Goal: Information Seeking & Learning: Learn about a topic

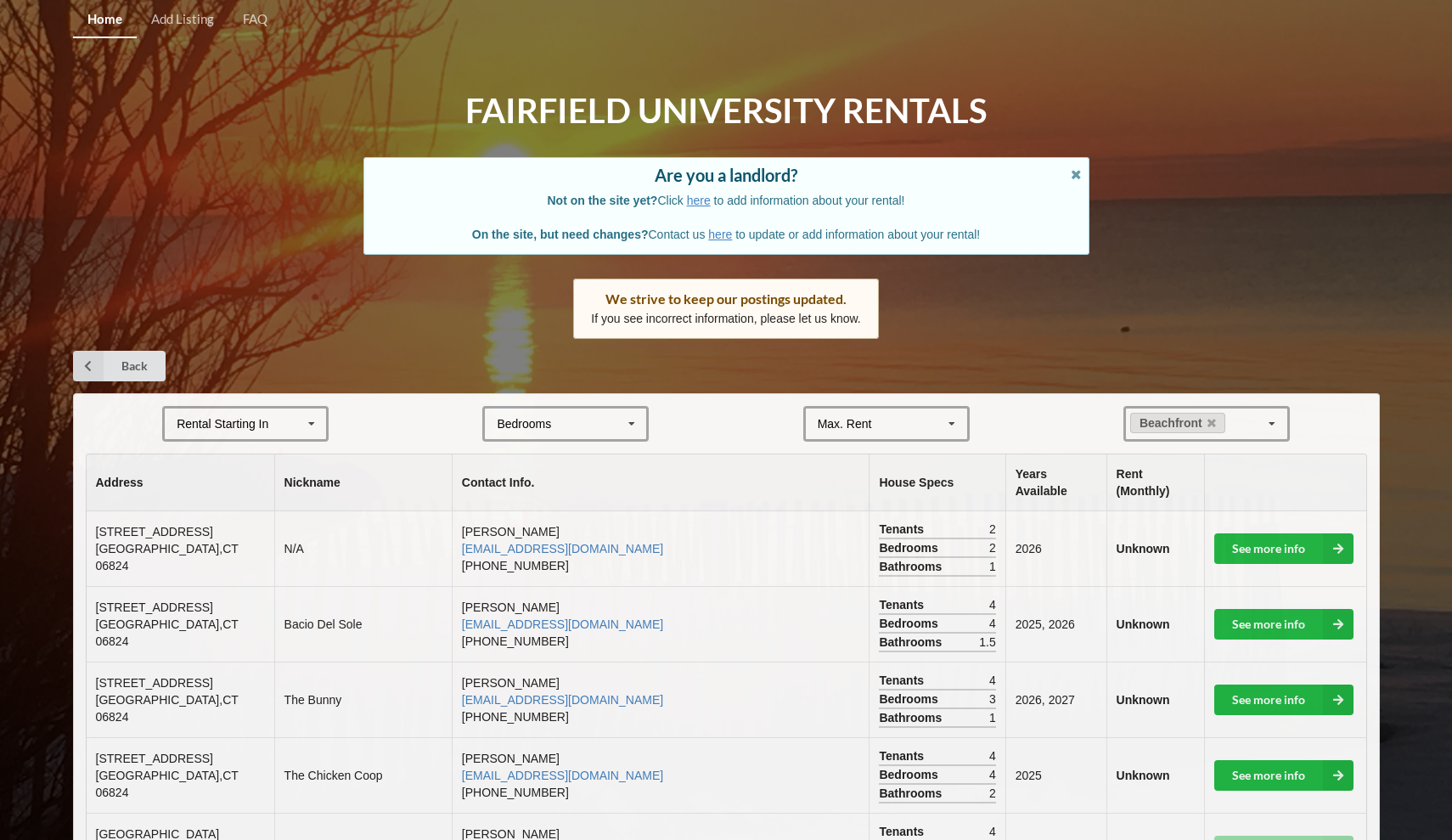
scroll to position [279, 0]
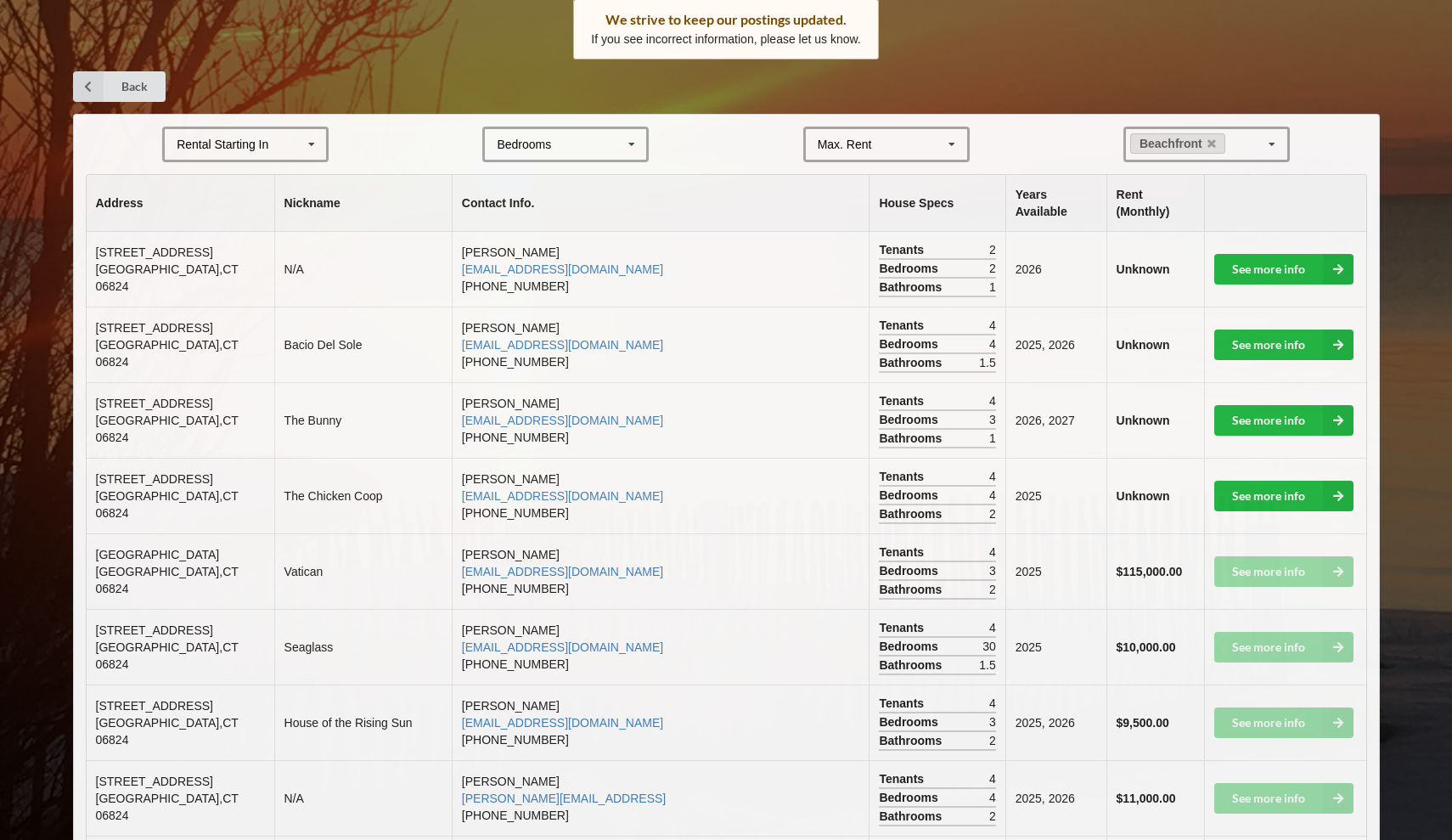
drag, startPoint x: 504, startPoint y: 262, endPoint x: 547, endPoint y: 262, distance: 43.0
click at [505, 262] on td "[PERSON_NAME] [EMAIL_ADDRESS][DOMAIN_NAME] [PHONE_NUMBER]" at bounding box center [660, 269] width 417 height 74
drag, startPoint x: 591, startPoint y: 261, endPoint x: 507, endPoint y: 261, distance: 84.0
click at [507, 261] on td "[PERSON_NAME] [EMAIL_ADDRESS][DOMAIN_NAME] [PHONE_NUMBER]" at bounding box center [660, 269] width 417 height 74
click at [595, 335] on td "[PERSON_NAME] [EMAIL_ADDRESS][DOMAIN_NAME] [PHONE_NUMBER]" at bounding box center [660, 344] width 417 height 75
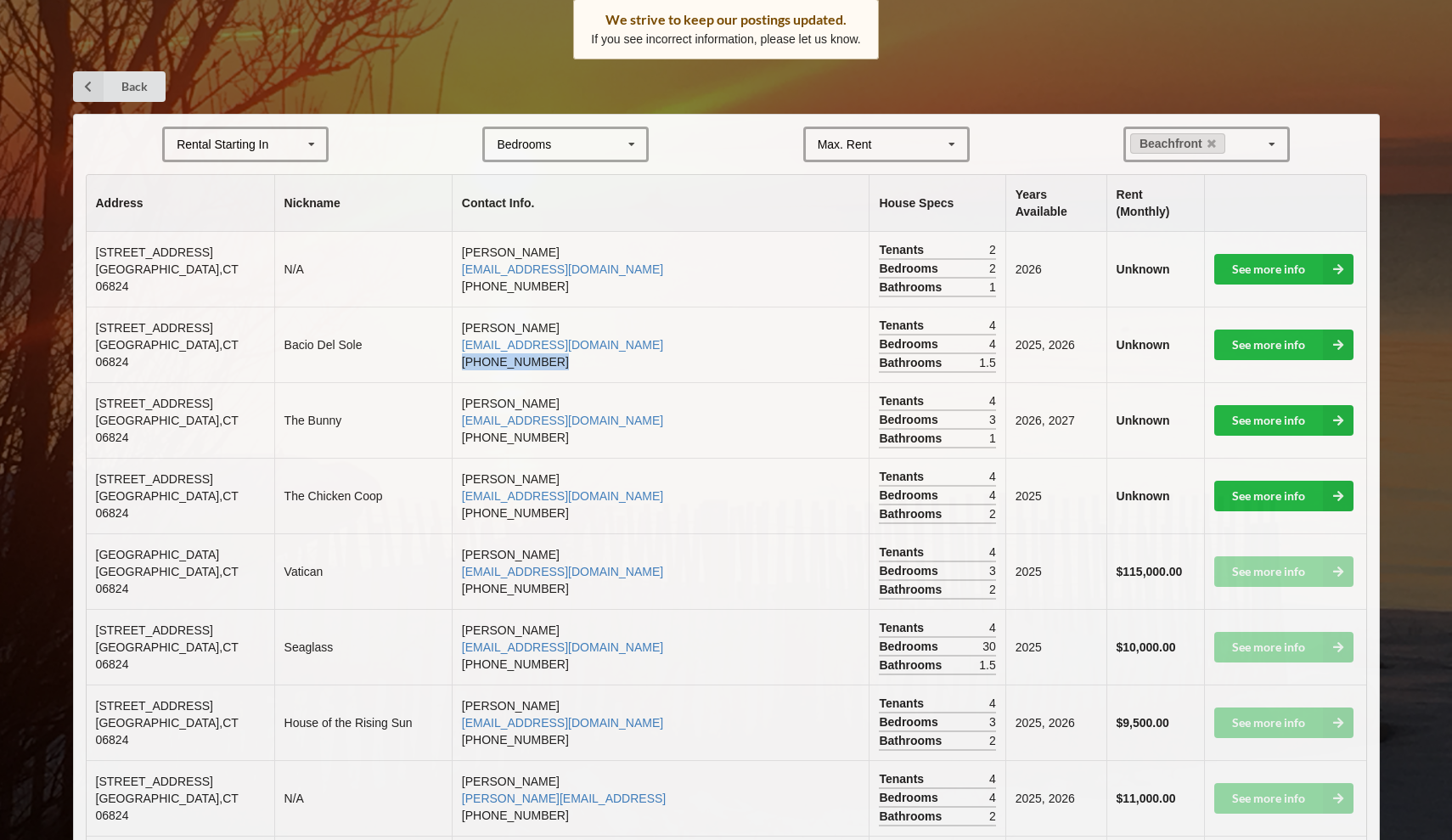
drag, startPoint x: 589, startPoint y: 335, endPoint x: 506, endPoint y: 333, distance: 83.0
click at [505, 333] on td "[PERSON_NAME] [EMAIL_ADDRESS][DOMAIN_NAME] [PHONE_NUMBER]" at bounding box center [660, 344] width 417 height 75
click at [684, 327] on td "[PERSON_NAME] [EMAIL_ADDRESS][DOMAIN_NAME] [PHONE_NUMBER]" at bounding box center [660, 344] width 417 height 75
click at [1271, 330] on link "See more info" at bounding box center [1284, 345] width 139 height 30
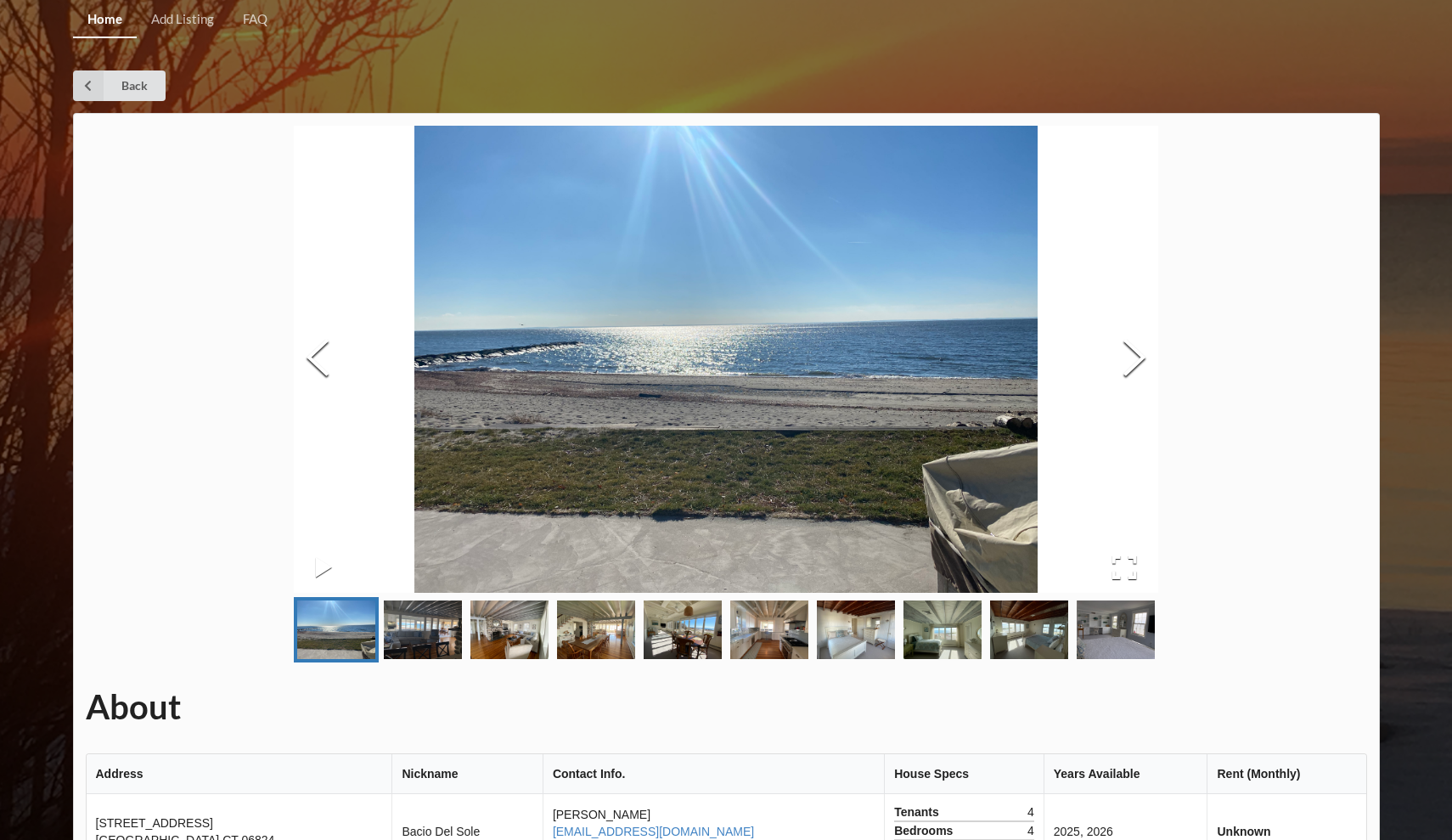
click at [422, 630] on img "Go to Slide 2" at bounding box center [423, 629] width 78 height 58
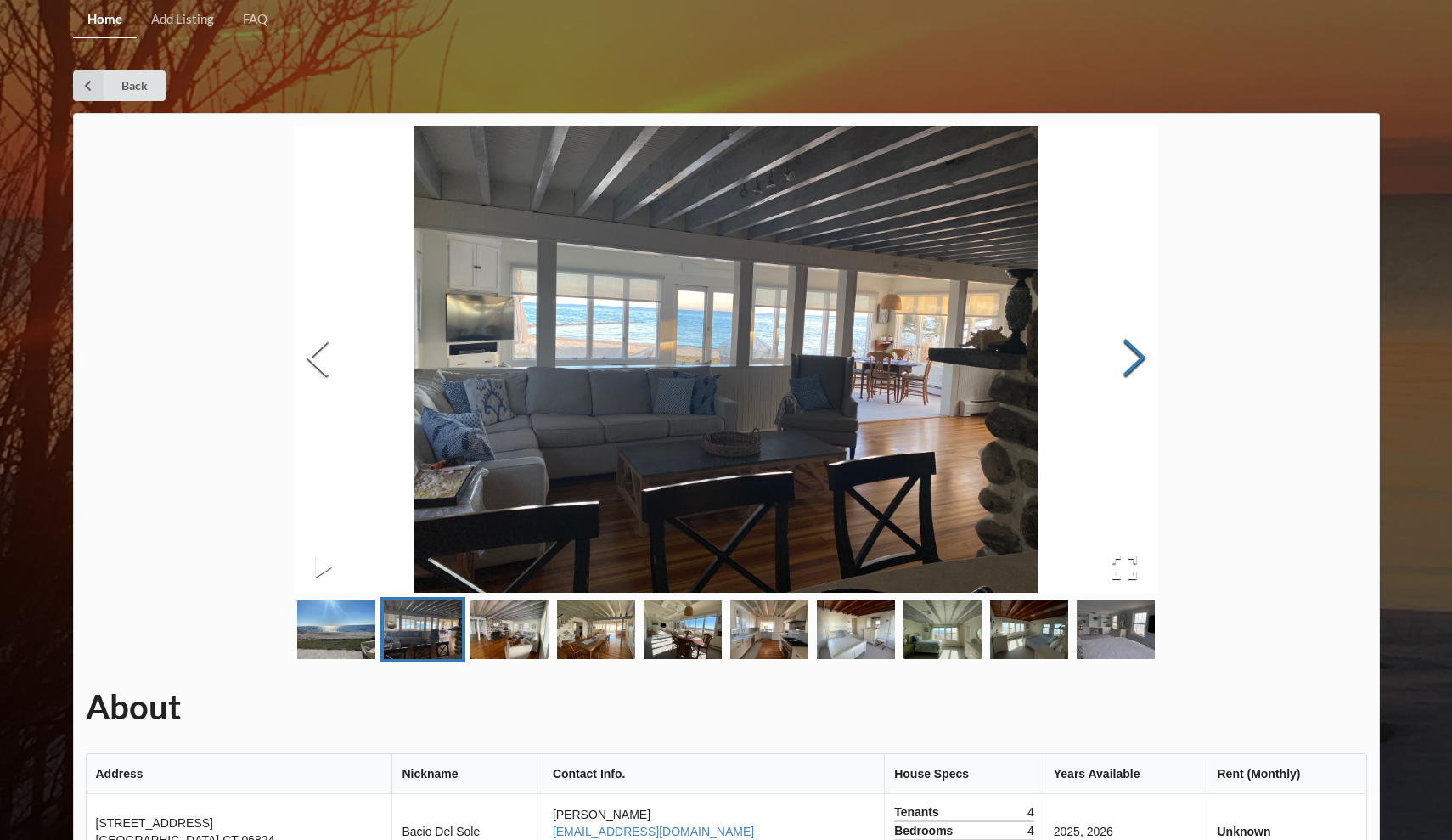
click at [1134, 368] on button "Next Slide" at bounding box center [1134, 360] width 47 height 154
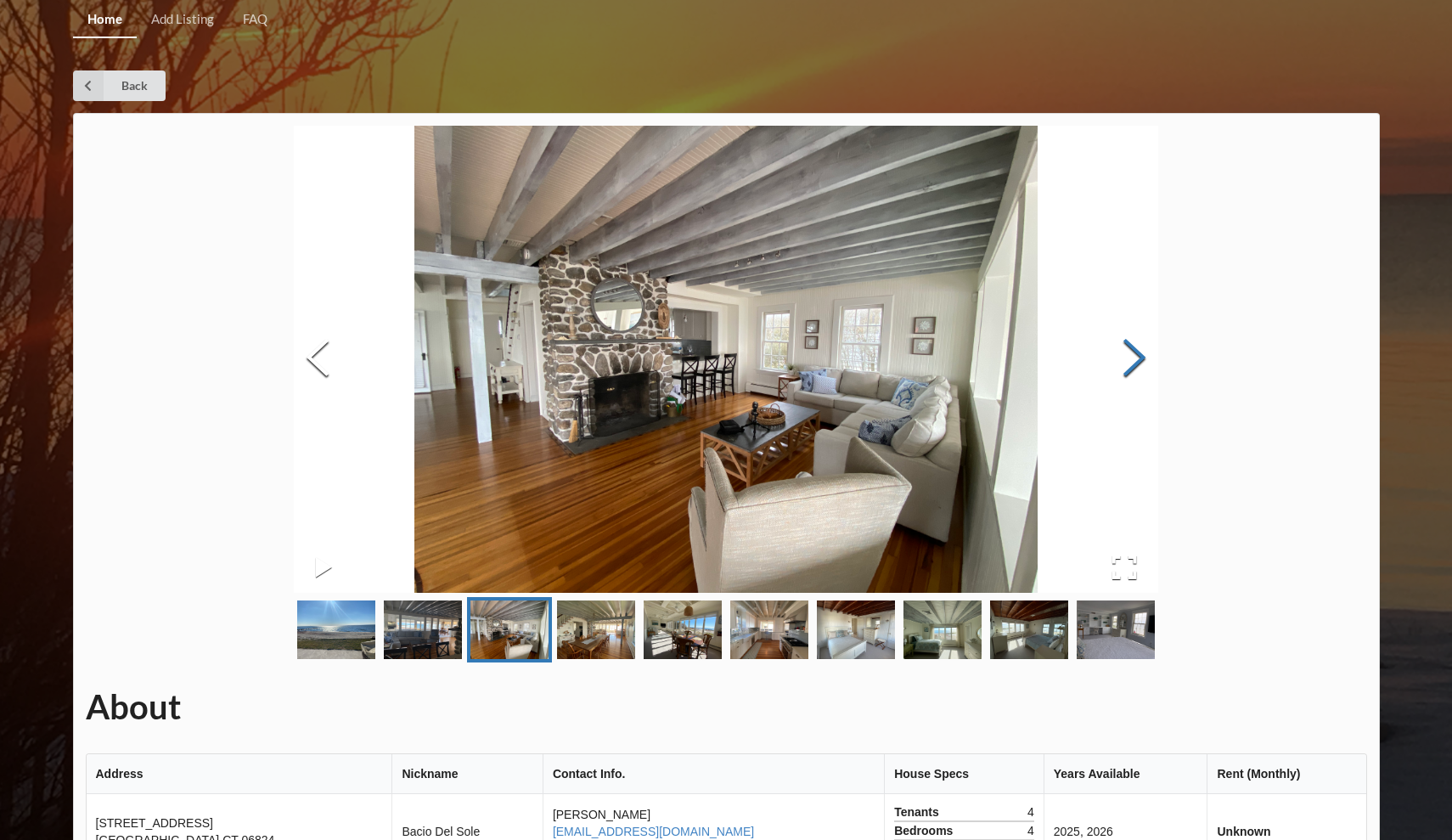
click at [1134, 368] on button "Next Slide" at bounding box center [1134, 360] width 47 height 154
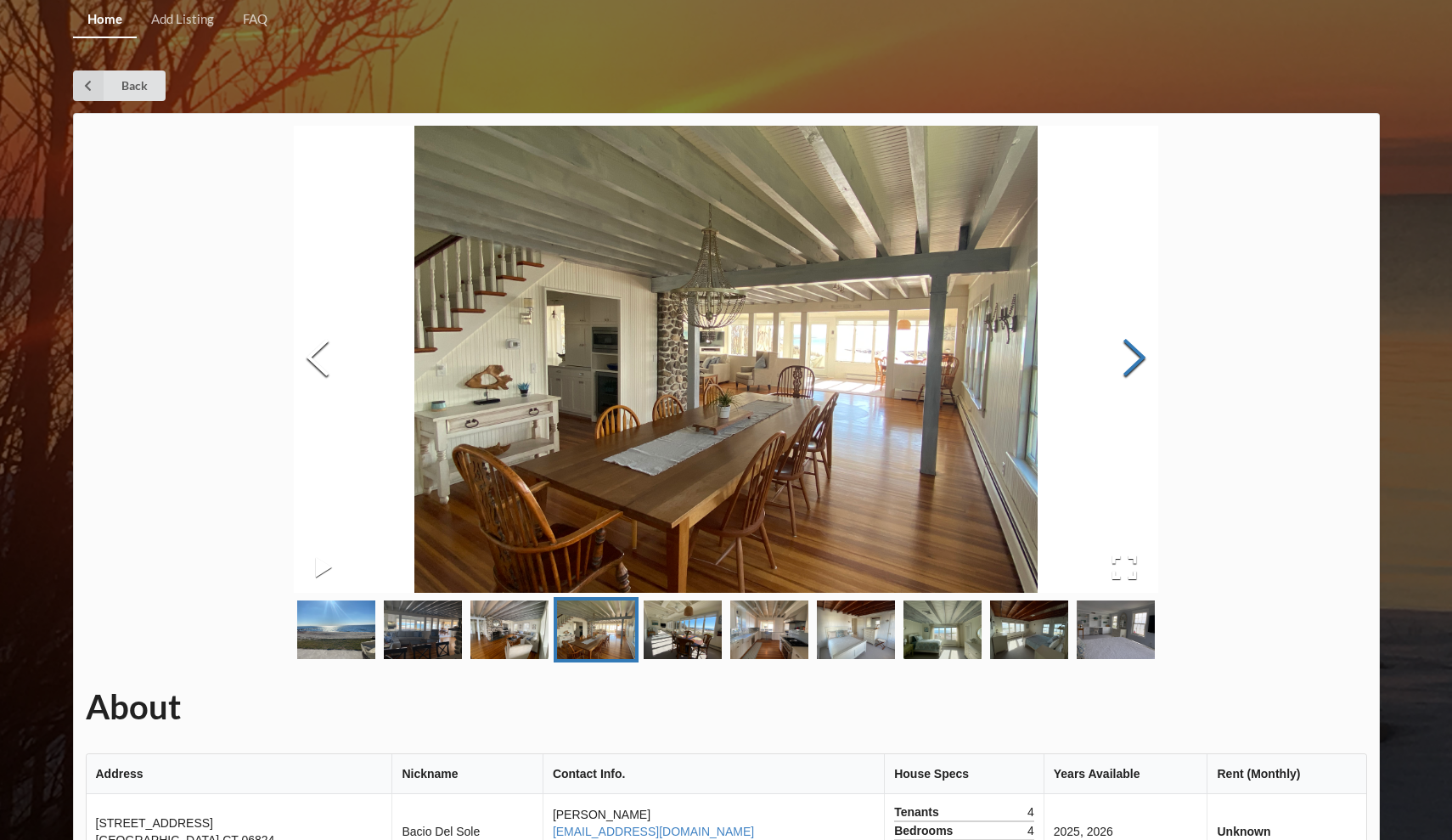
click at [1134, 368] on button "Next Slide" at bounding box center [1134, 360] width 47 height 154
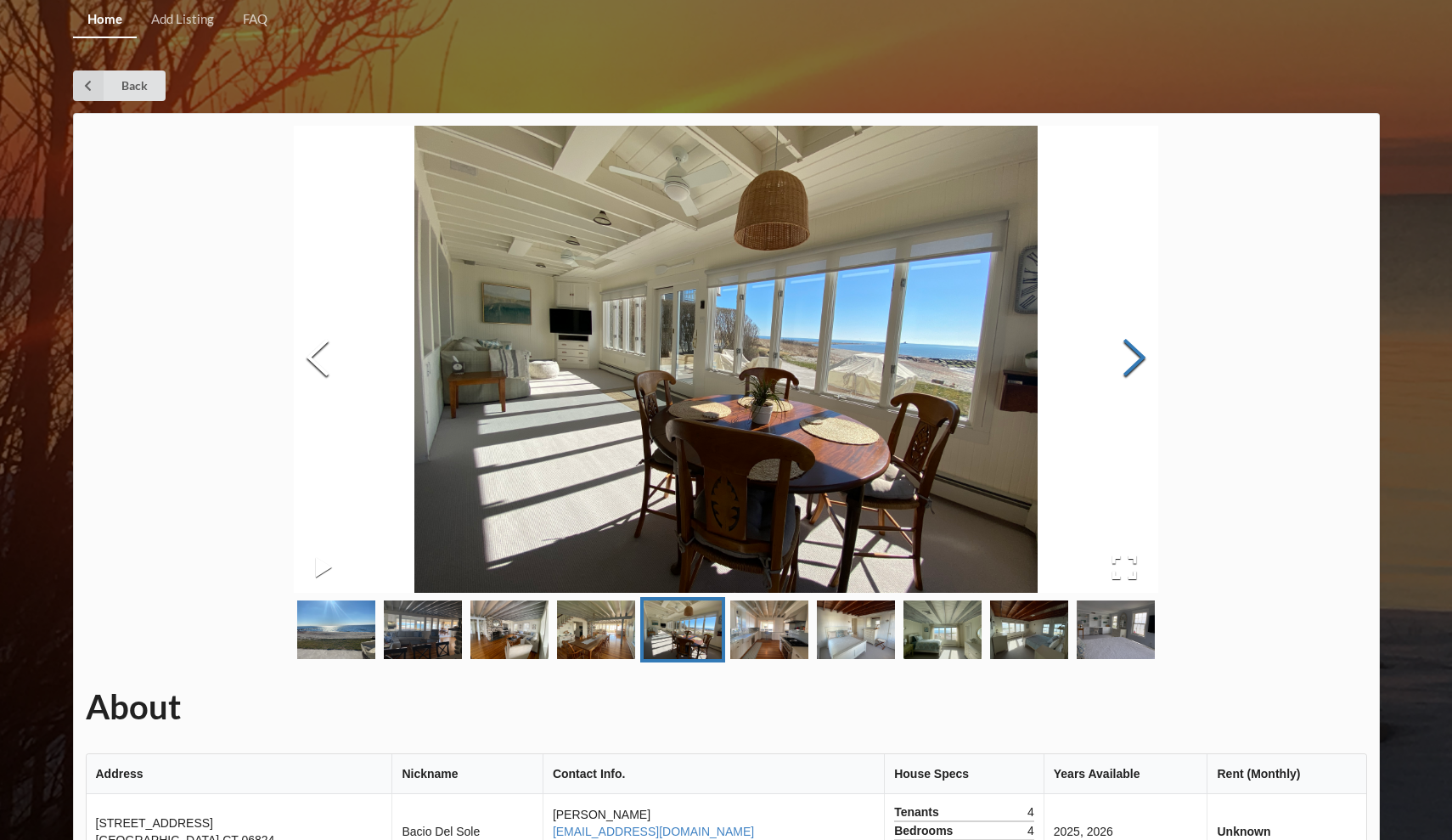
click at [1134, 368] on button "Next Slide" at bounding box center [1134, 360] width 47 height 154
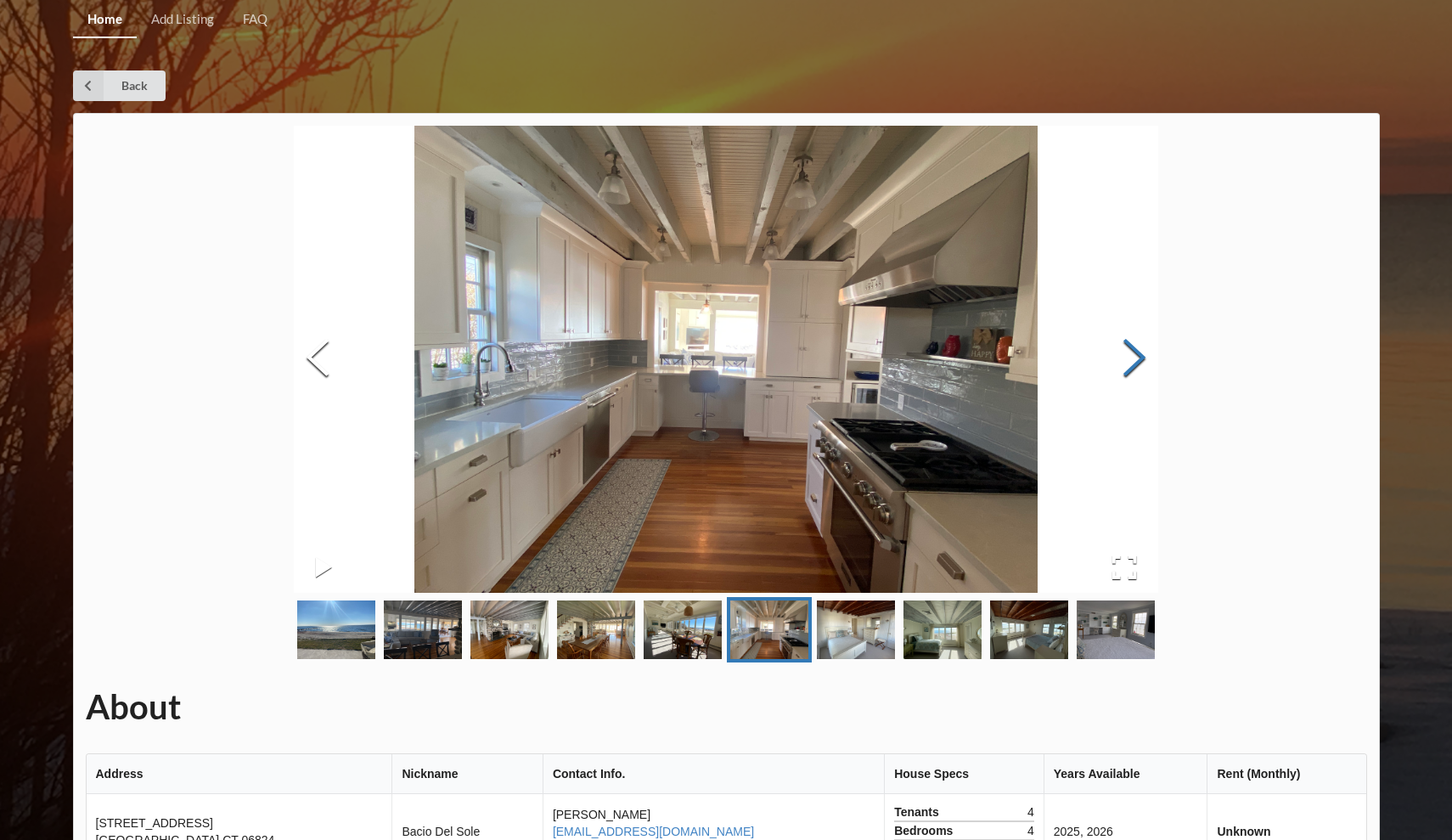
click at [1134, 368] on button "Next Slide" at bounding box center [1134, 360] width 47 height 154
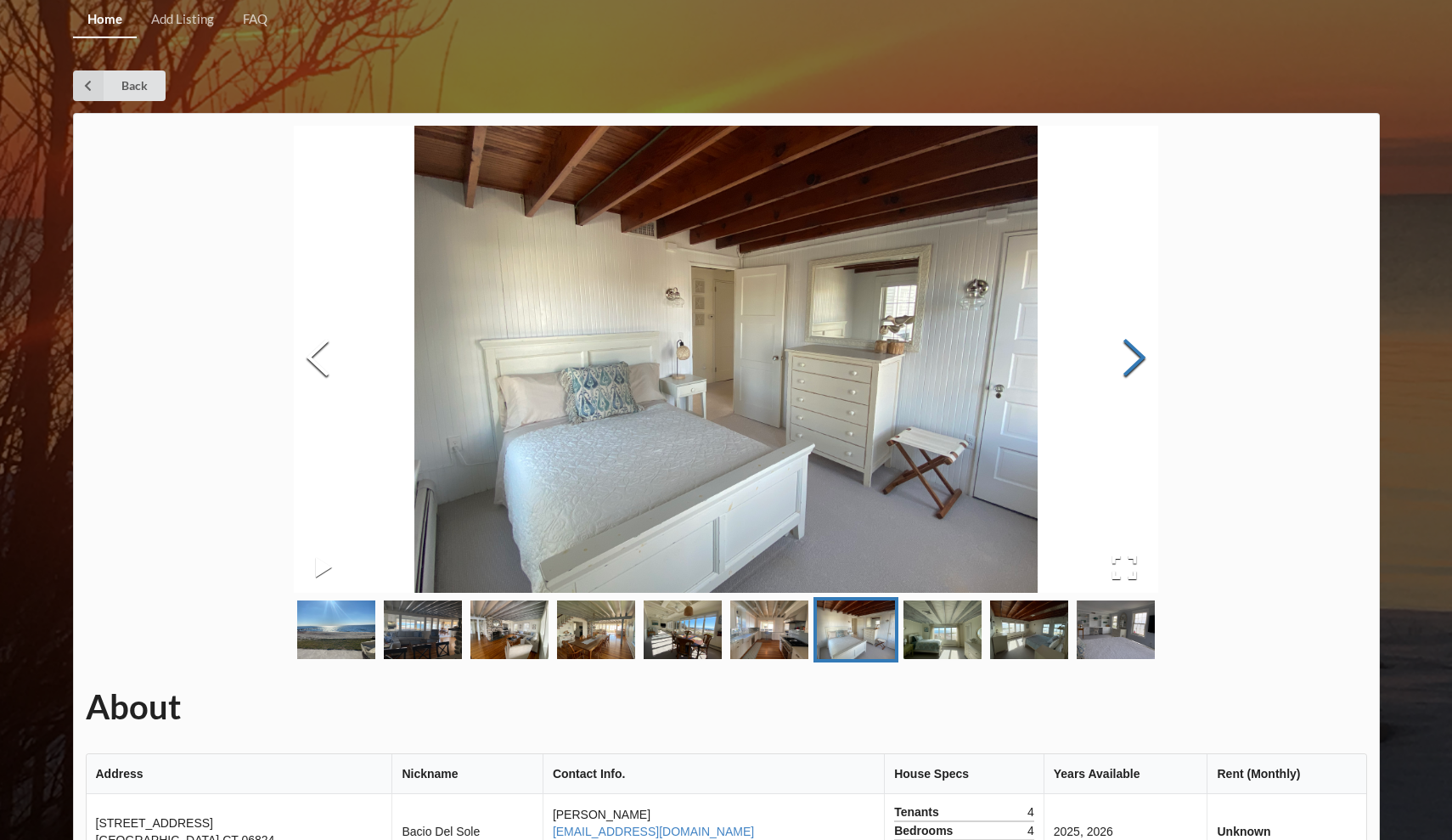
click at [1134, 368] on button "Next Slide" at bounding box center [1134, 360] width 47 height 154
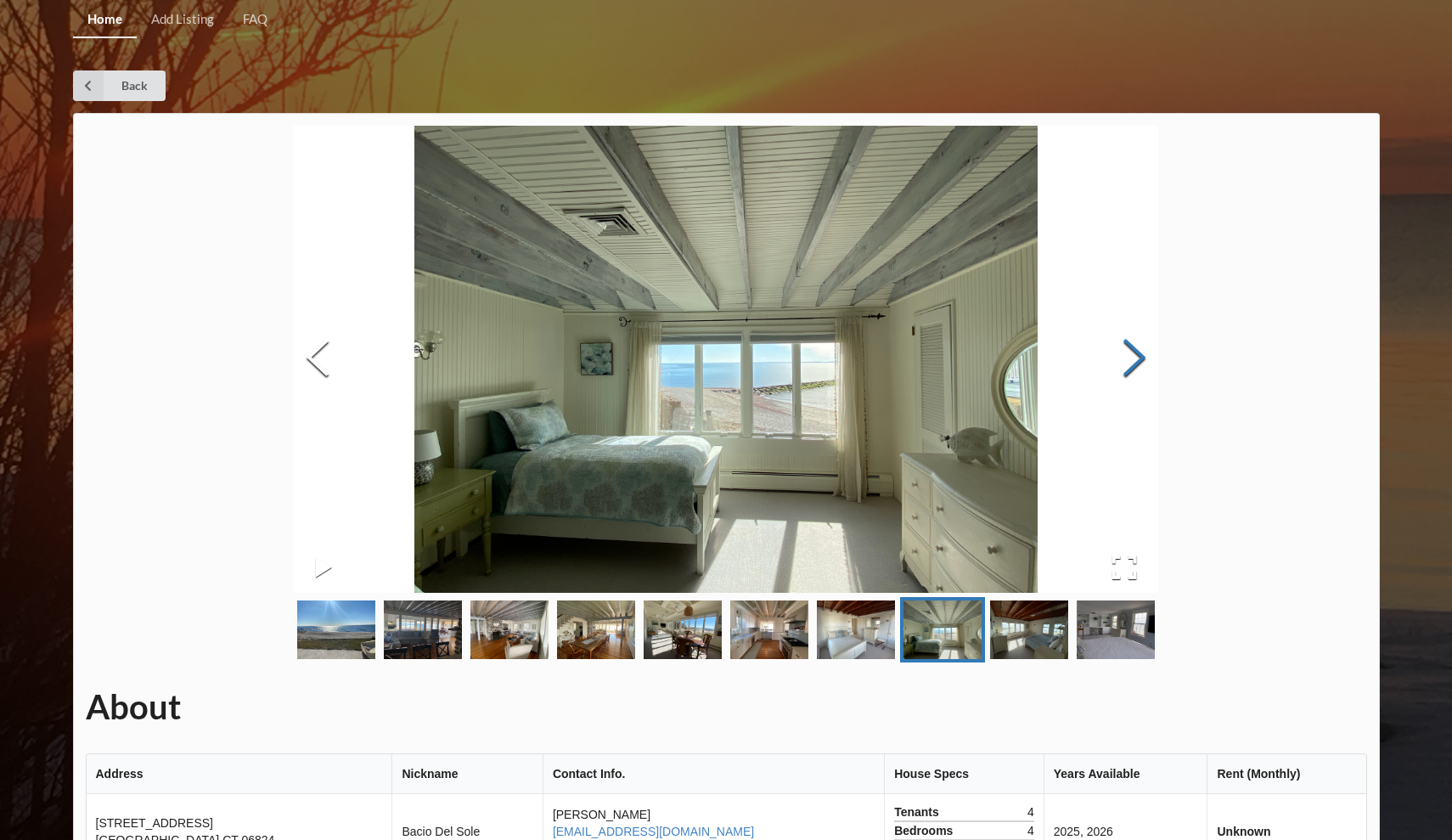
click at [1134, 368] on button "Next Slide" at bounding box center [1134, 360] width 47 height 154
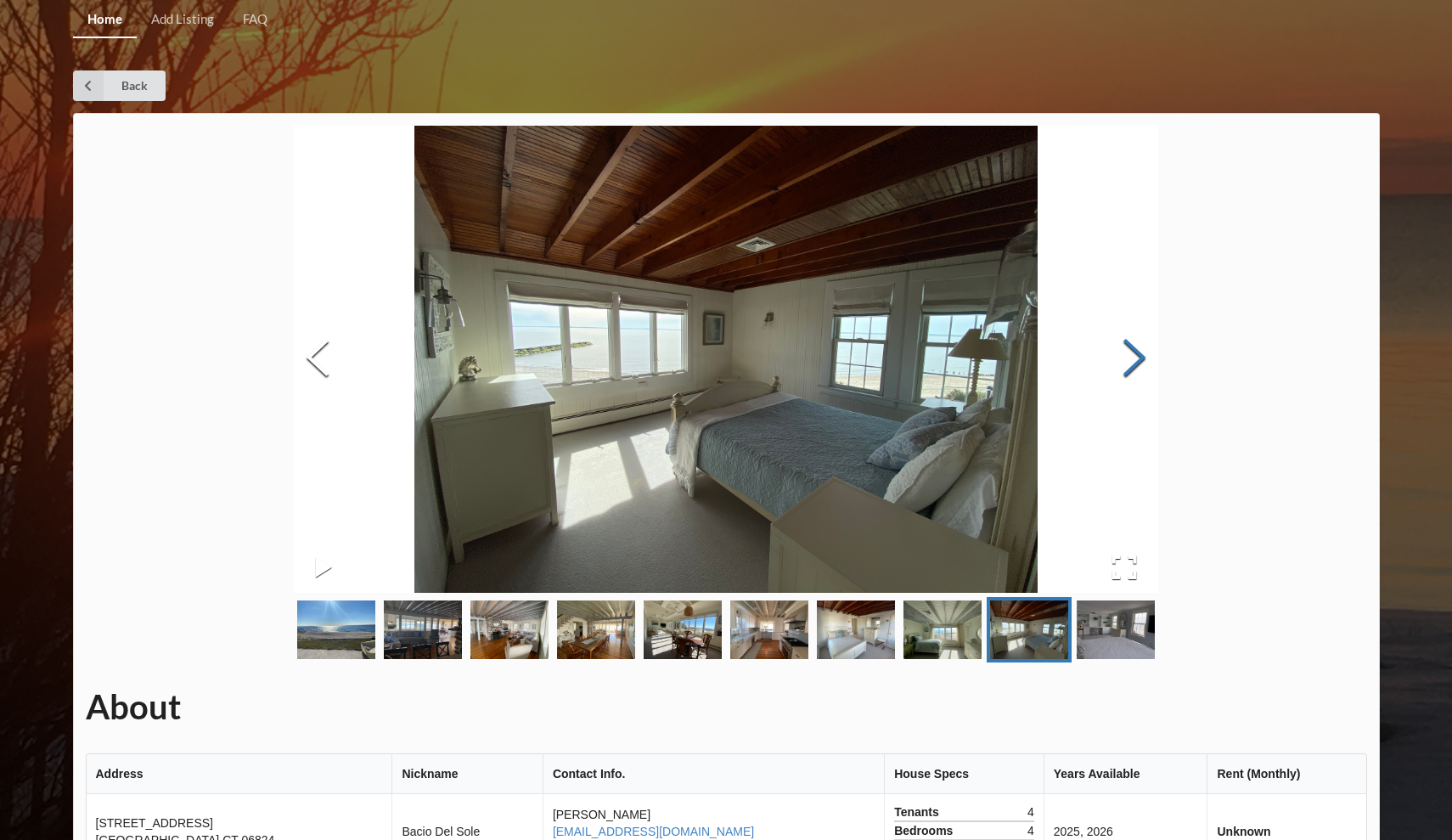
click at [1134, 368] on button "Next Slide" at bounding box center [1134, 360] width 47 height 154
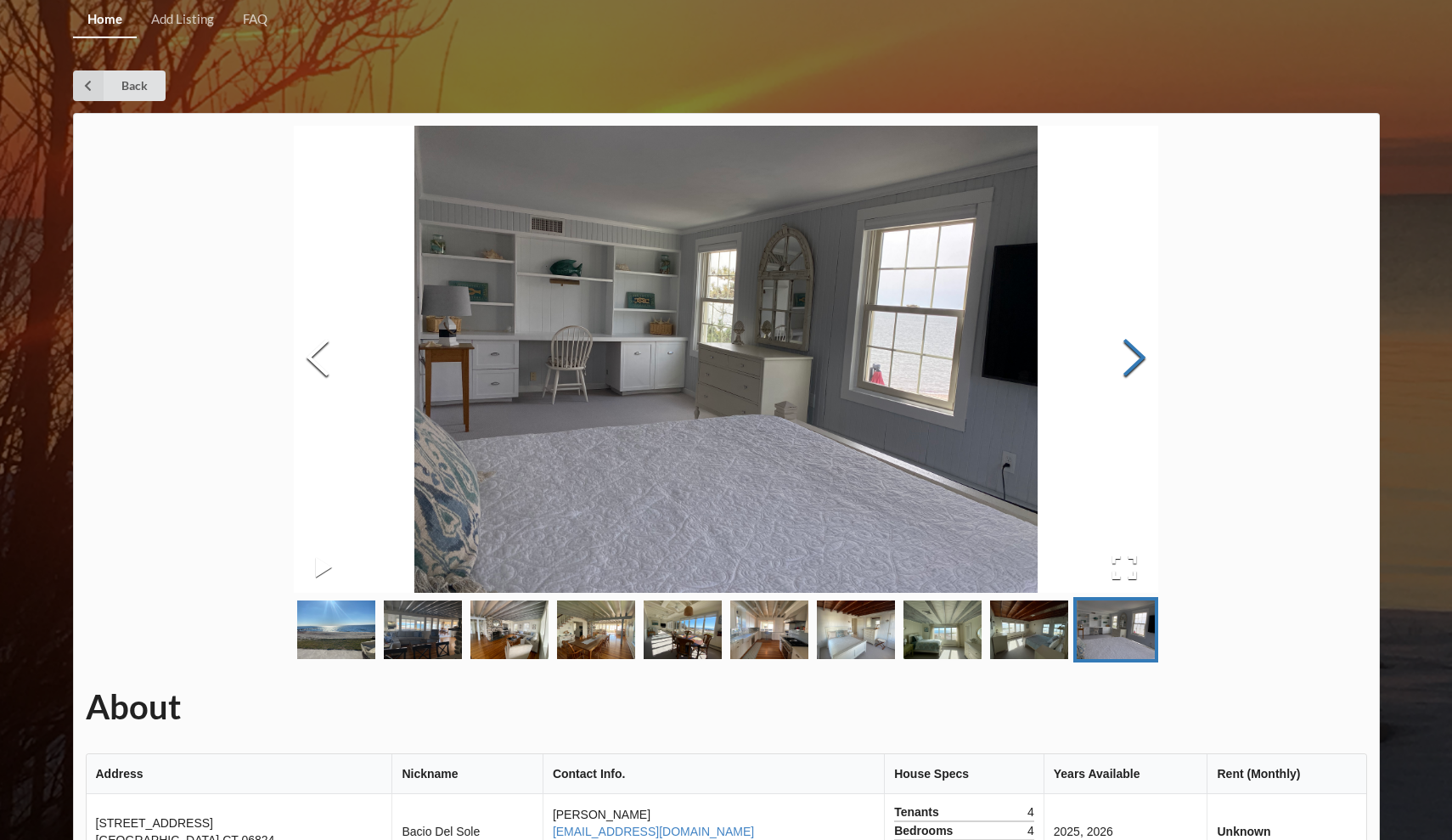
click at [1134, 368] on button "Next Slide" at bounding box center [1134, 360] width 47 height 154
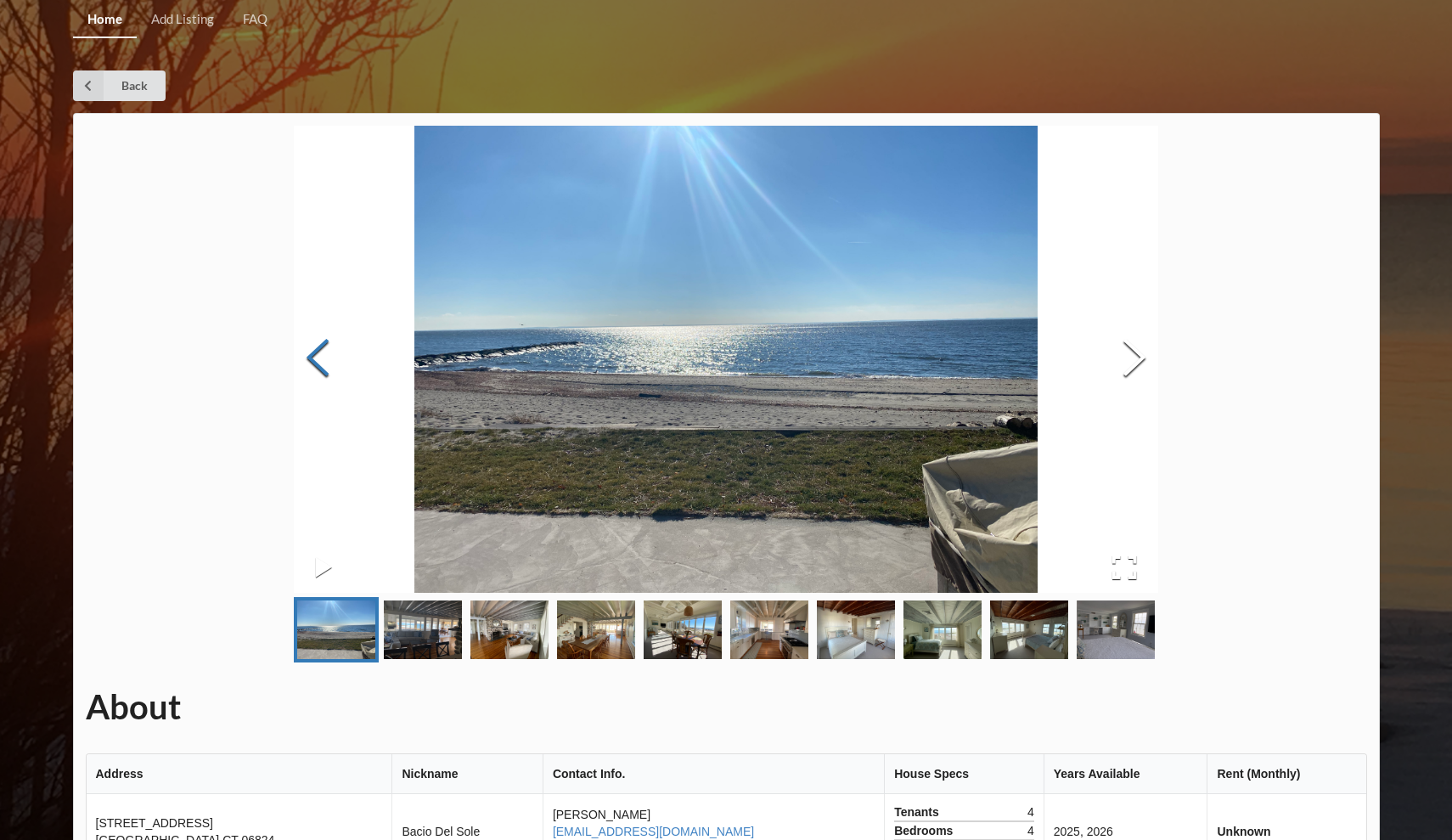
click at [312, 367] on button "Previous Slide" at bounding box center [317, 360] width 47 height 154
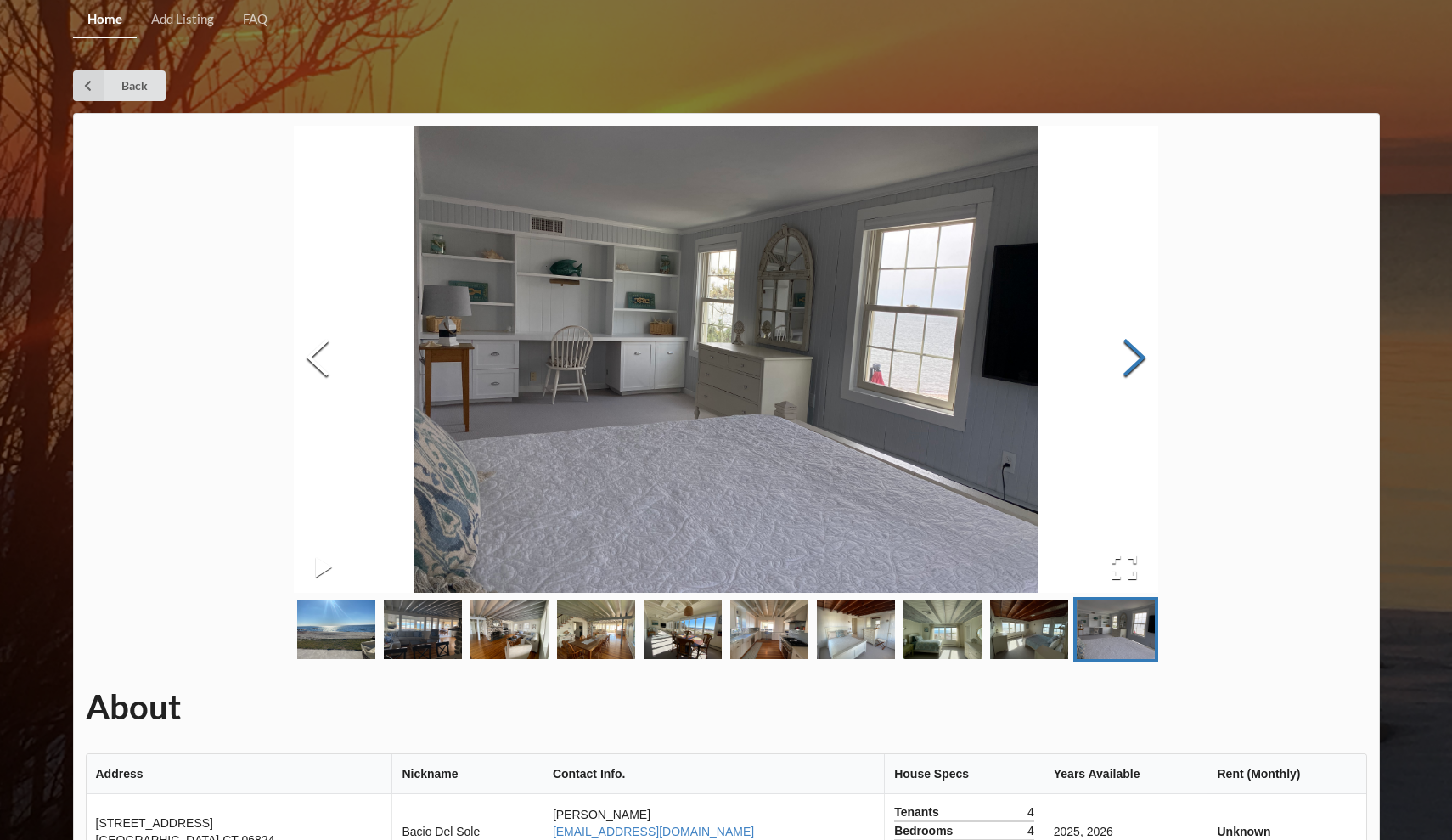
click at [1148, 359] on button "Next Slide" at bounding box center [1134, 360] width 47 height 154
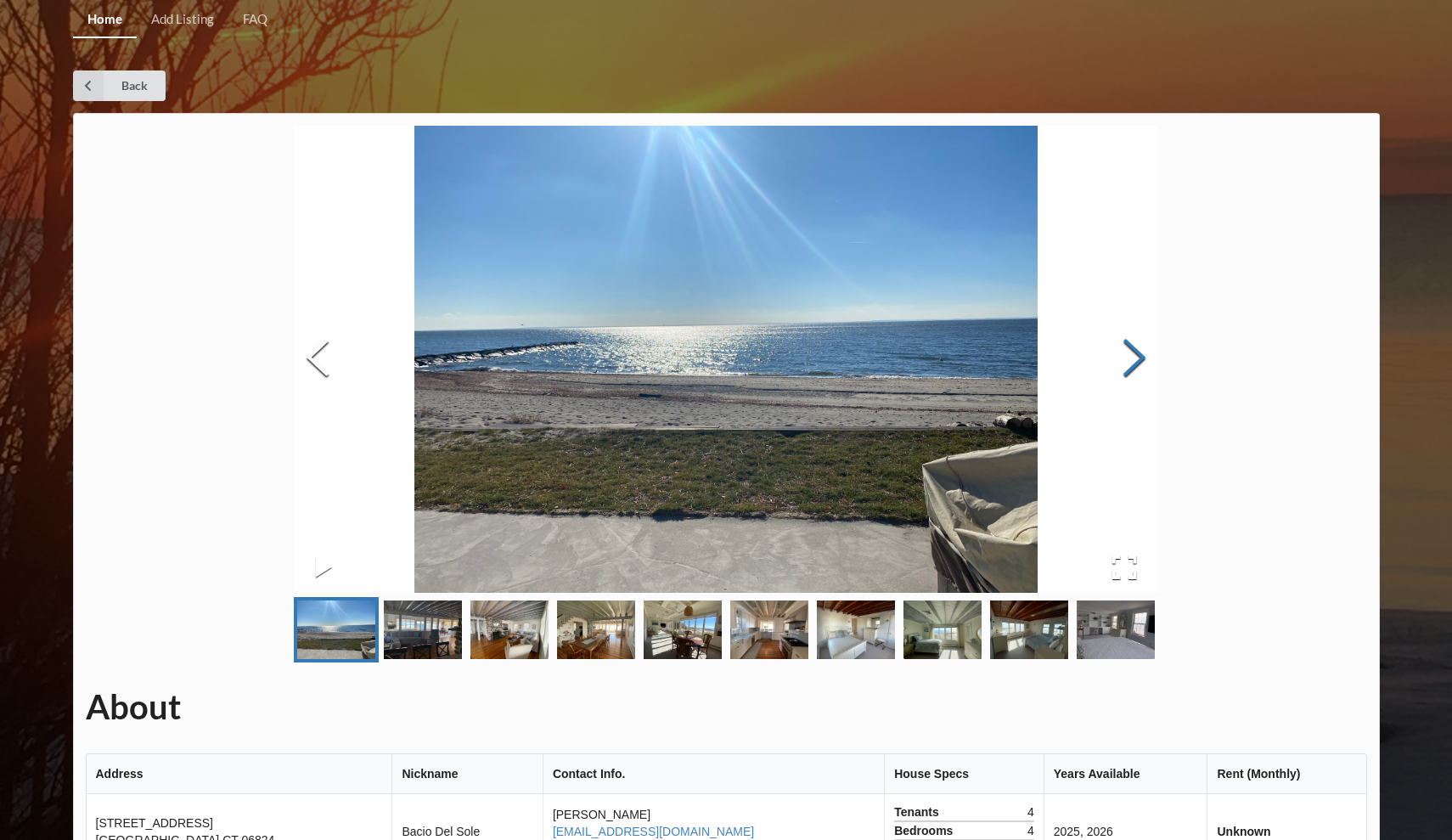
click at [1148, 359] on button "Next Slide" at bounding box center [1134, 360] width 47 height 154
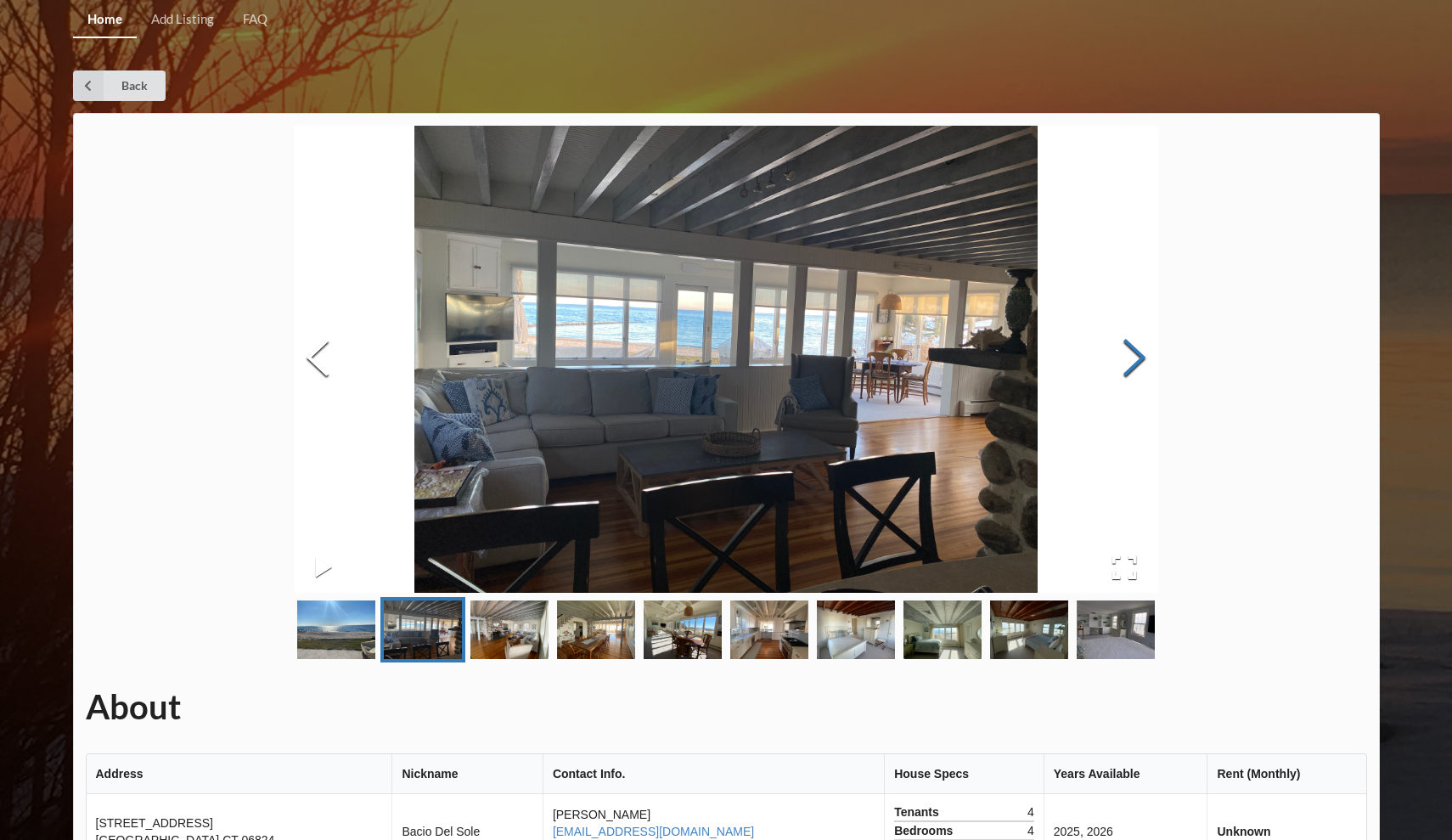
click at [1148, 360] on button "Next Slide" at bounding box center [1134, 360] width 47 height 154
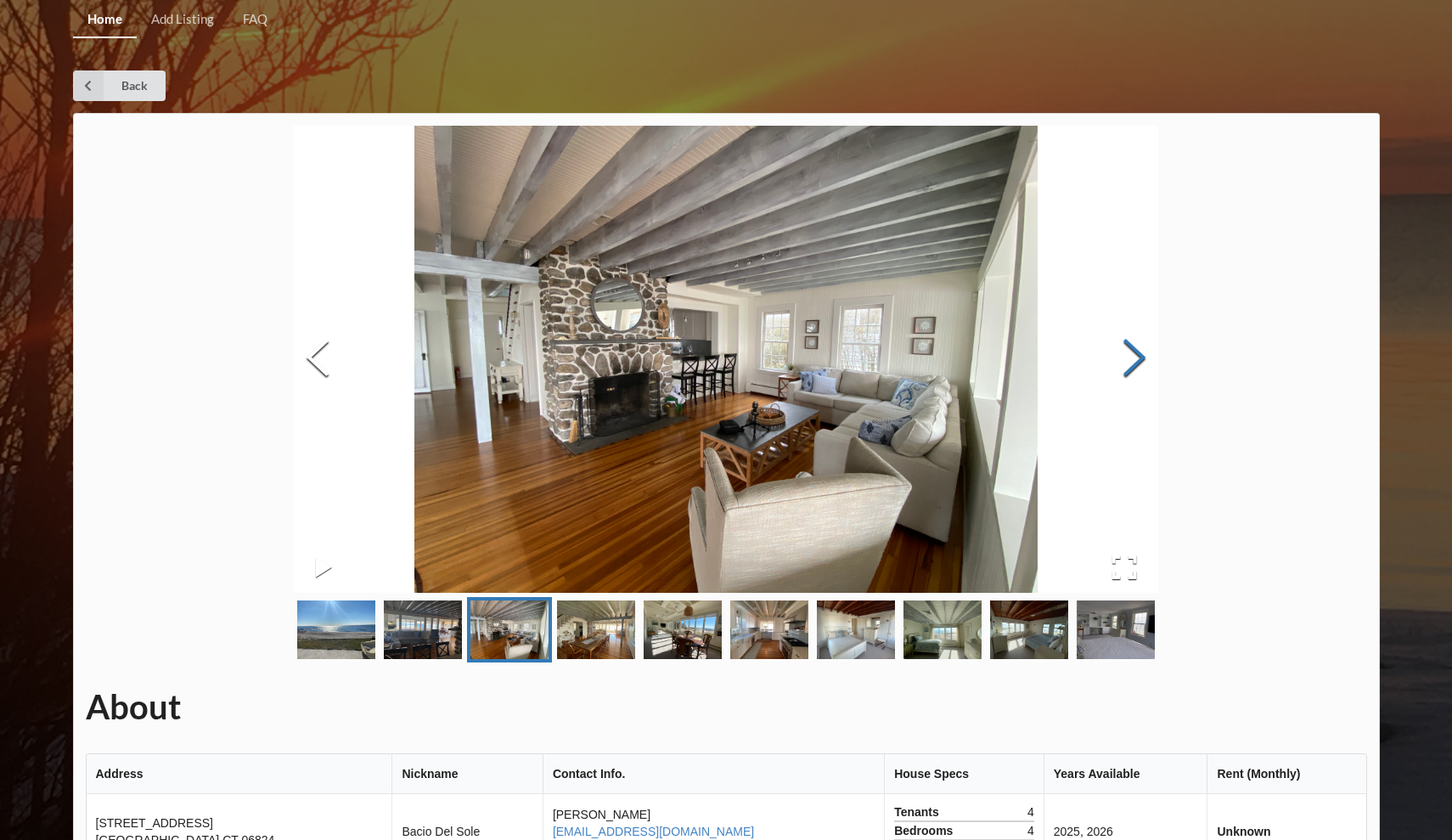
click at [1148, 359] on button "Next Slide" at bounding box center [1134, 360] width 47 height 154
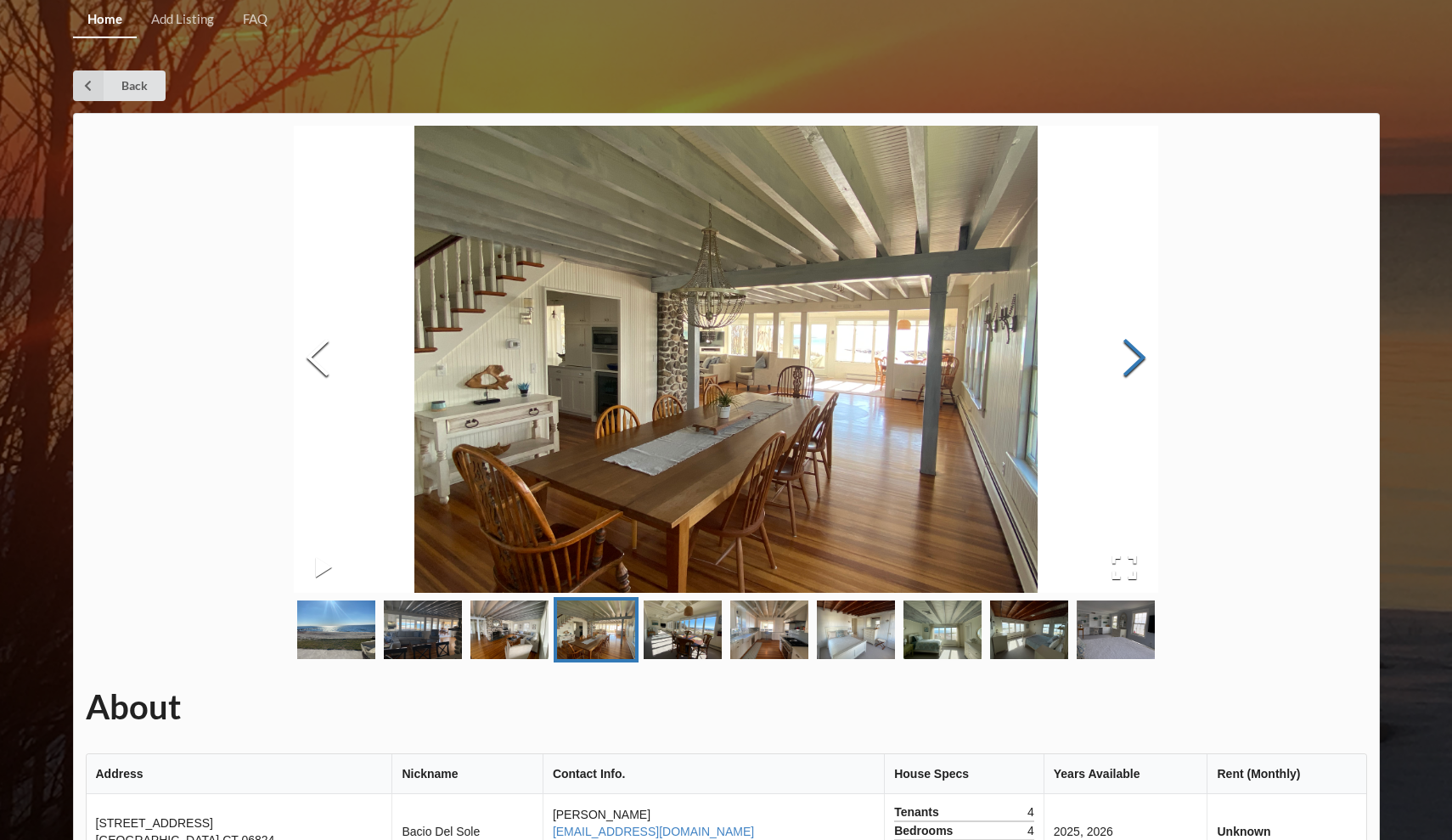
click at [1148, 359] on button "Next Slide" at bounding box center [1134, 360] width 47 height 154
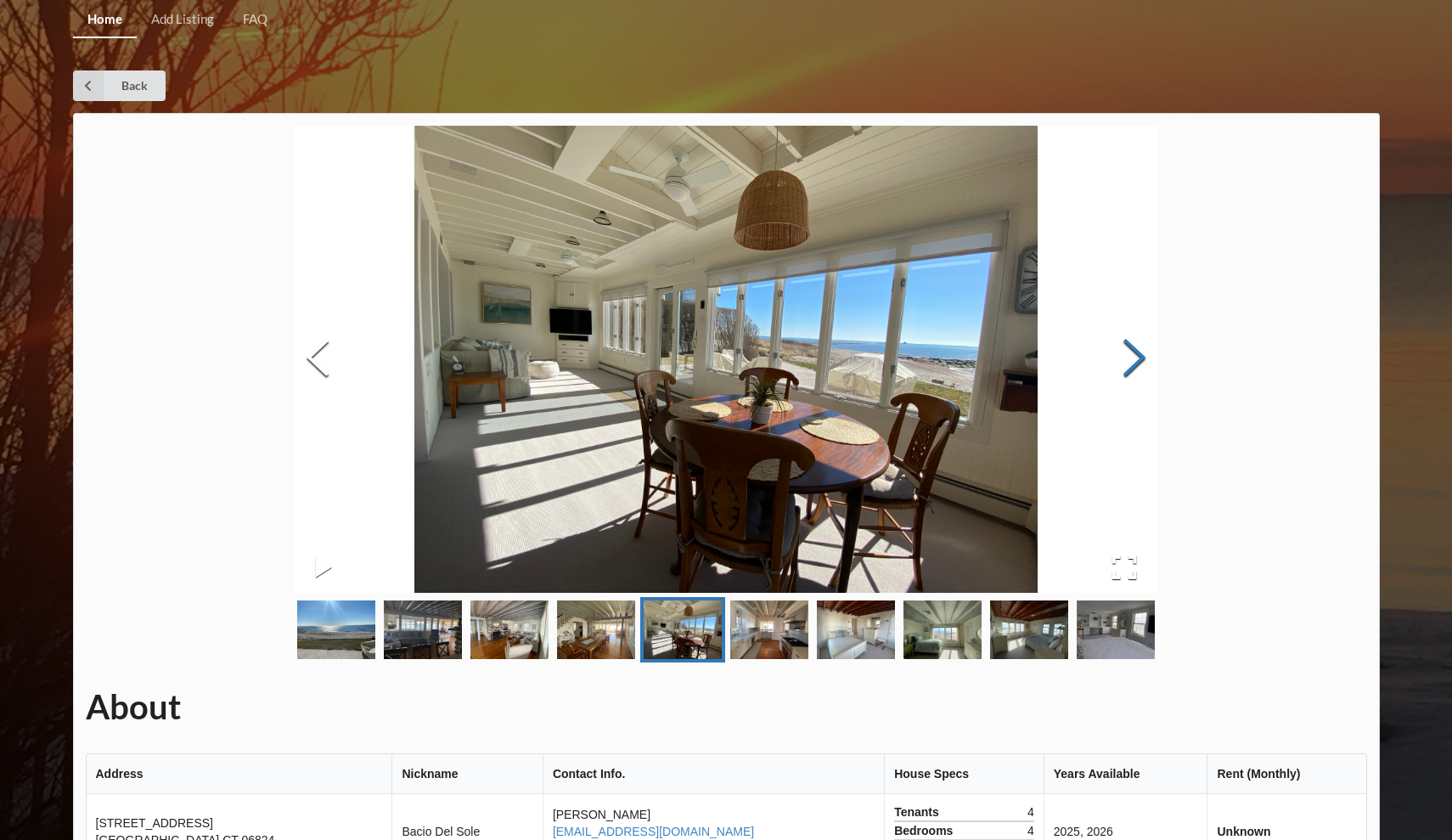
click at [1148, 359] on button "Next Slide" at bounding box center [1134, 360] width 47 height 154
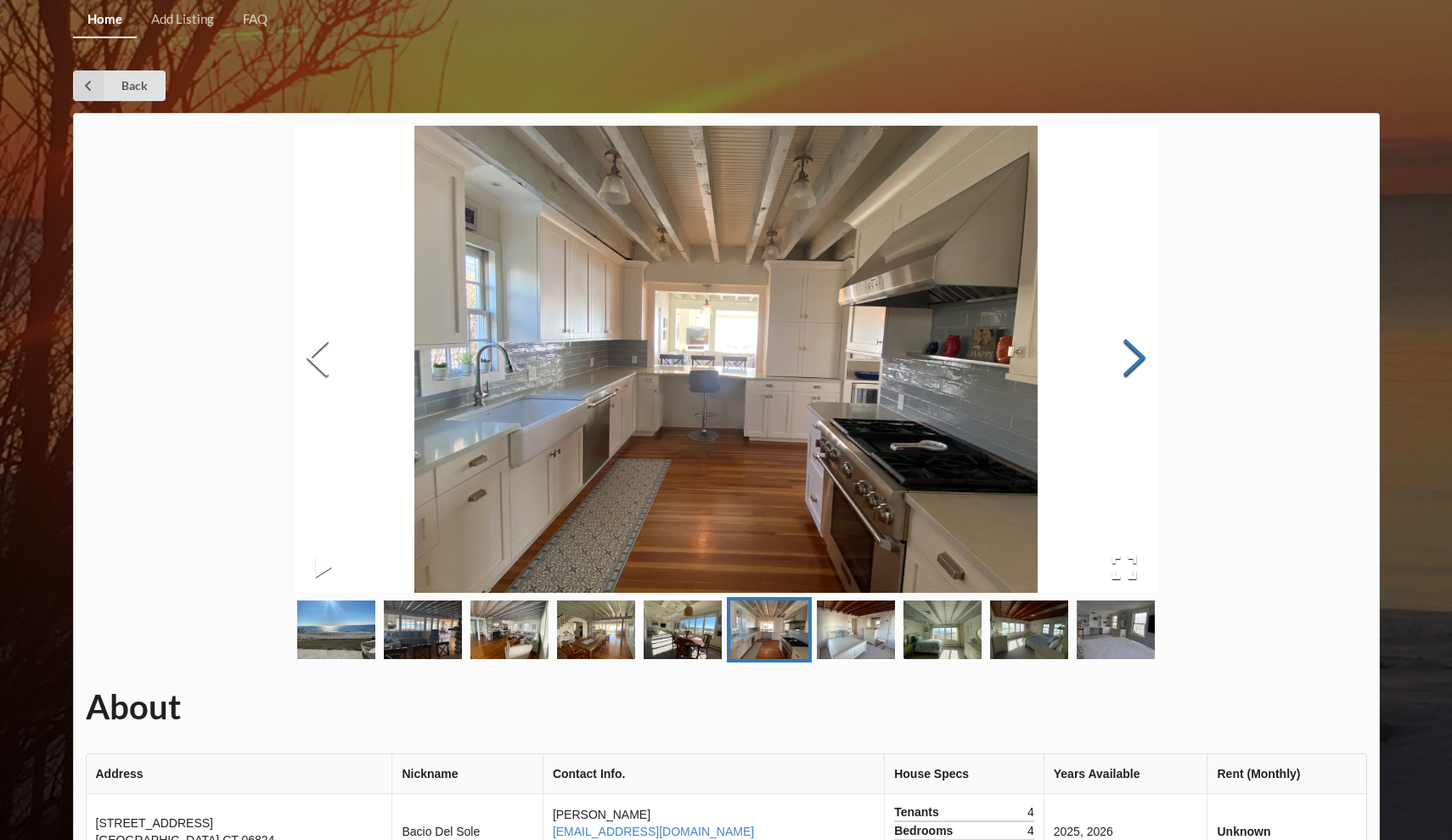
click at [1148, 359] on button "Next Slide" at bounding box center [1134, 360] width 47 height 154
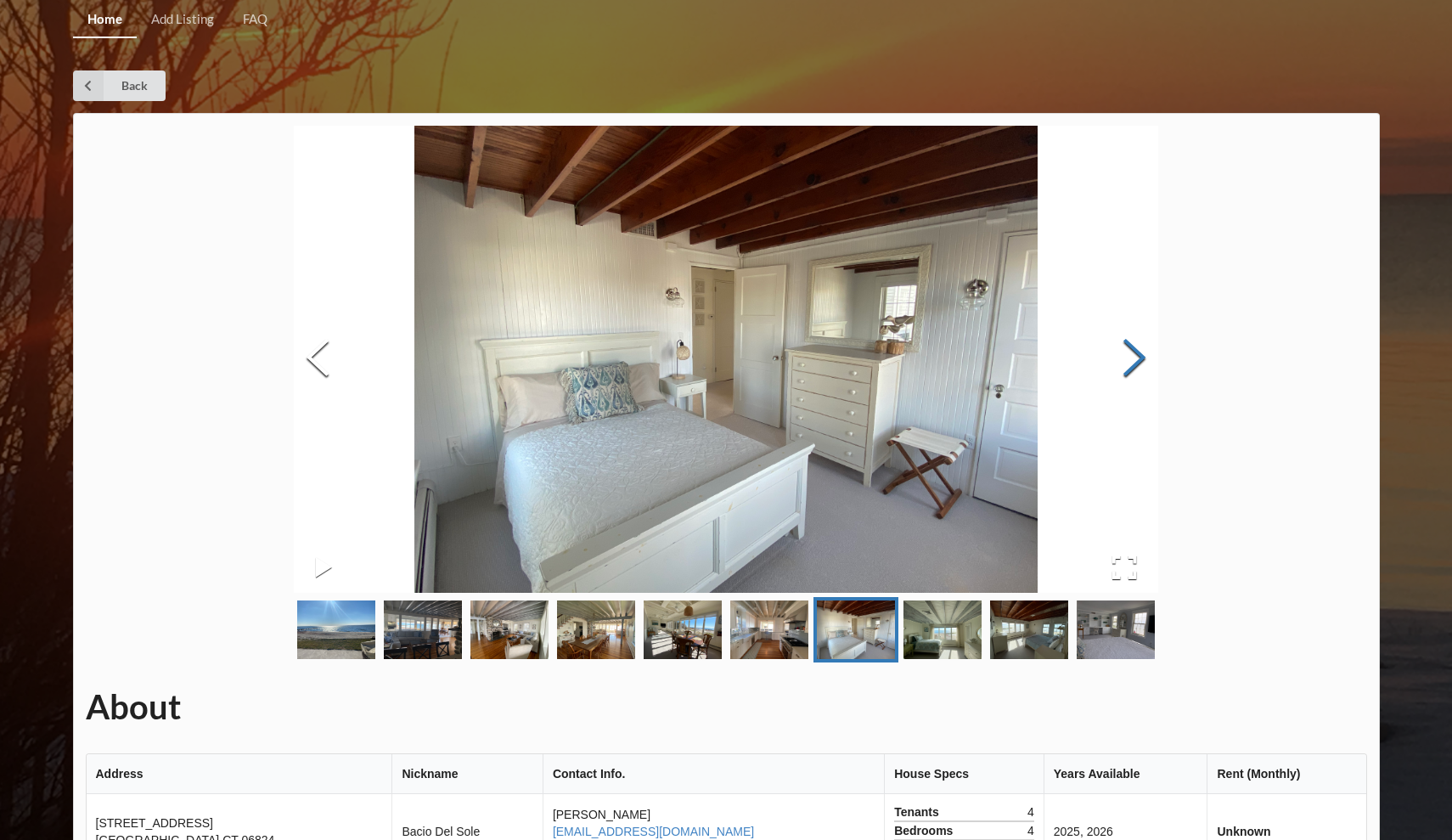
click at [1148, 359] on button "Next Slide" at bounding box center [1134, 360] width 47 height 154
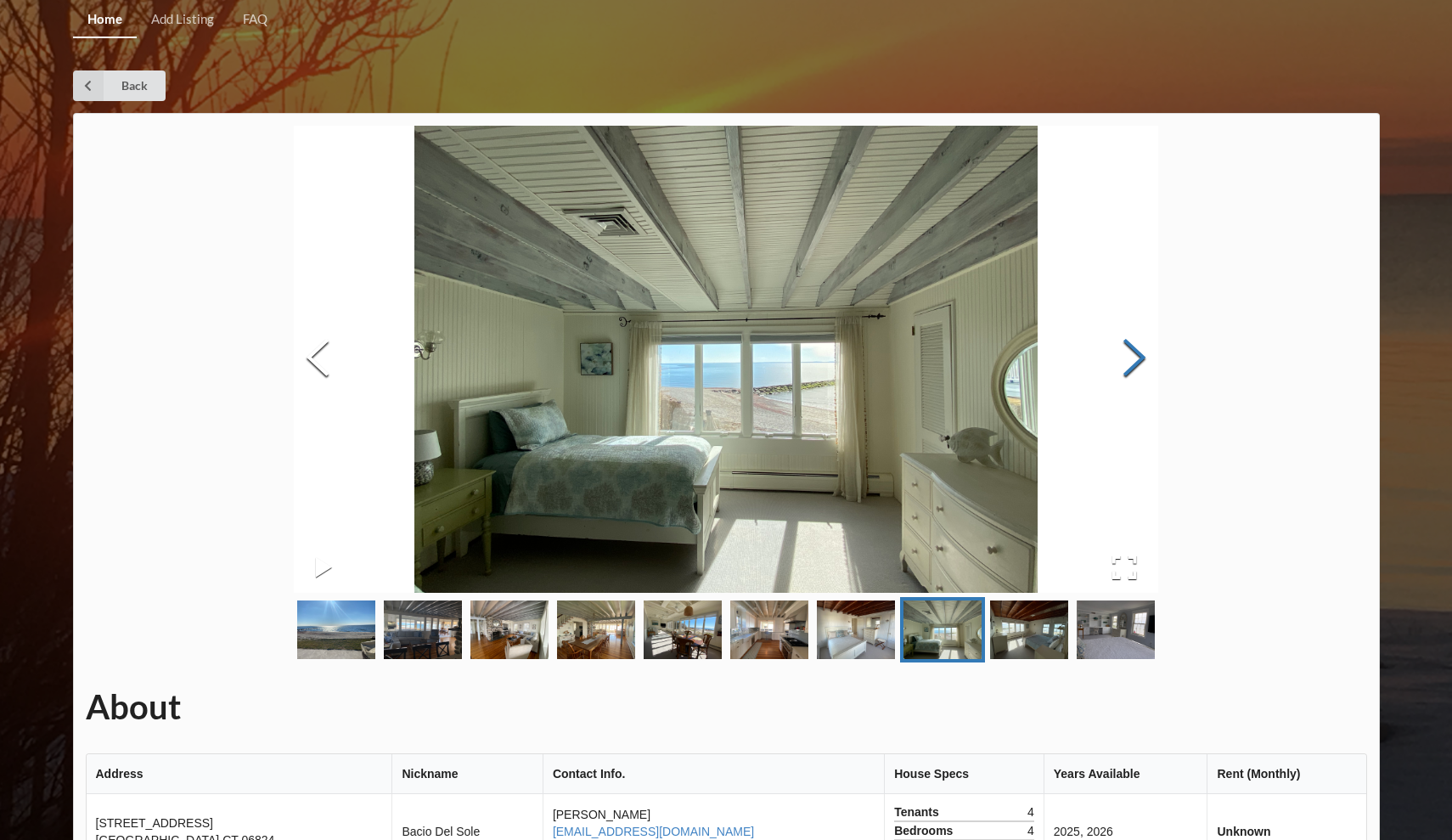
click at [1148, 359] on button "Next Slide" at bounding box center [1134, 360] width 47 height 154
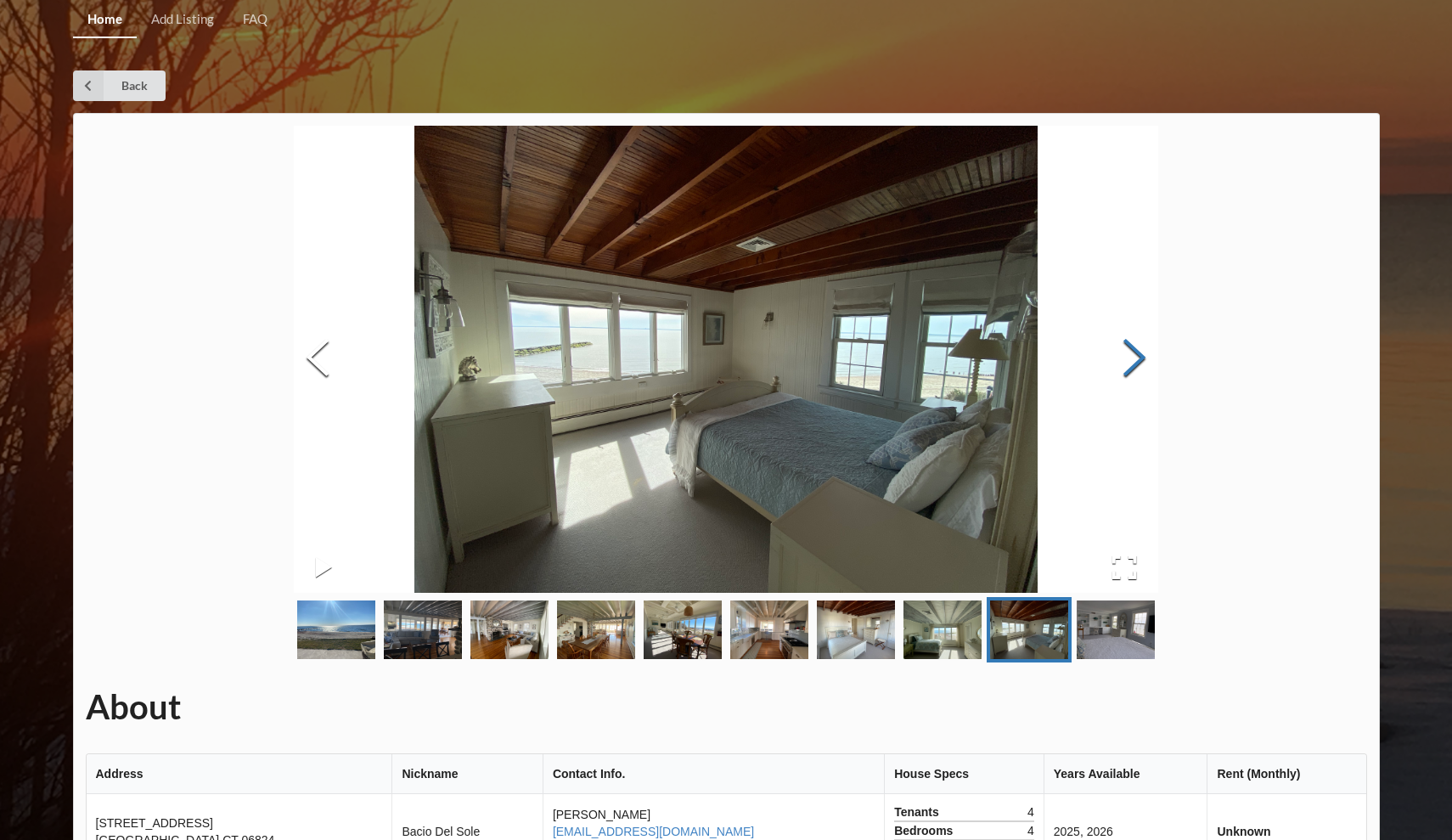
click at [1148, 359] on button "Next Slide" at bounding box center [1134, 360] width 47 height 154
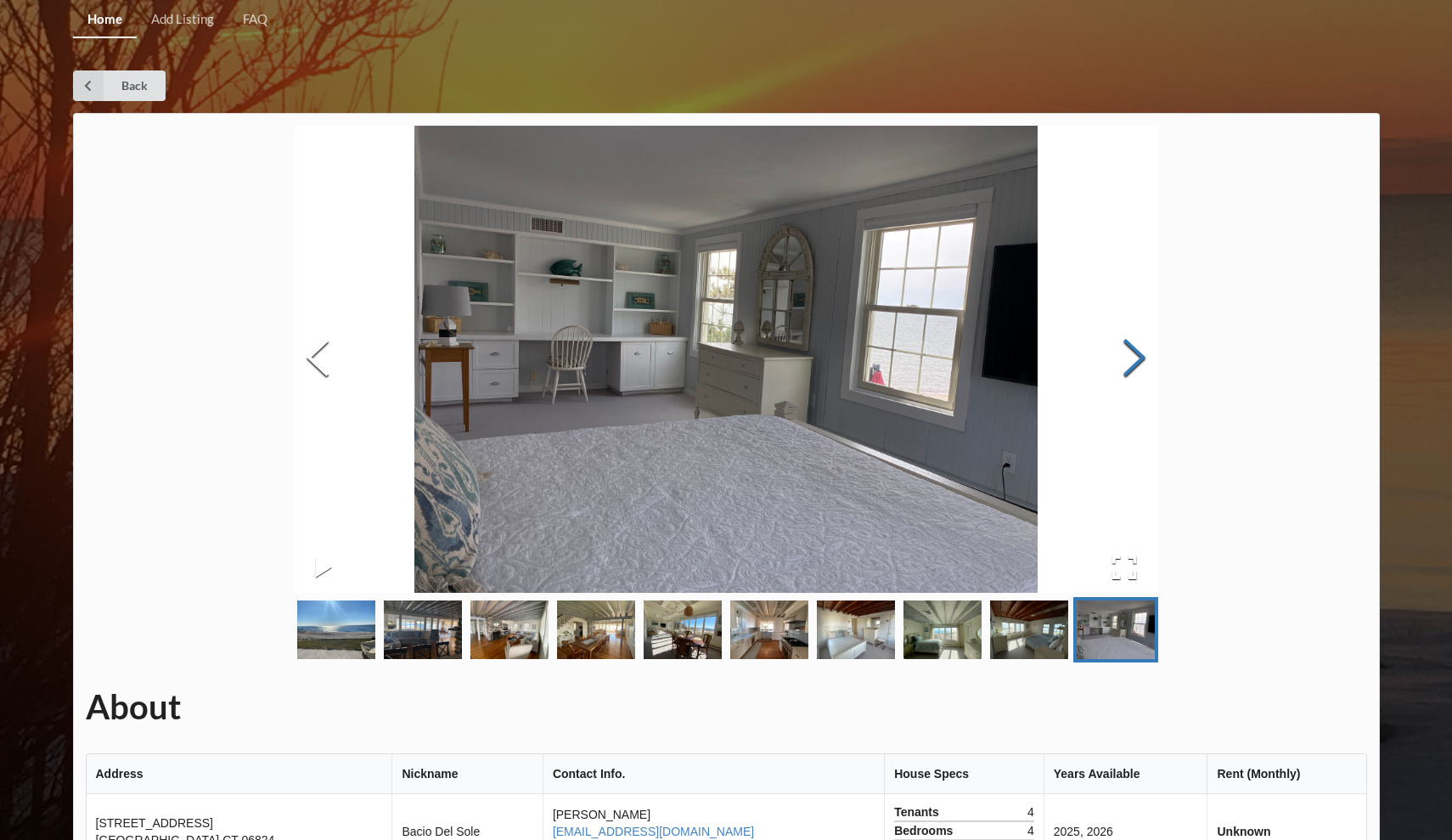
click at [1148, 359] on button "Next Slide" at bounding box center [1134, 360] width 47 height 154
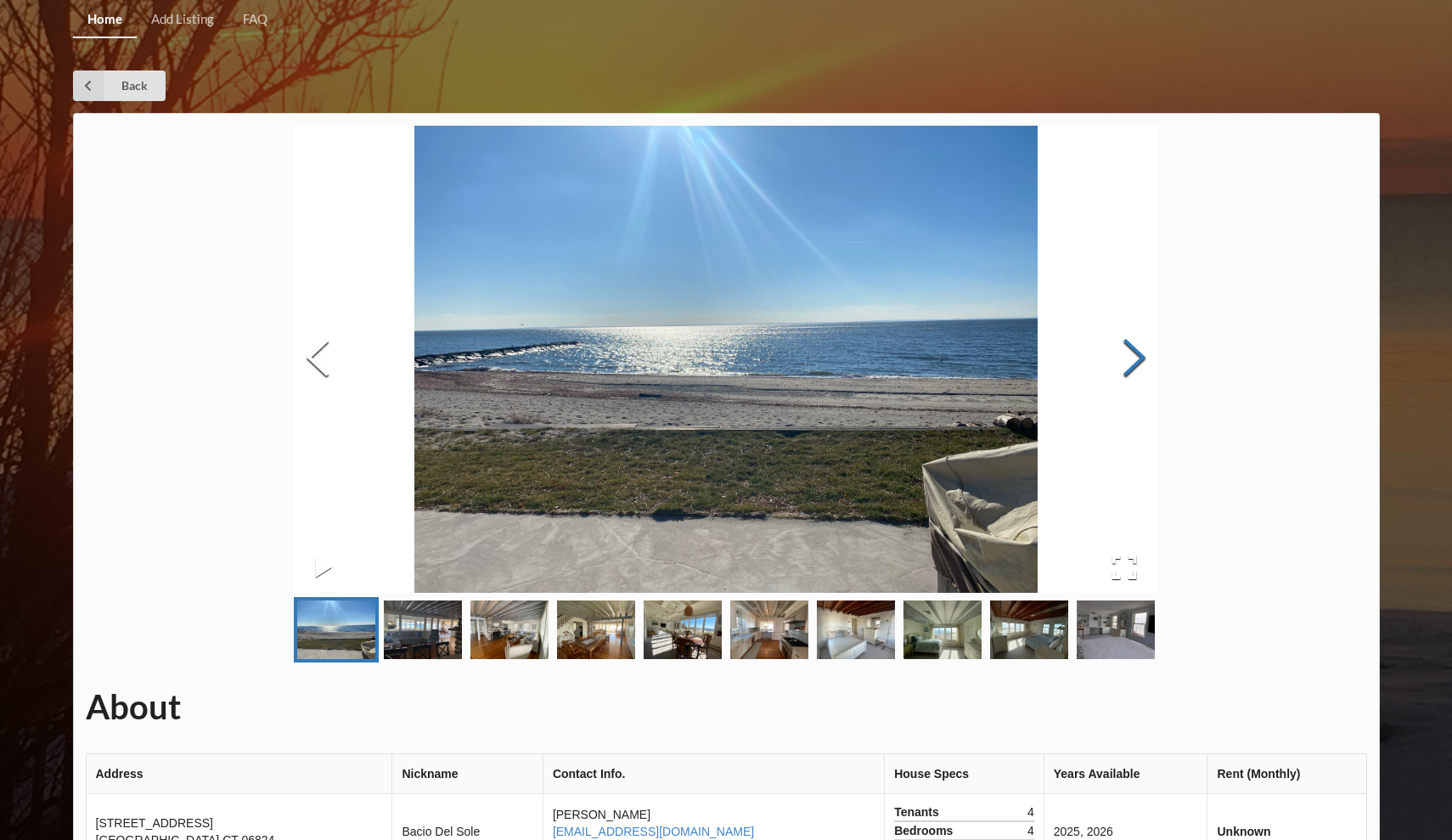
click at [1148, 359] on button "Next Slide" at bounding box center [1134, 360] width 47 height 154
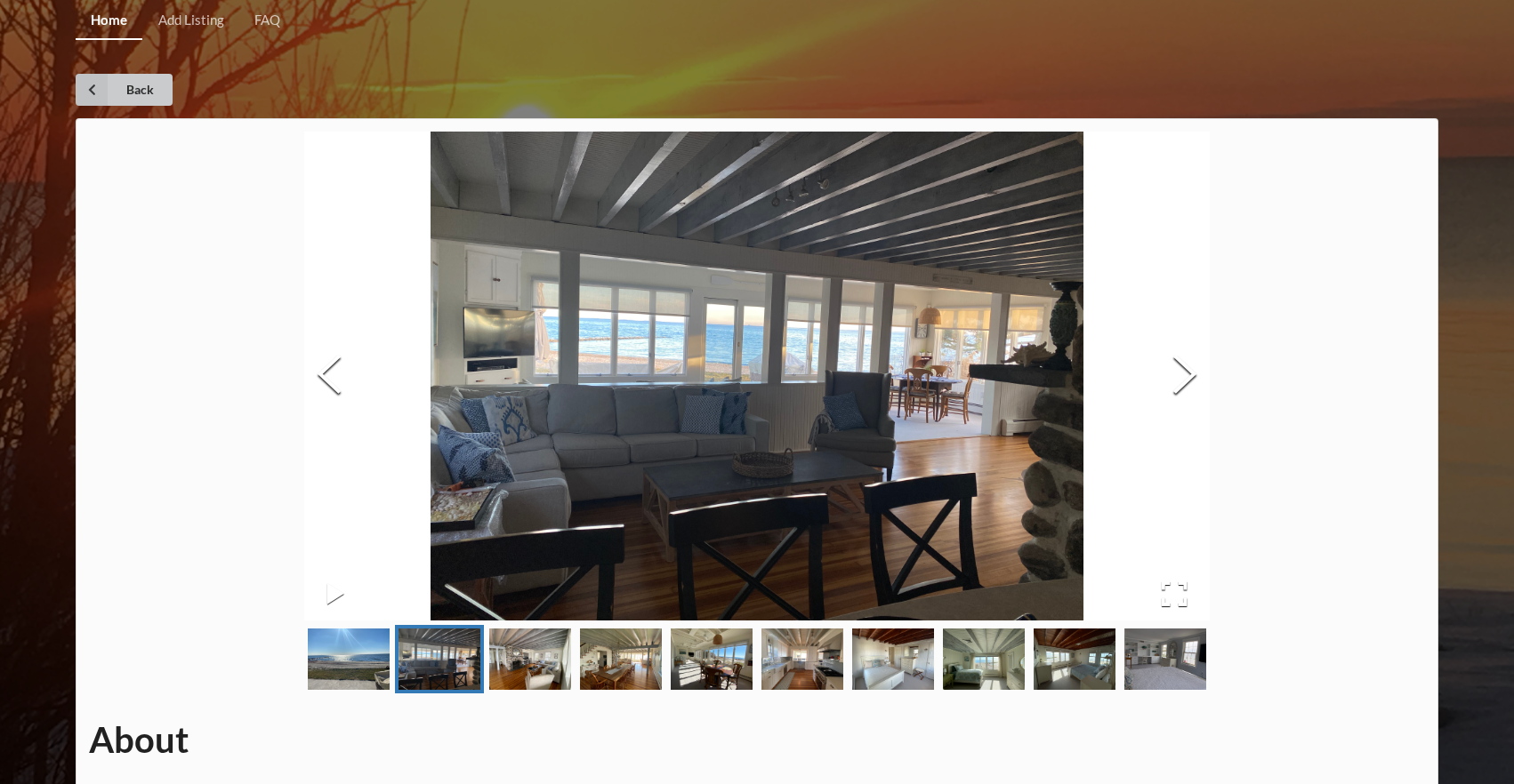
click at [88, 96] on icon at bounding box center [92, 90] width 32 height 32
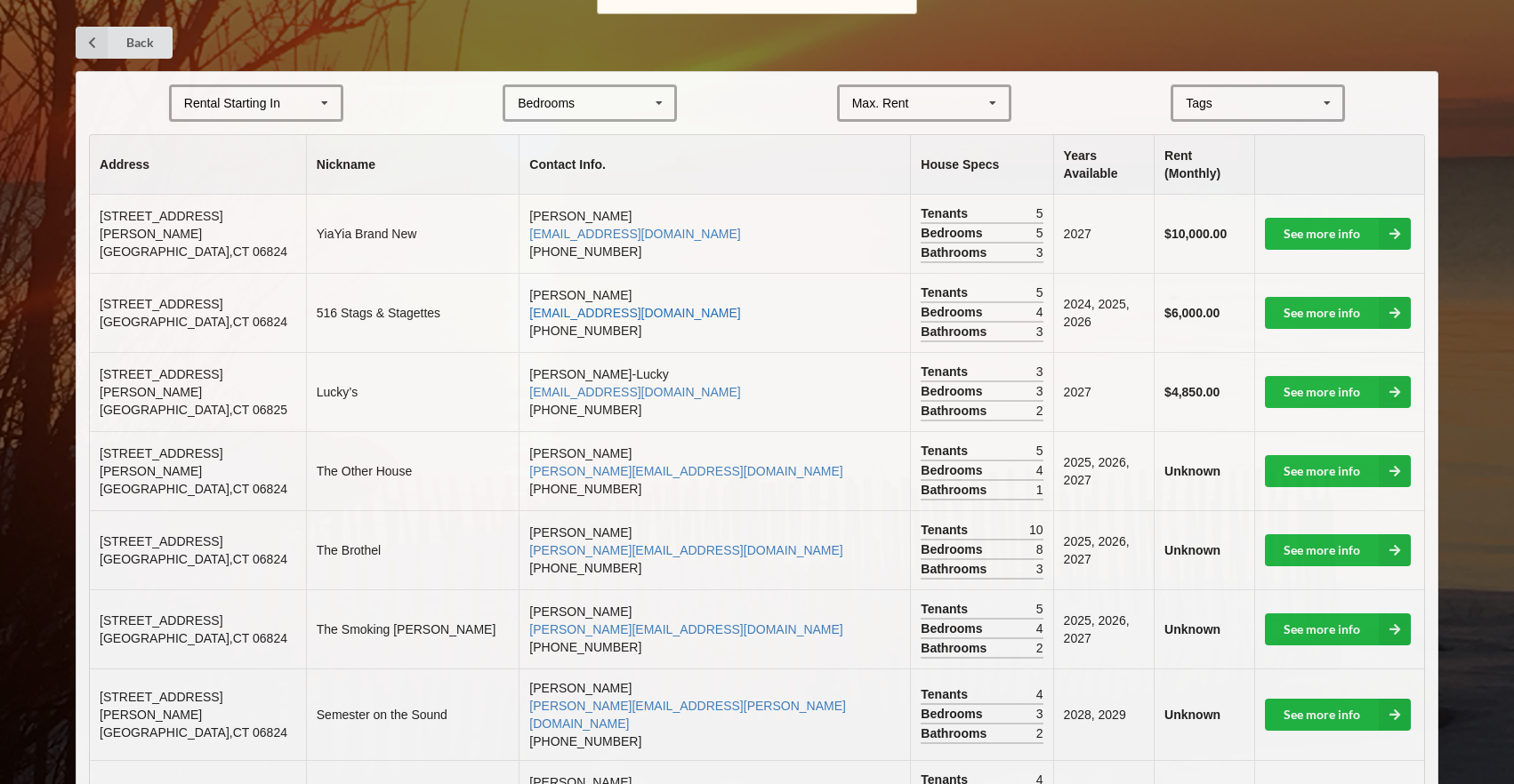
scroll to position [341, 0]
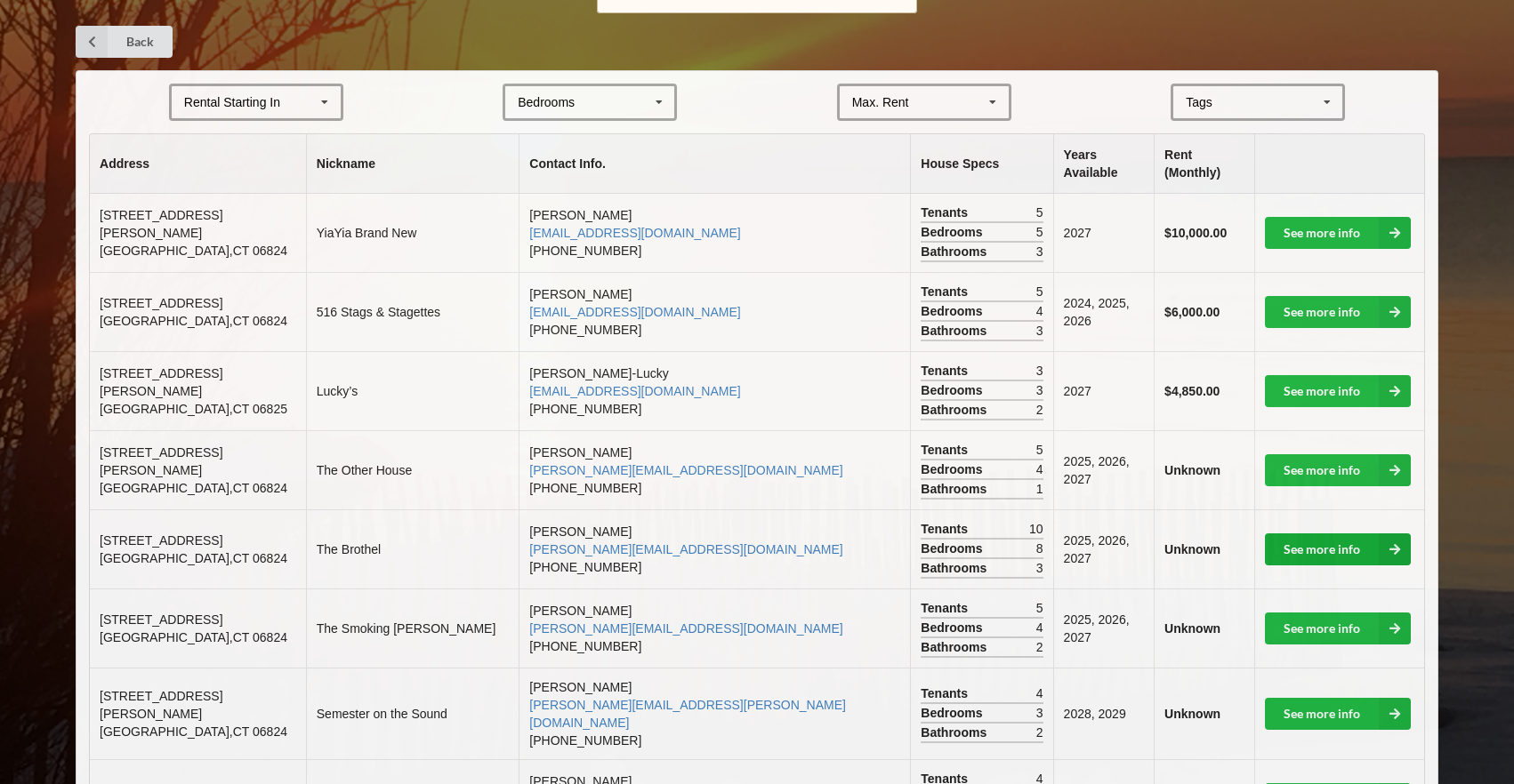
click at [1399, 534] on icon at bounding box center [1395, 550] width 32 height 32
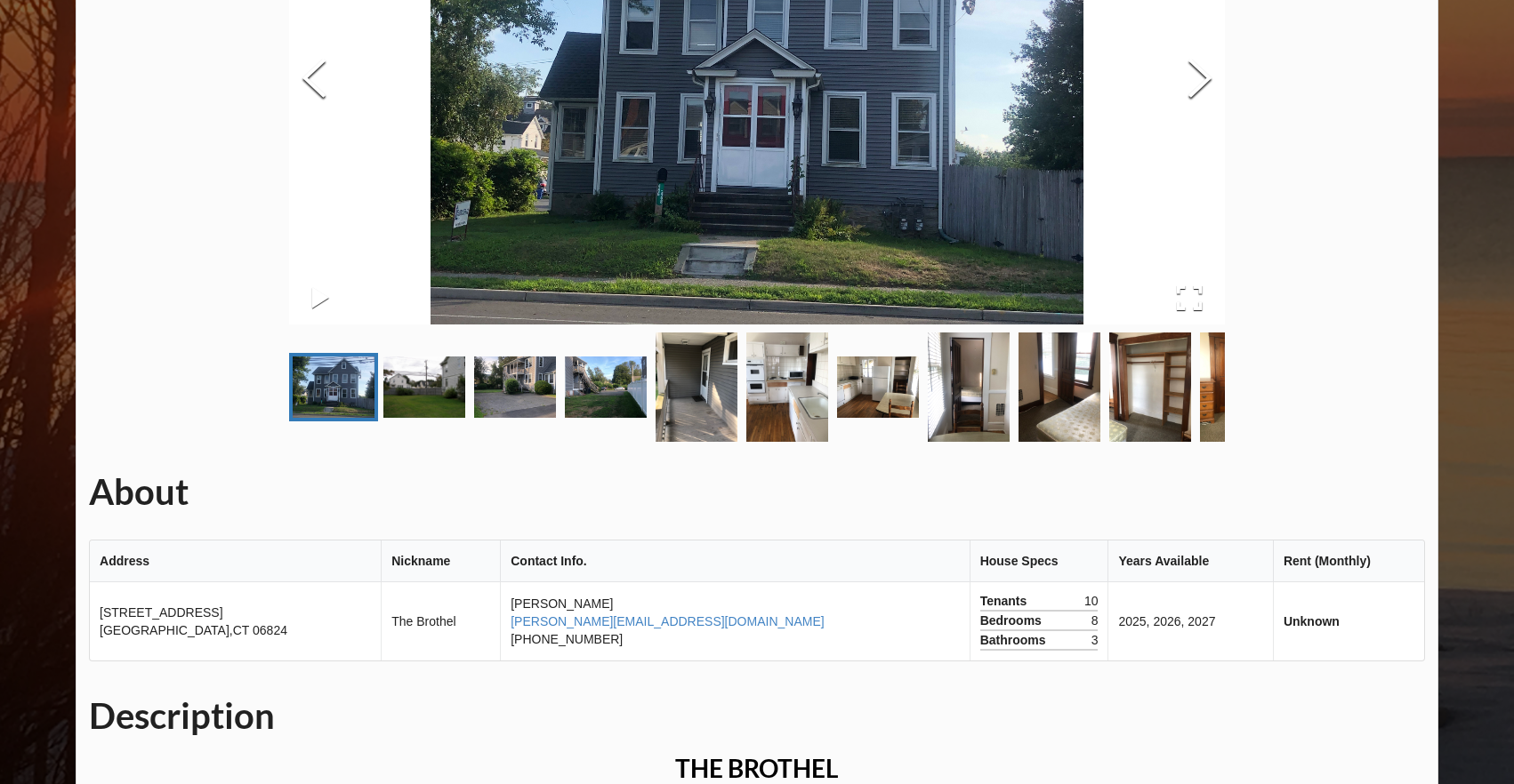
scroll to position [283, 0]
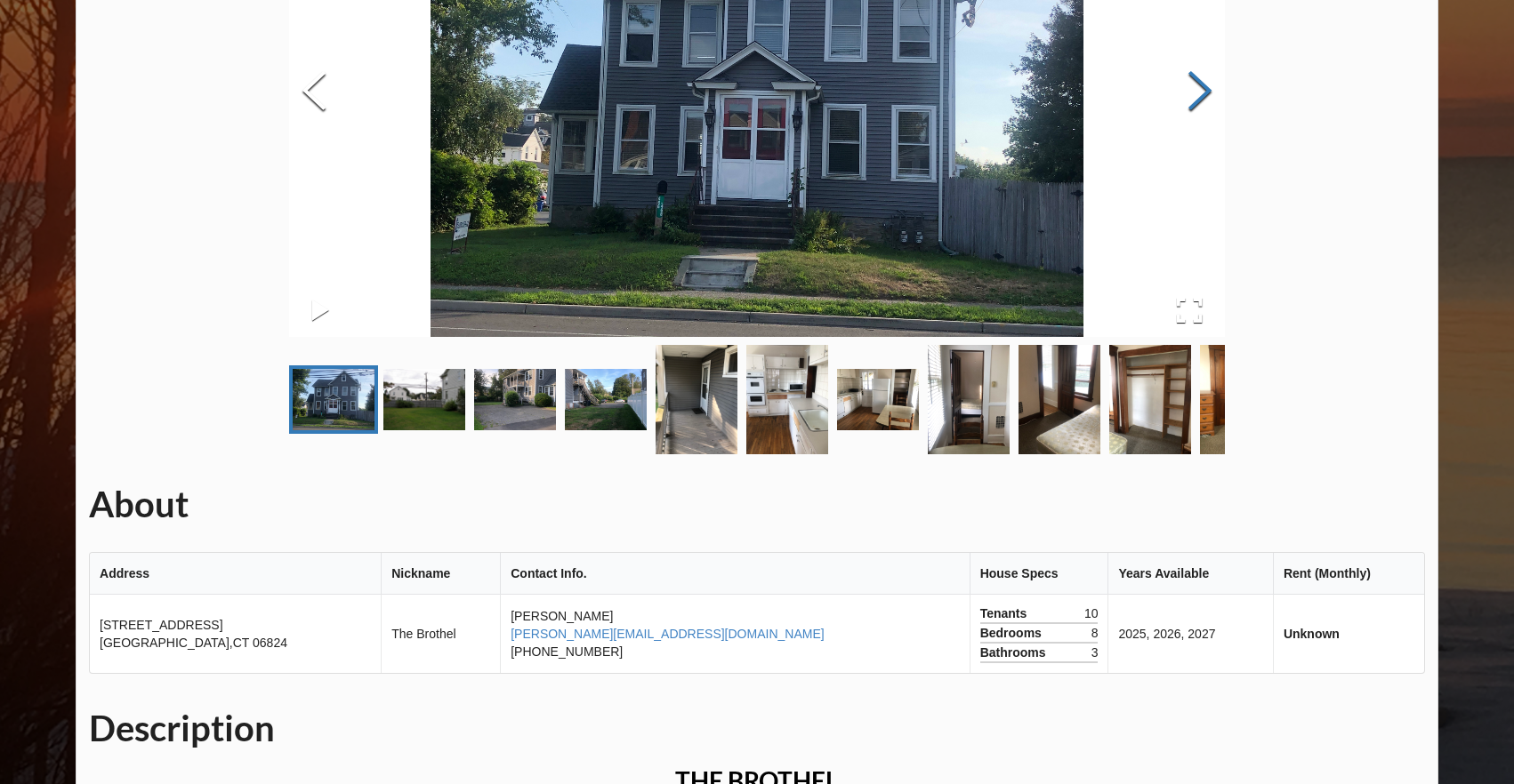
click at [1198, 98] on button "Next Slide" at bounding box center [1199, 93] width 50 height 161
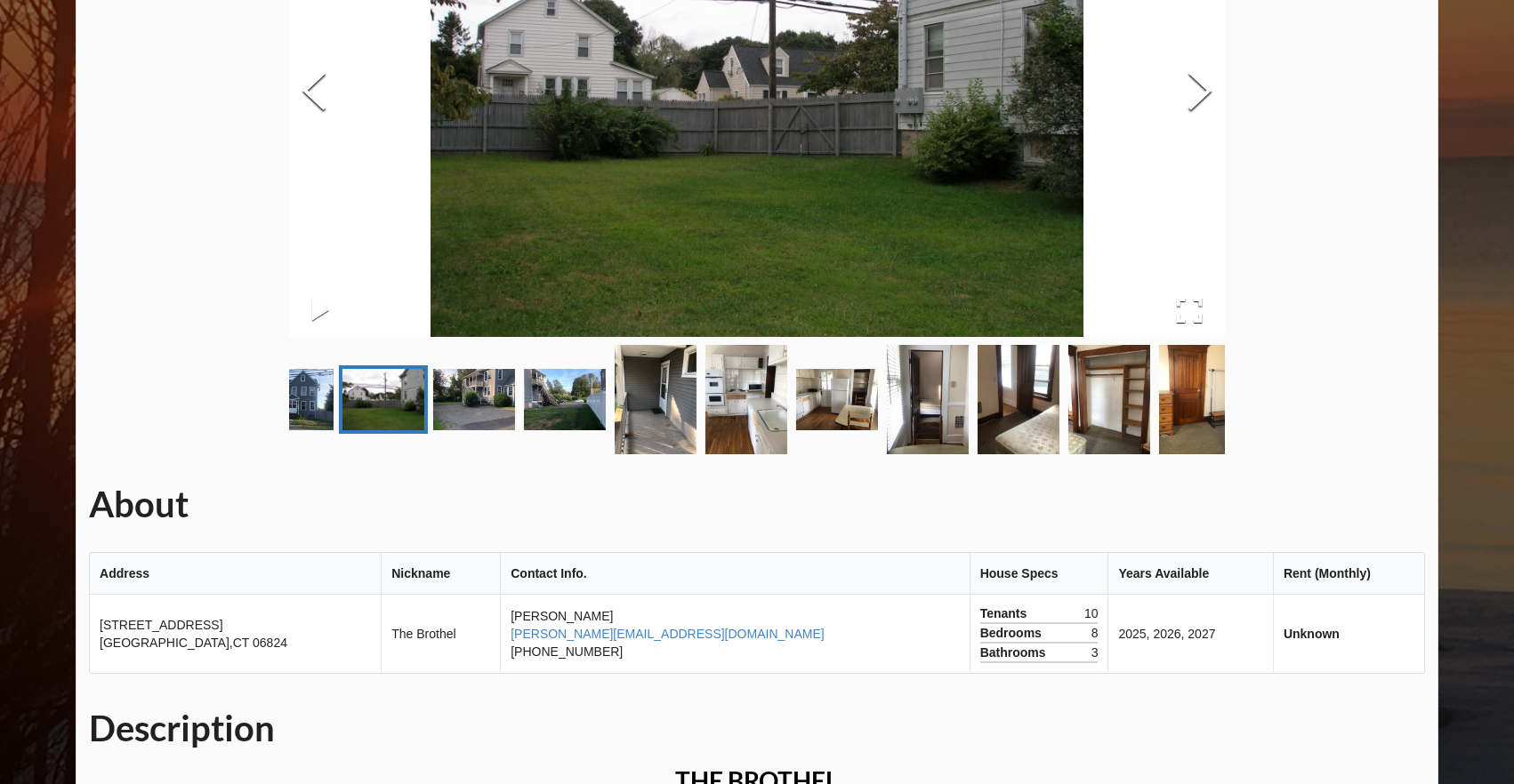
scroll to position [341, 0]
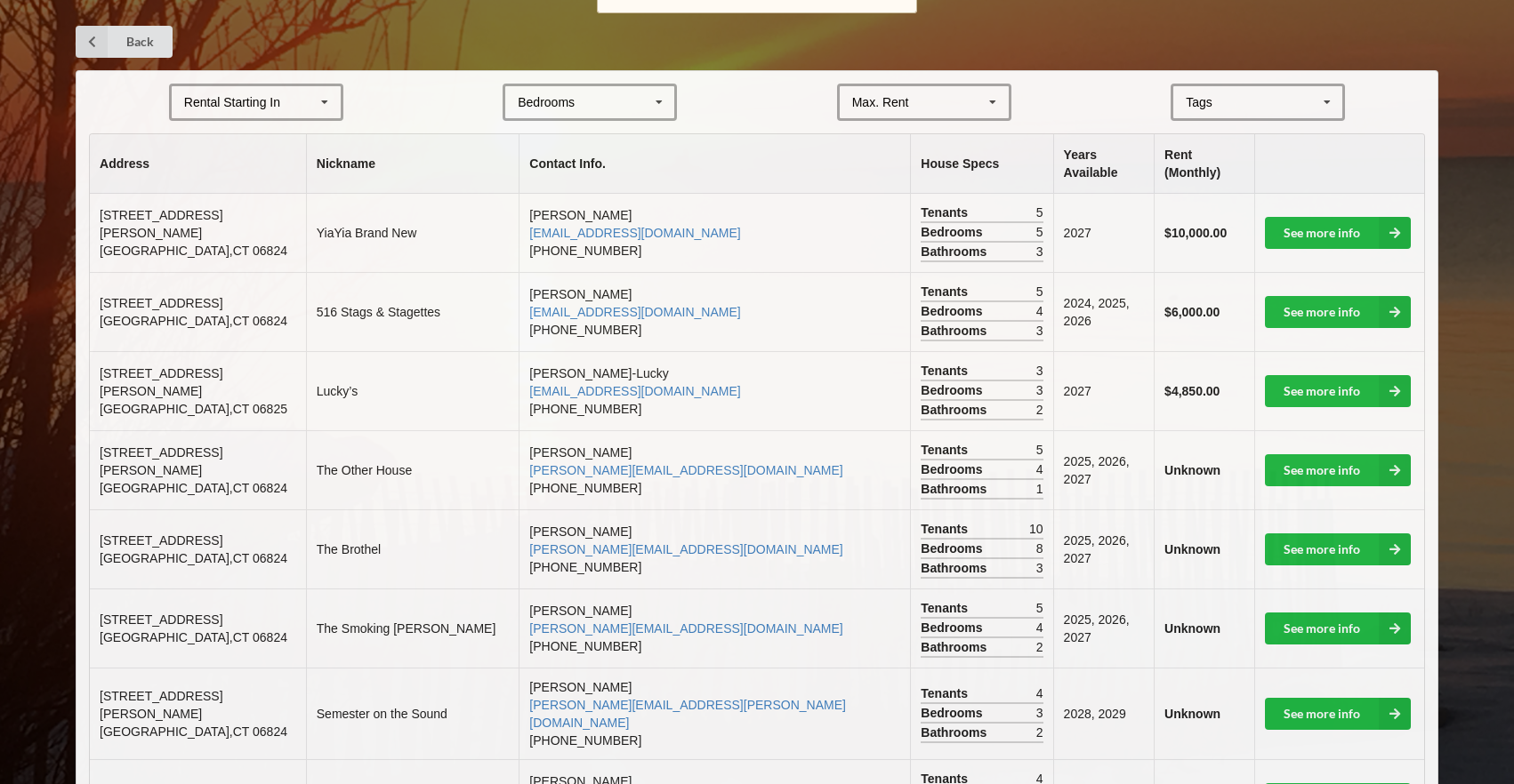
click at [1181, 99] on div "[GEOGRAPHIC_DATA] Area Downtown" at bounding box center [1258, 102] width 174 height 38
click at [1207, 194] on span "Beach Area" at bounding box center [1219, 201] width 64 height 14
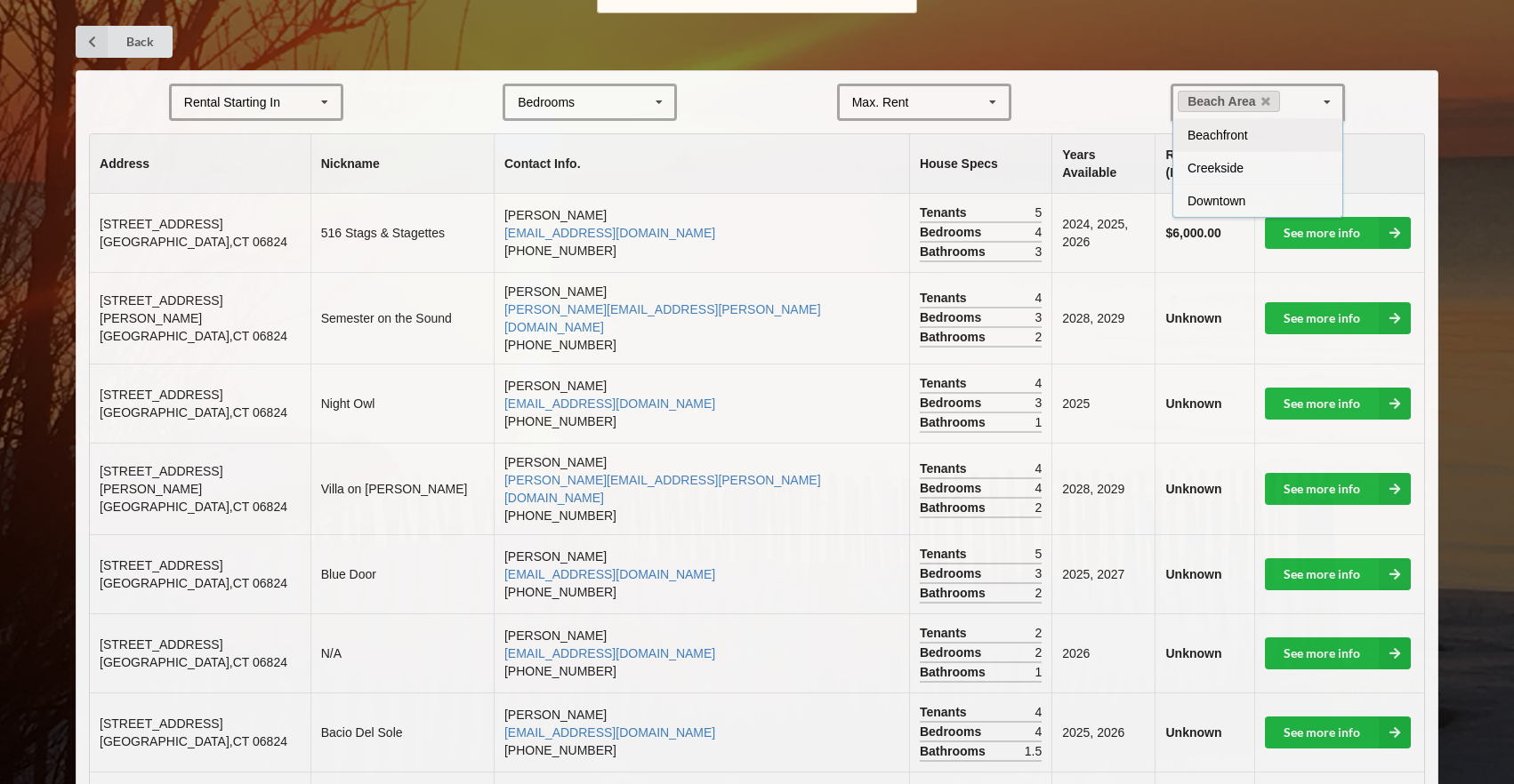
click at [759, 83] on form "Rental Starting In [DATE] 2026 2027 2028 Bedrooms 1 2 3 4 5 6 7 8 Max. Rent $4,…" at bounding box center [757, 102] width 1336 height 38
click at [1375, 217] on link "See more info" at bounding box center [1337, 233] width 145 height 32
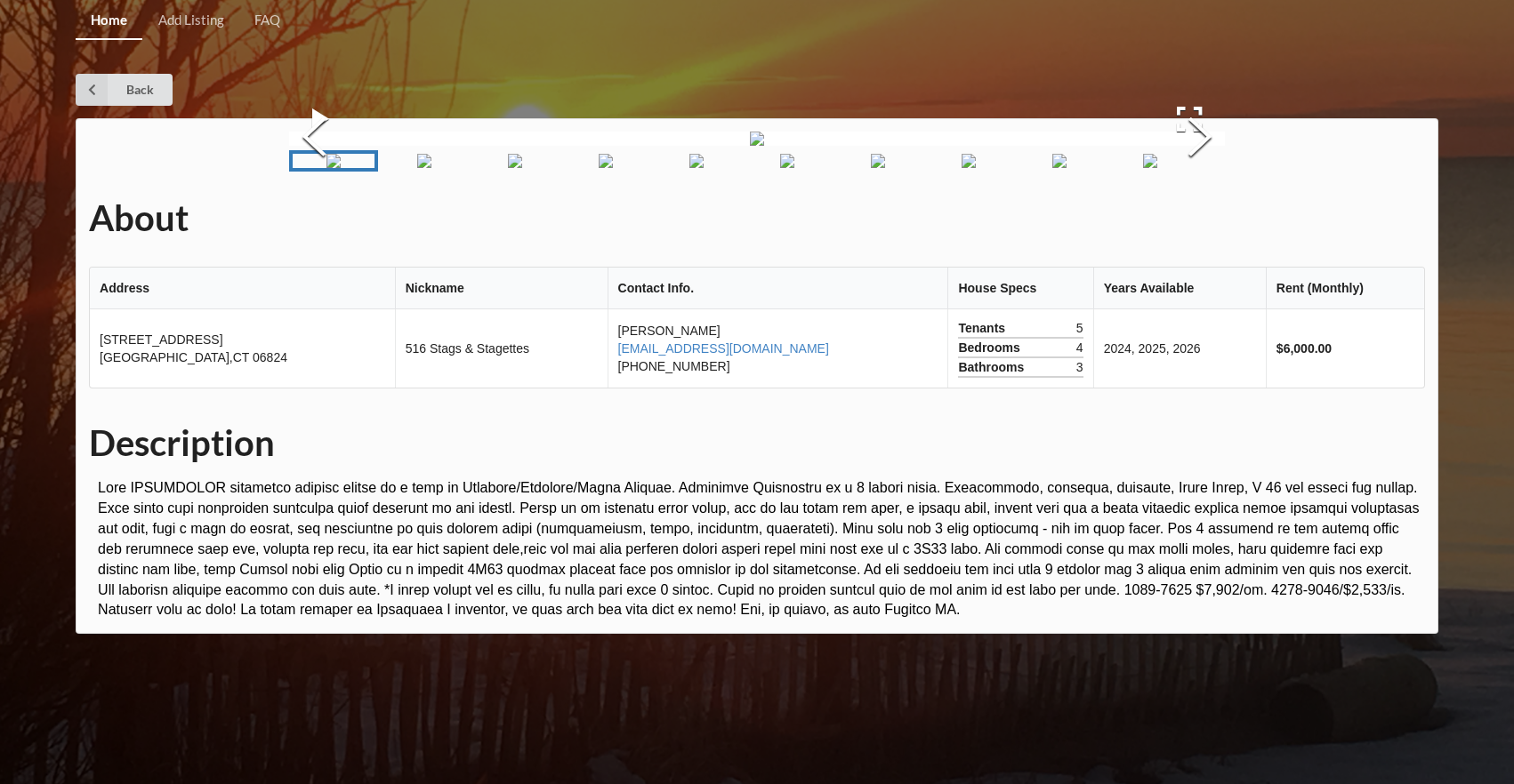
scroll to position [105, 0]
click at [1196, 219] on button "Next Slide" at bounding box center [1199, 140] width 50 height 161
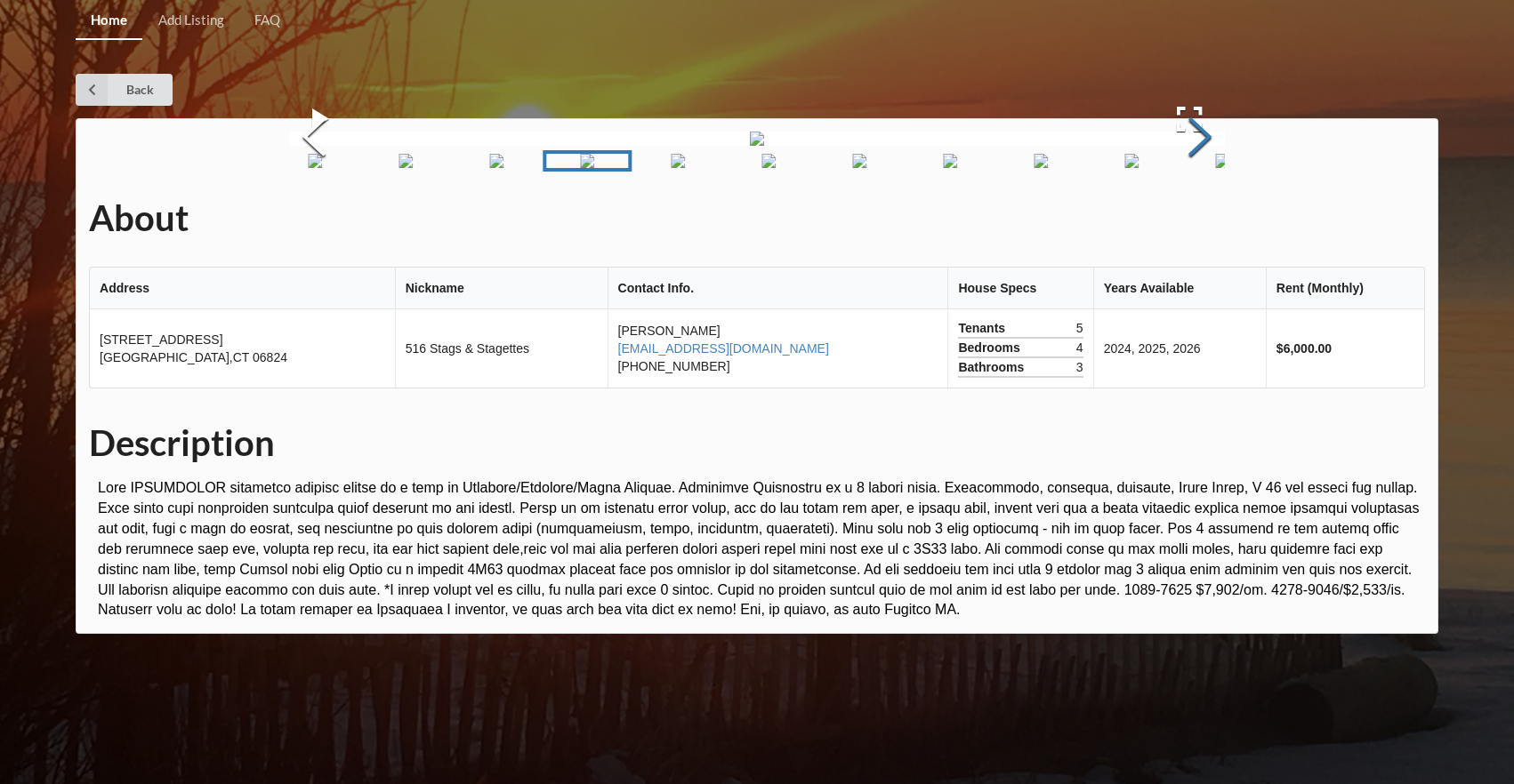
click at [1196, 219] on button "Next Slide" at bounding box center [1199, 140] width 50 height 161
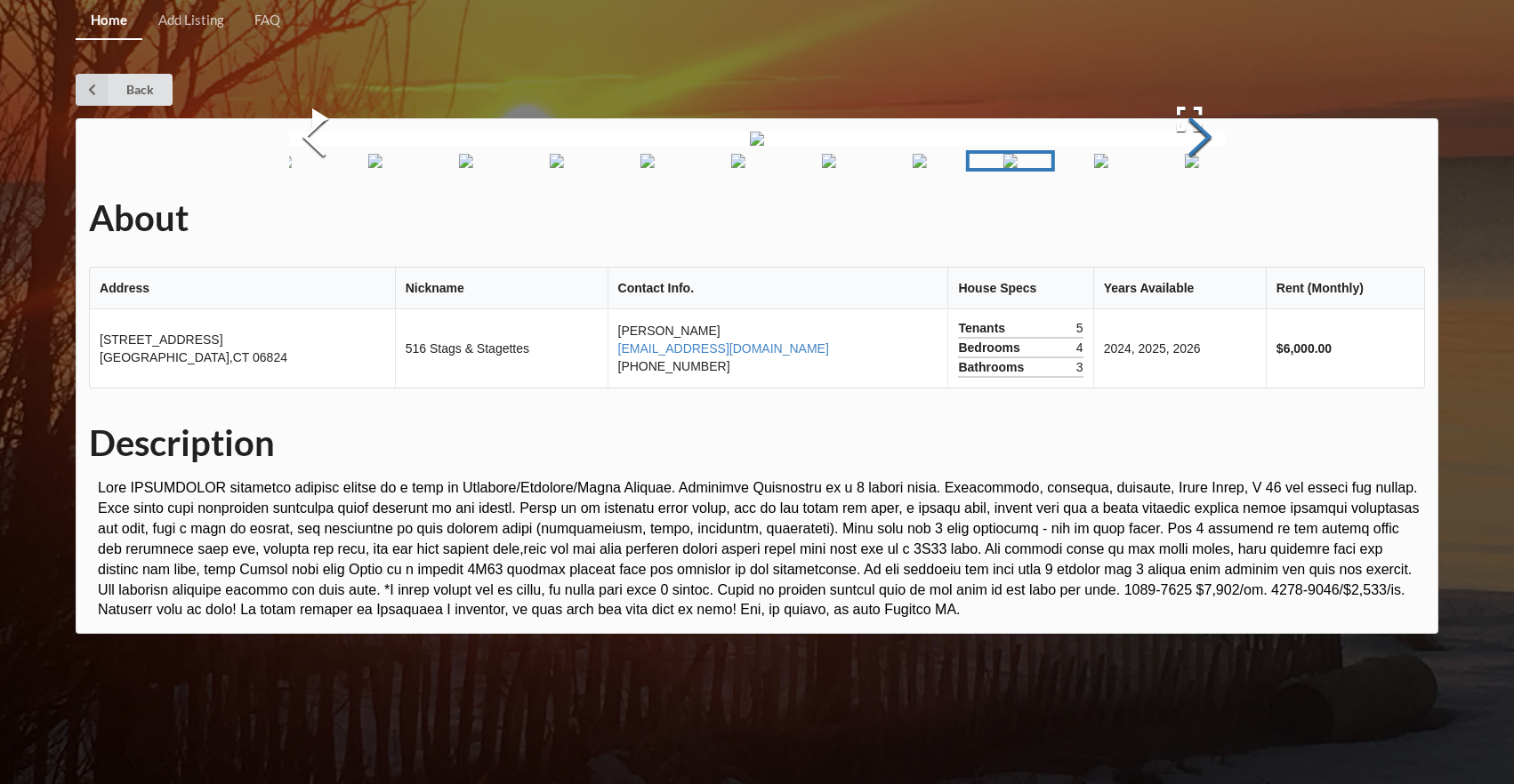
click at [1196, 219] on button "Next Slide" at bounding box center [1199, 140] width 50 height 161
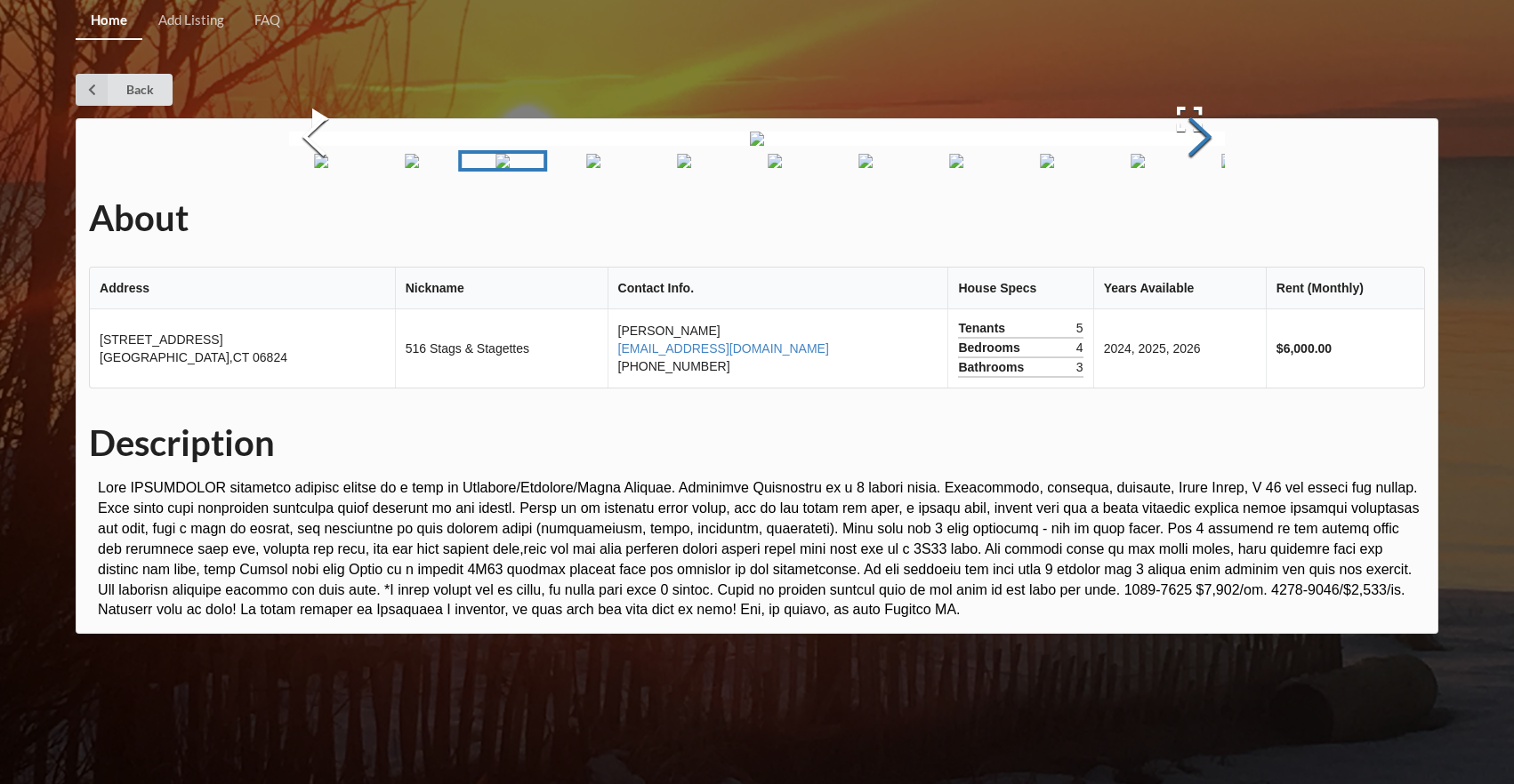
click at [1196, 219] on button "Next Slide" at bounding box center [1199, 140] width 50 height 161
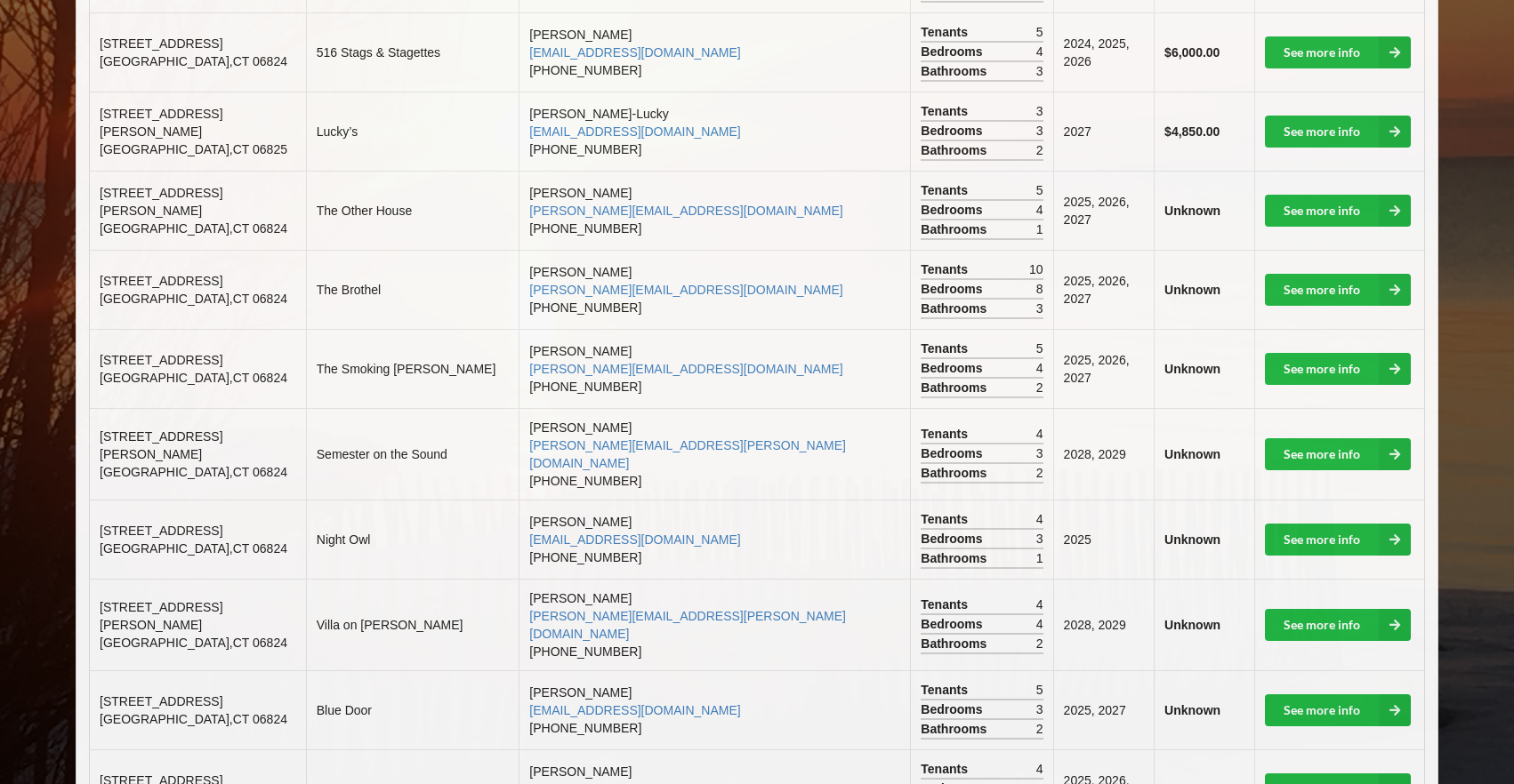
scroll to position [628, 0]
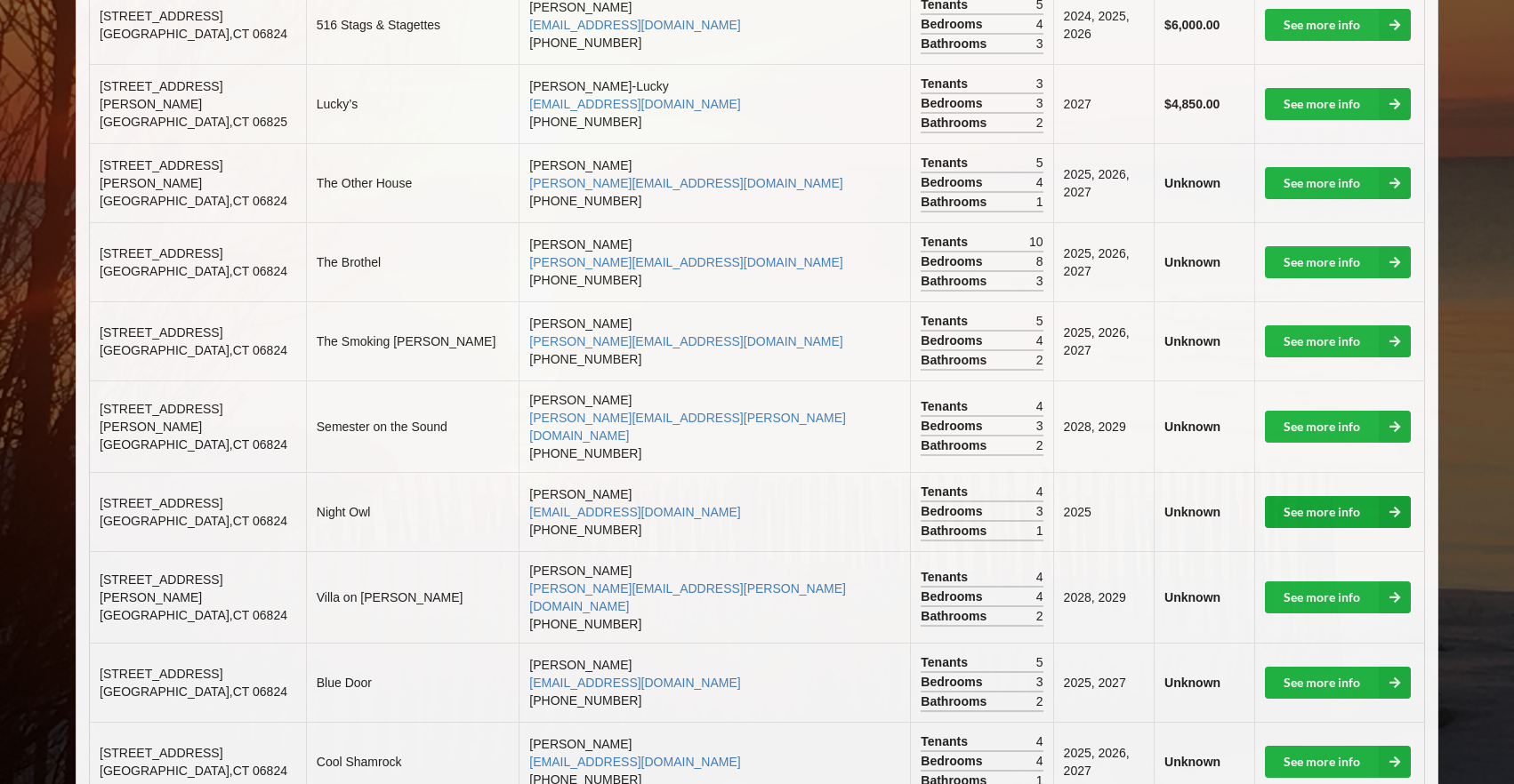
click at [1316, 496] on link "See more info" at bounding box center [1337, 512] width 145 height 32
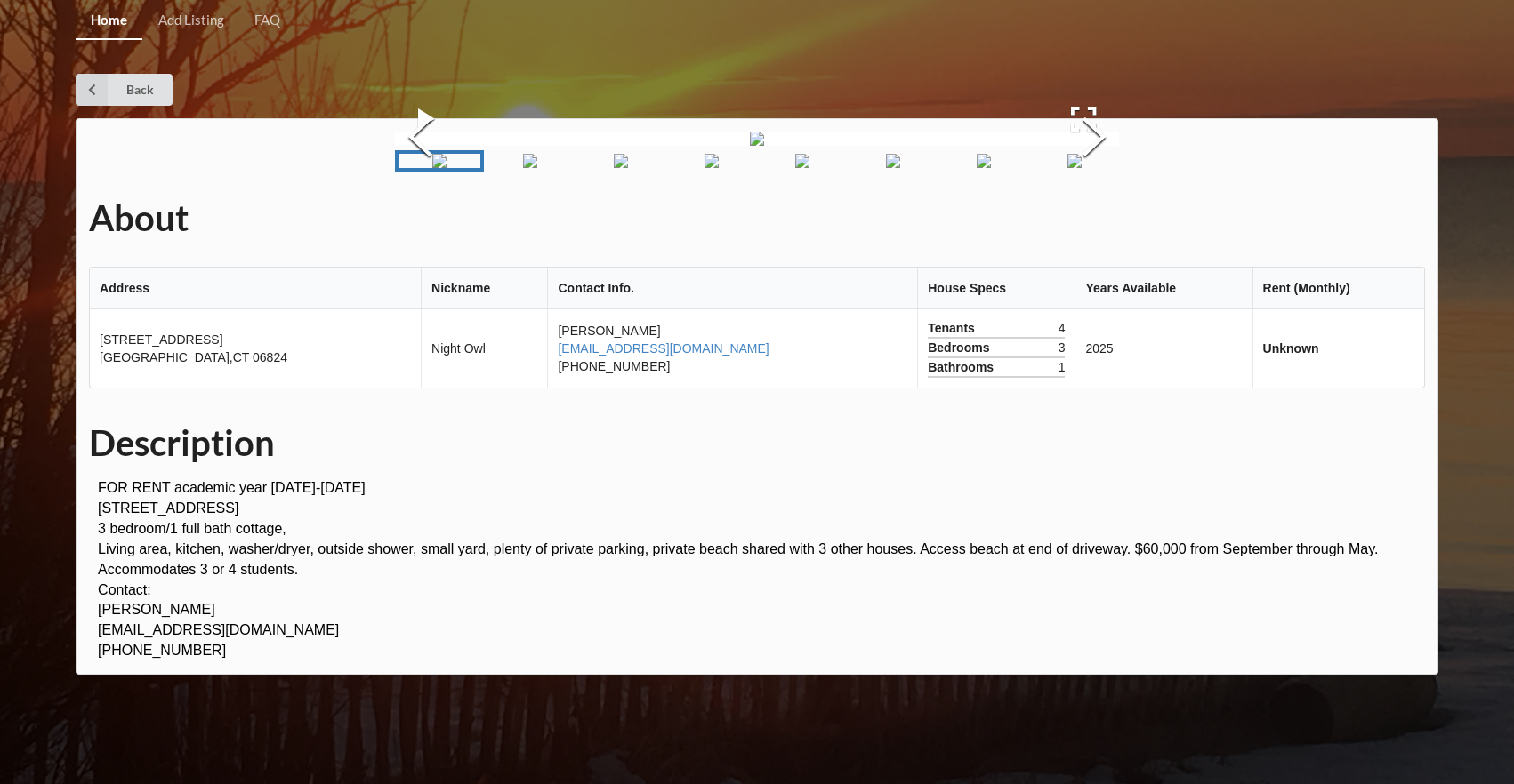
scroll to position [34, 0]
click at [85, 74] on icon at bounding box center [92, 90] width 32 height 32
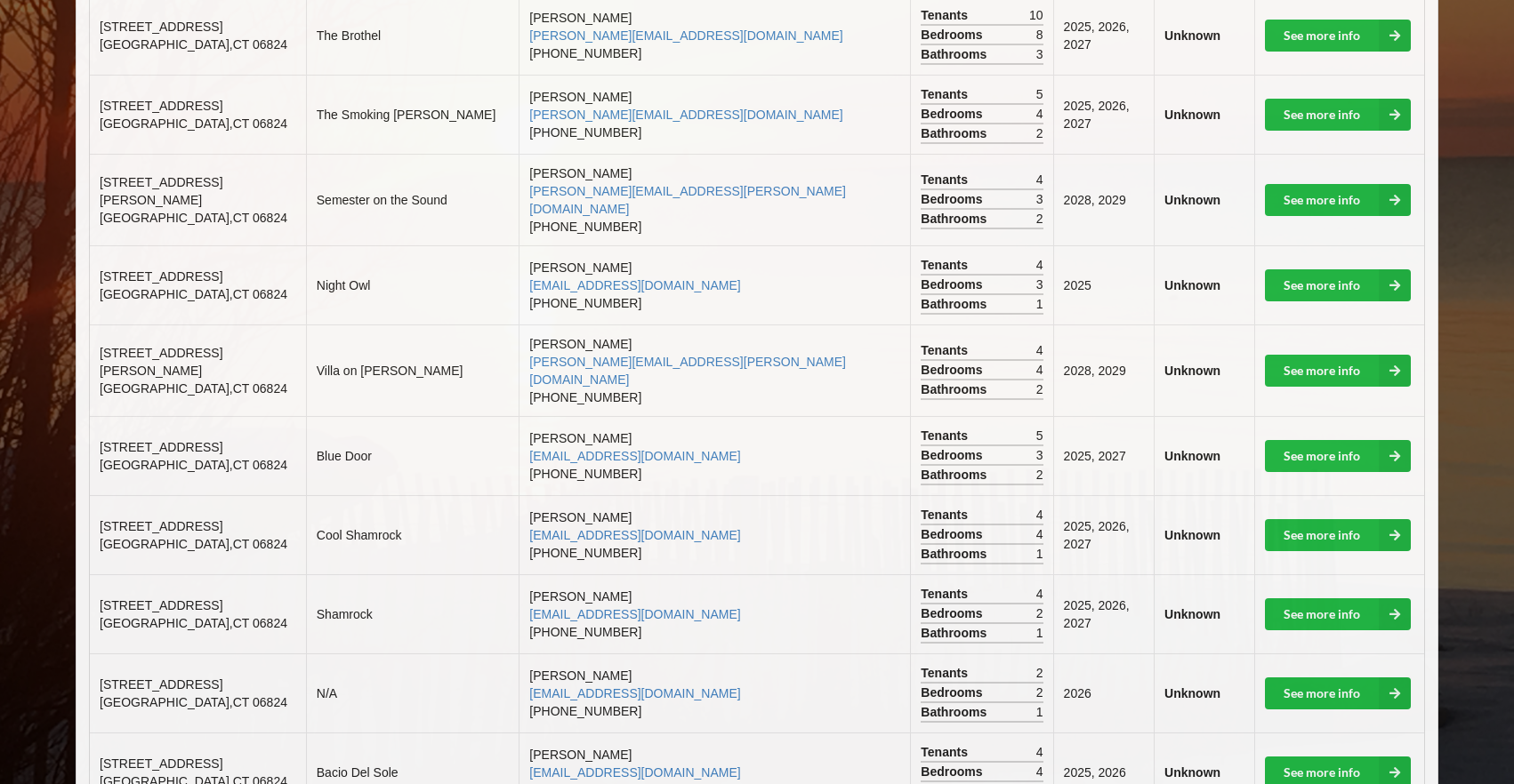
scroll to position [861, 0]
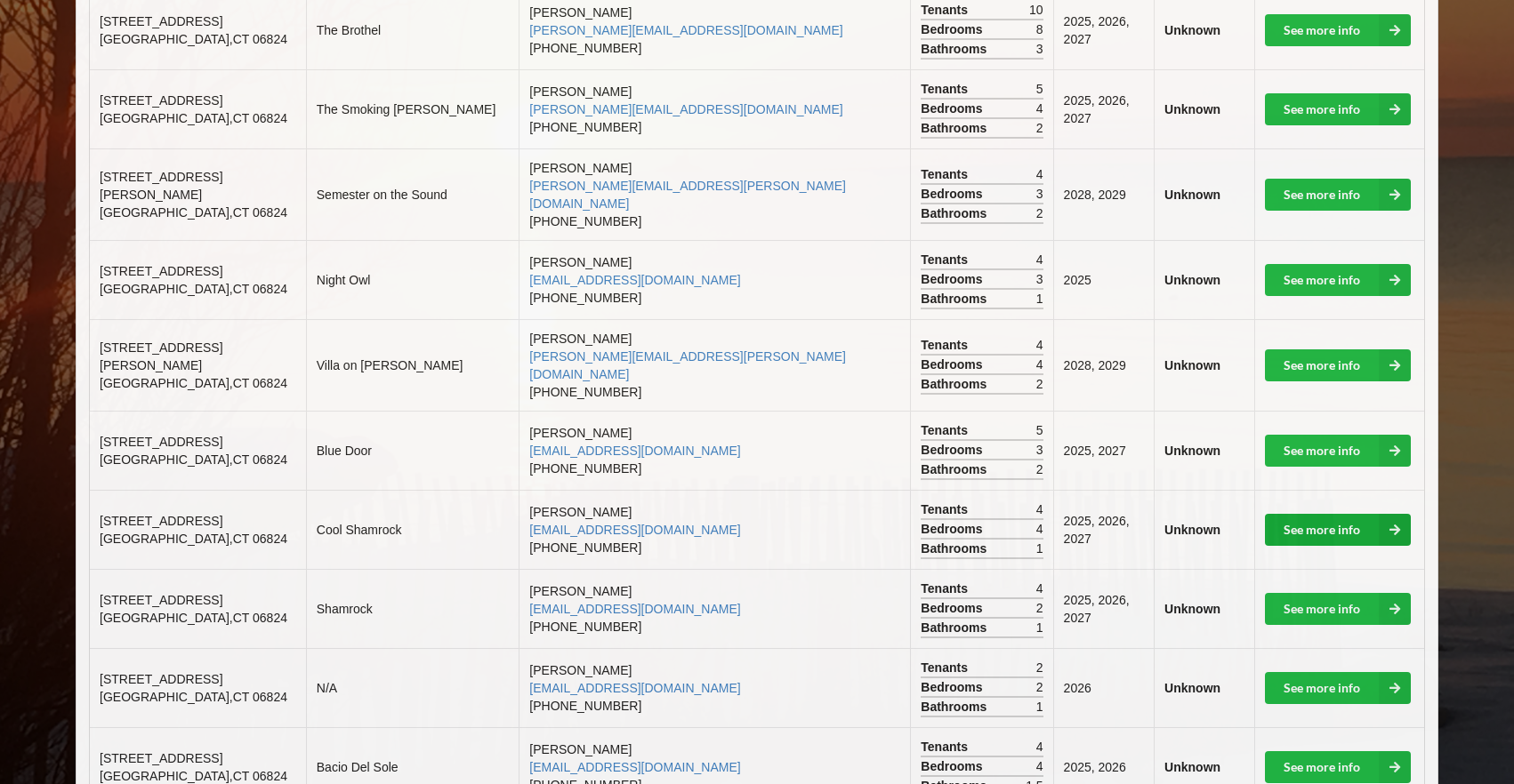
click at [1355, 514] on link "See more info" at bounding box center [1337, 530] width 145 height 32
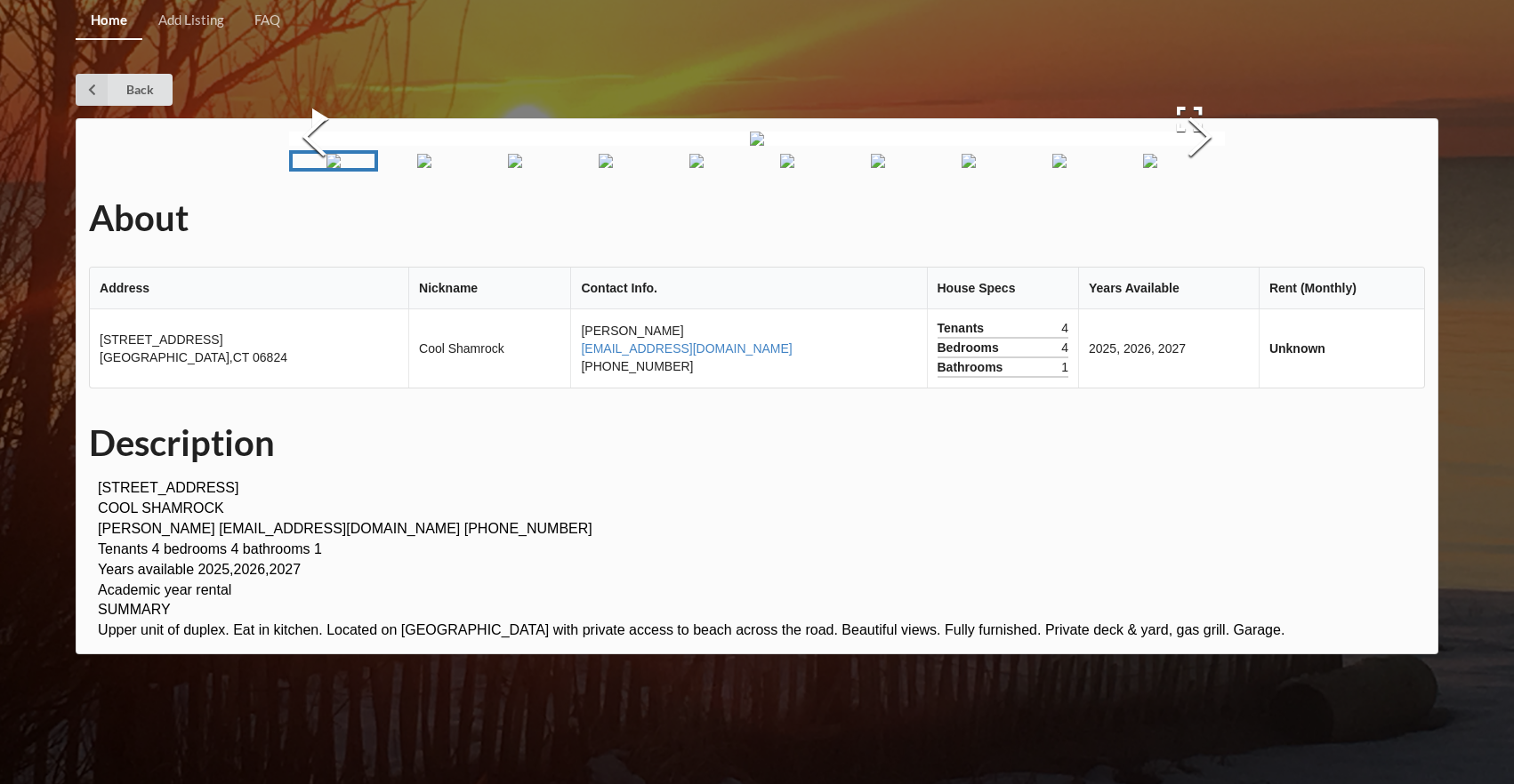
scroll to position [98, 0]
click at [522, 168] on img "Go to Slide 3" at bounding box center [514, 160] width 14 height 14
click at [1188, 219] on button "Next Slide" at bounding box center [1199, 140] width 50 height 161
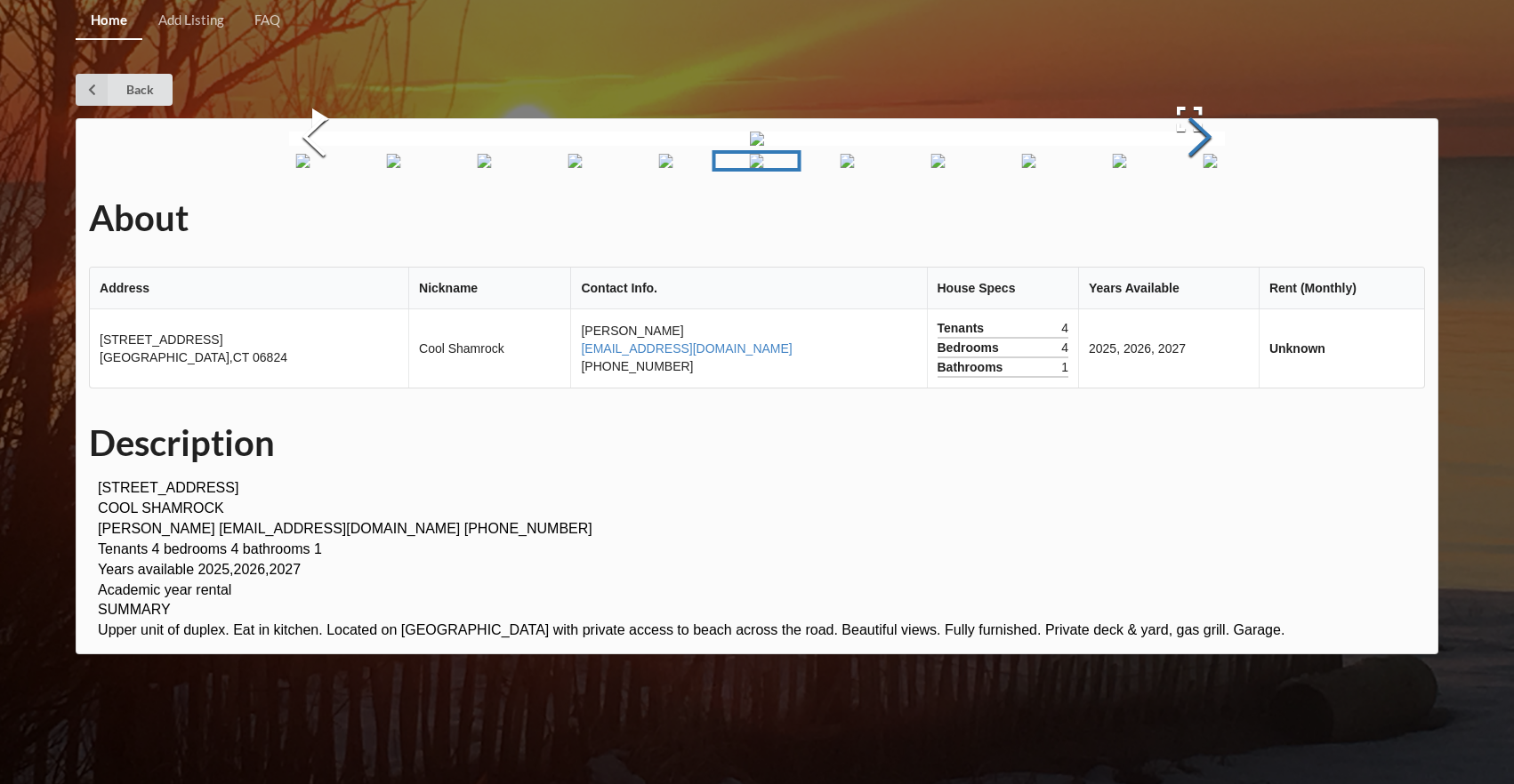
click at [1188, 219] on button "Next Slide" at bounding box center [1199, 140] width 50 height 161
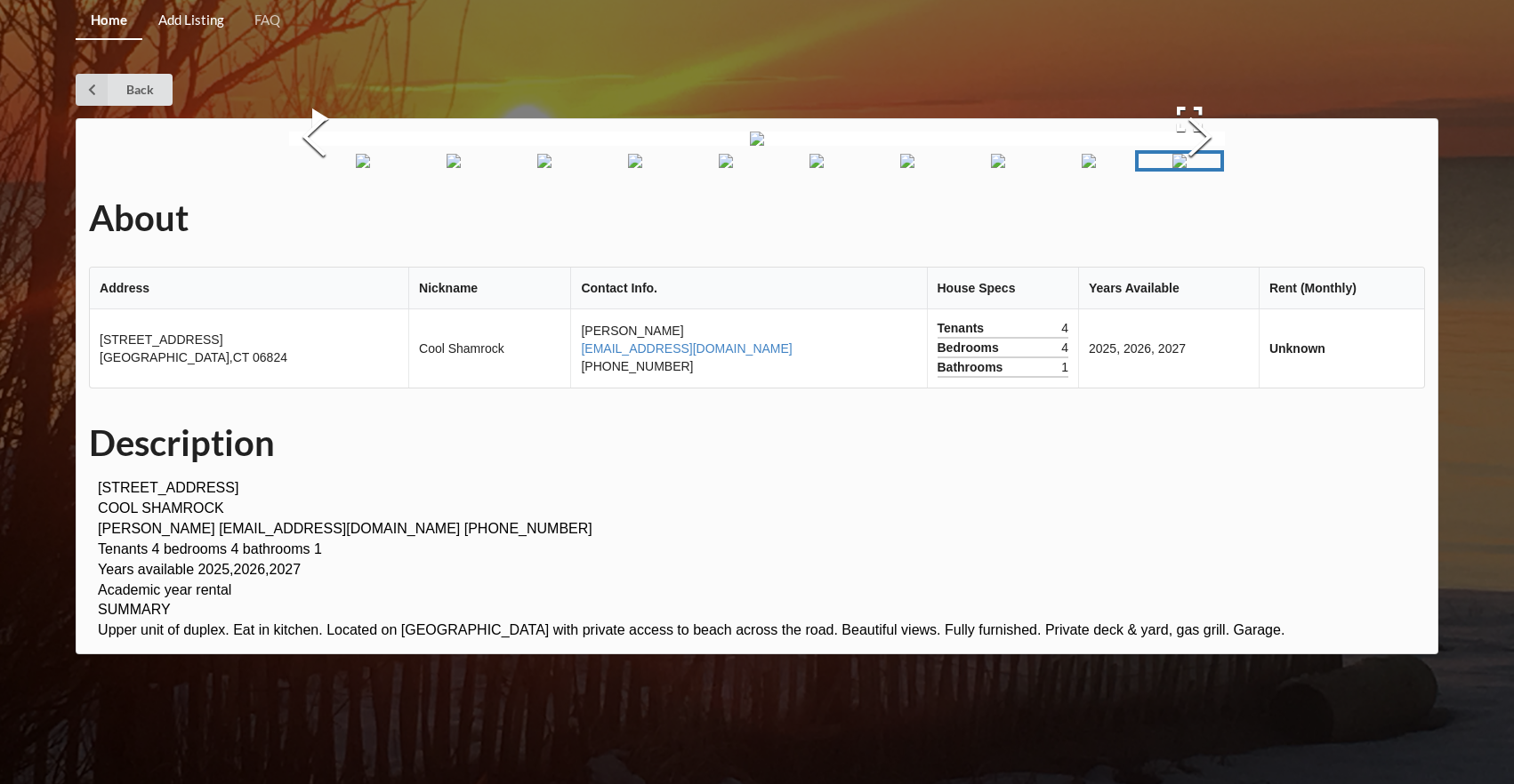
scroll to position [0, 0]
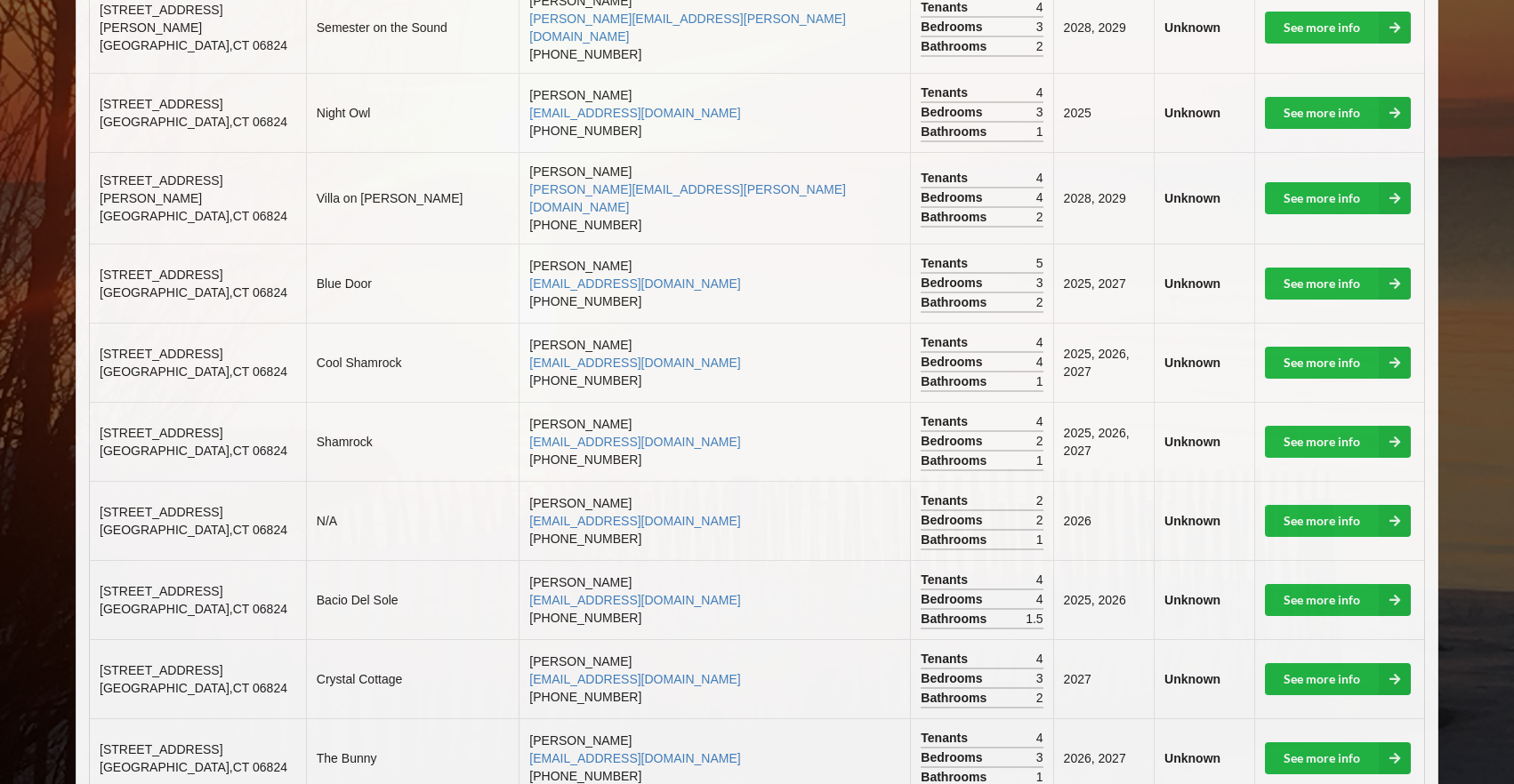
scroll to position [1038, 0]
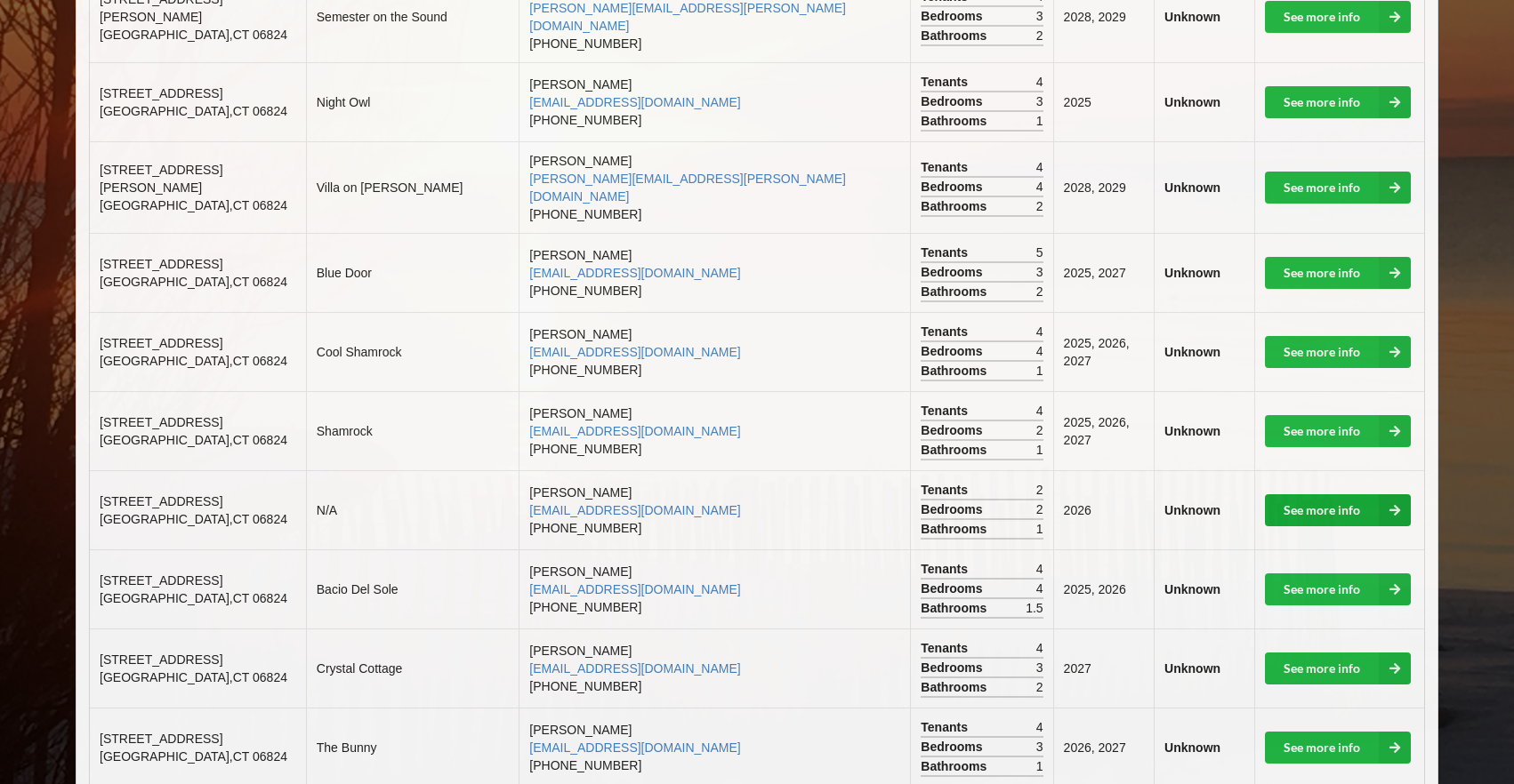
click at [1292, 494] on link "See more info" at bounding box center [1337, 510] width 145 height 32
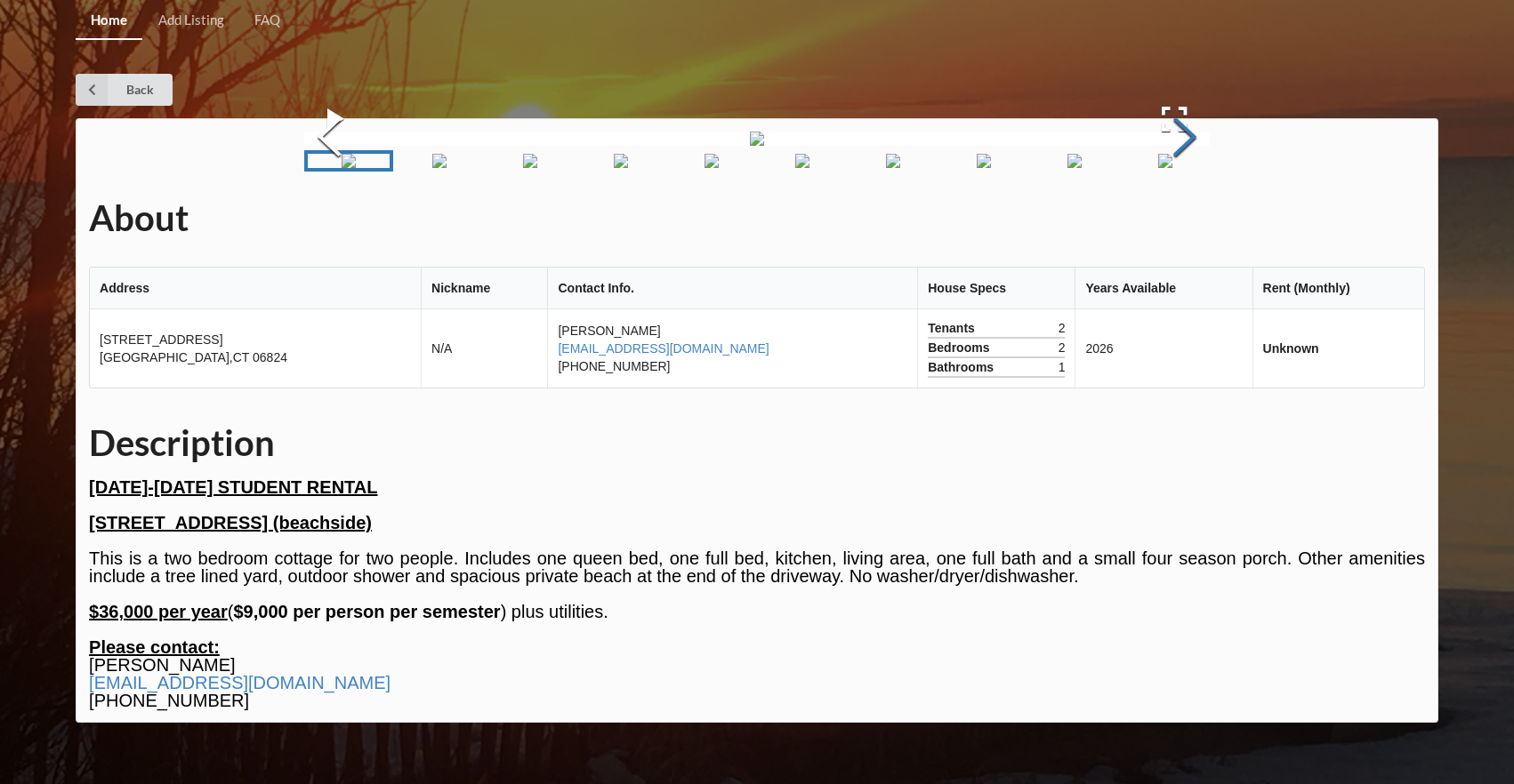
click at [1180, 219] on button "Next Slide" at bounding box center [1184, 140] width 50 height 161
click at [1181, 219] on button "Next Slide" at bounding box center [1184, 140] width 50 height 161
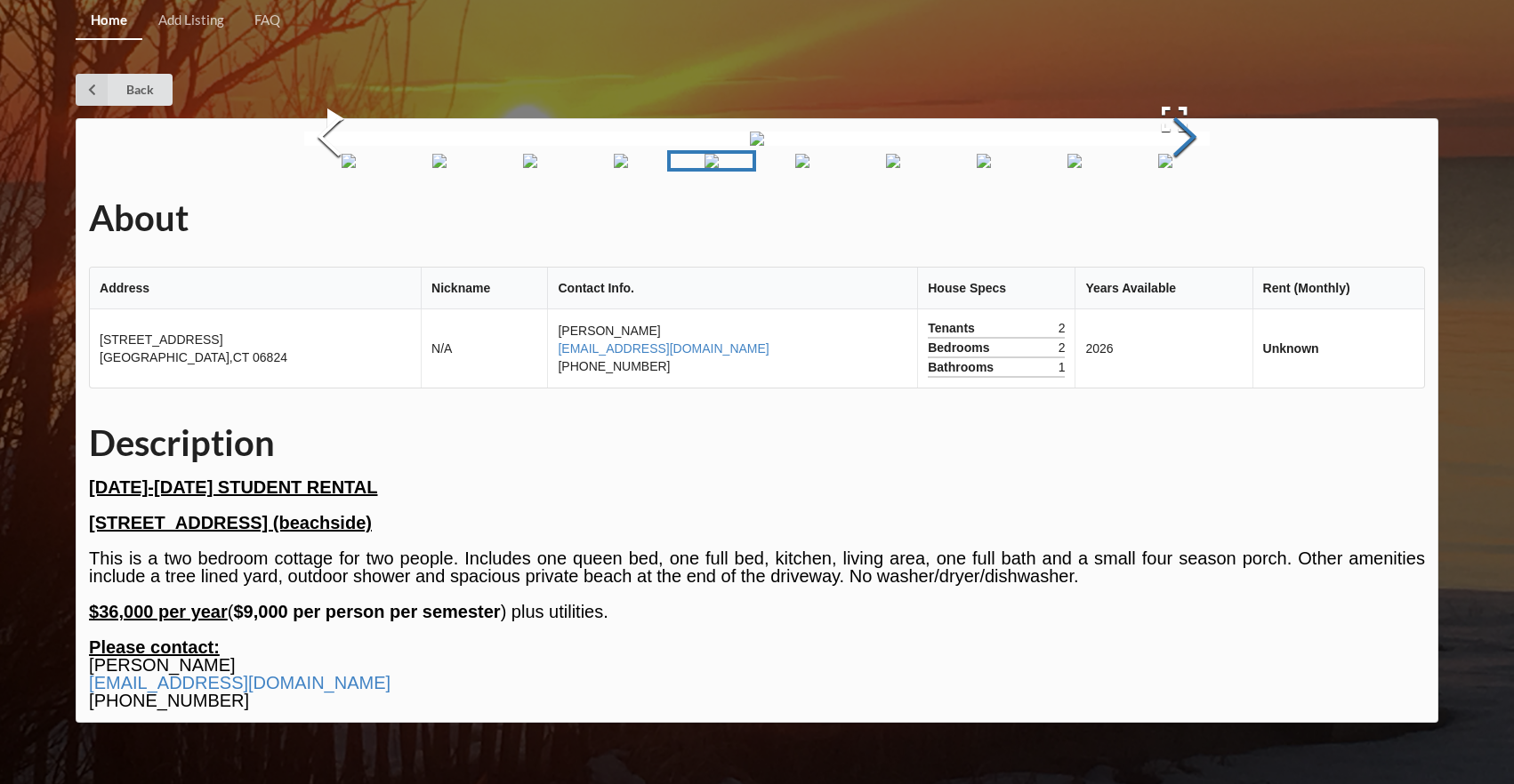
click at [1181, 219] on button "Next Slide" at bounding box center [1184, 140] width 50 height 161
click at [1179, 219] on button "Next Slide" at bounding box center [1184, 140] width 50 height 161
click at [101, 97] on icon at bounding box center [92, 90] width 32 height 32
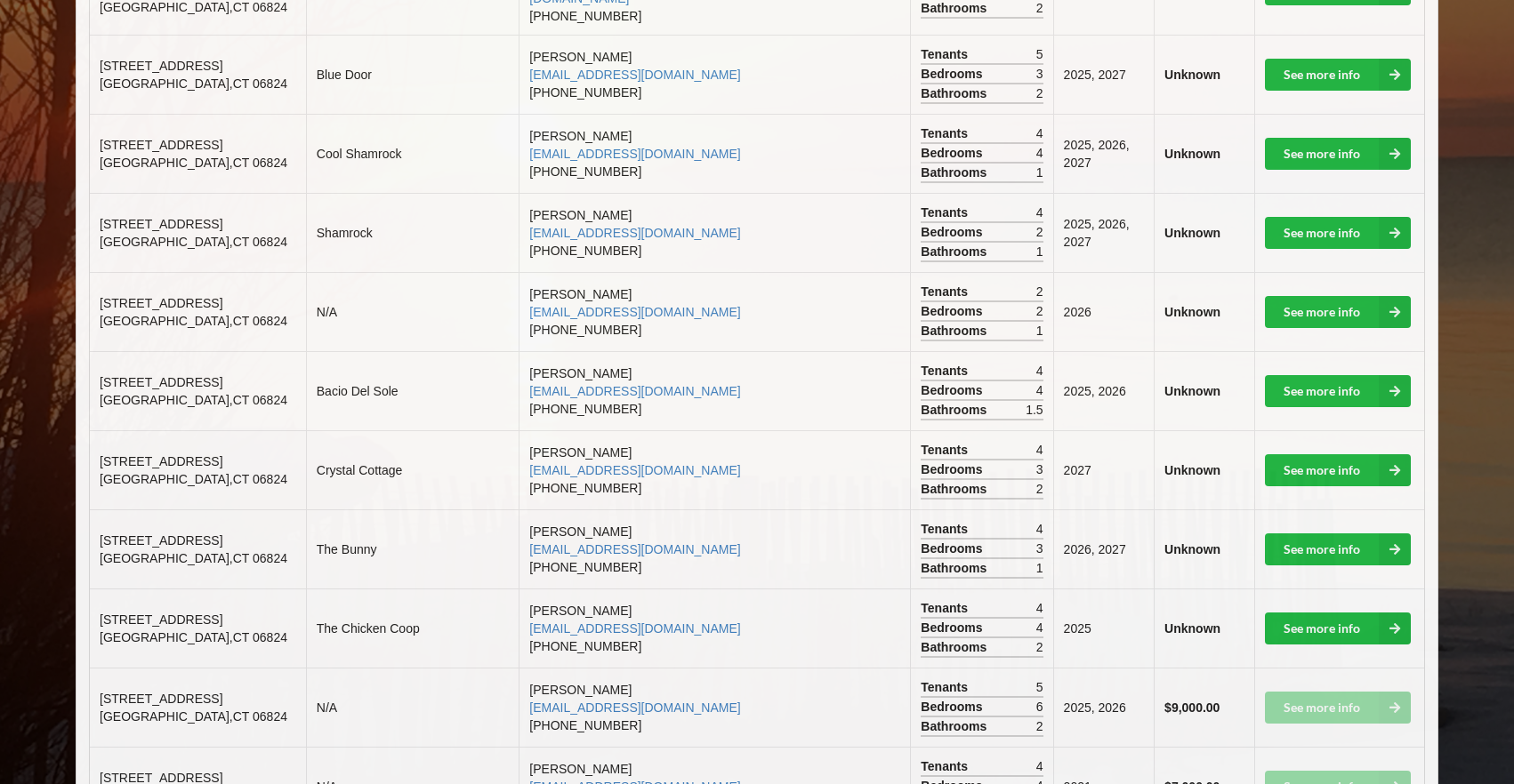
scroll to position [1244, 0]
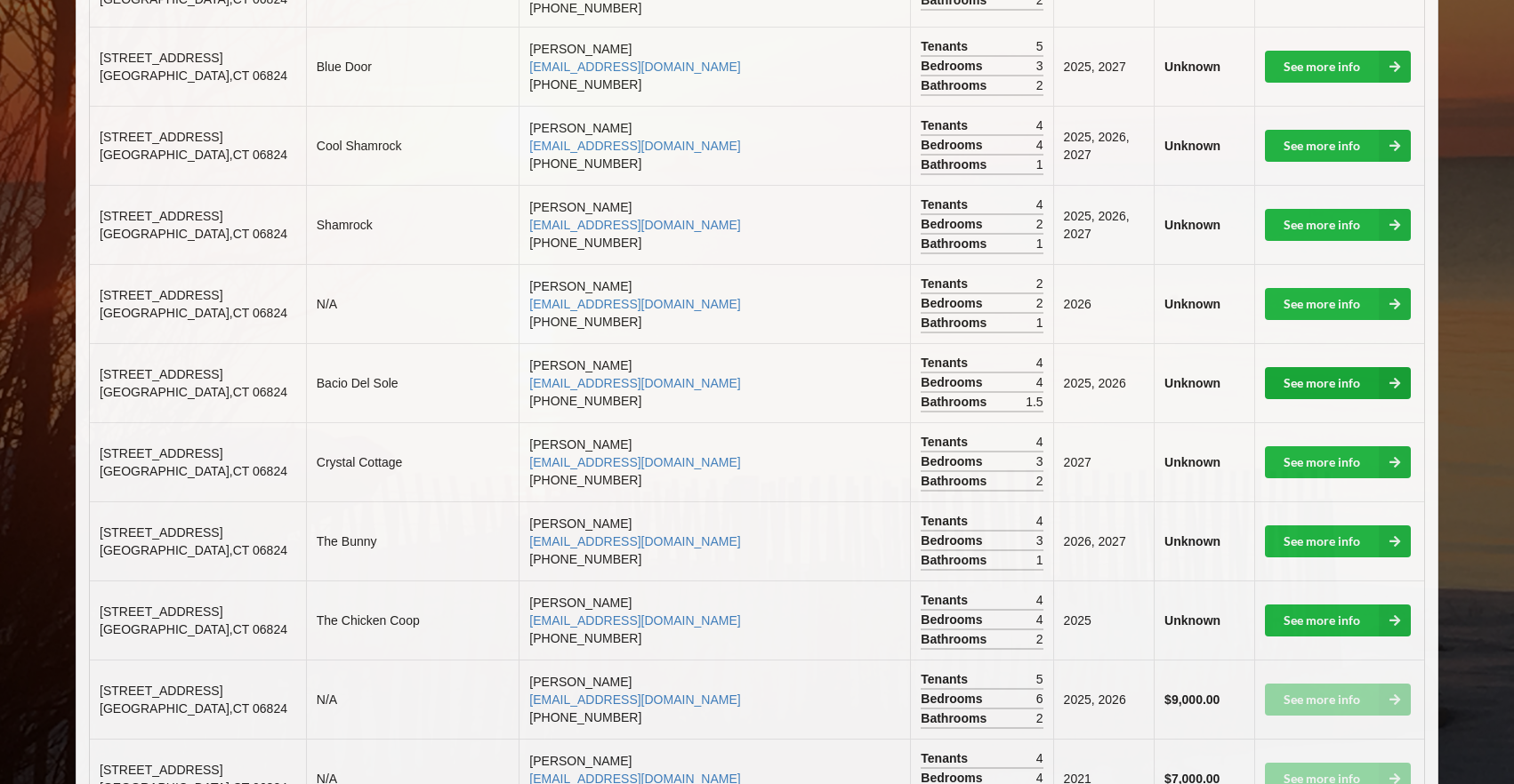
click at [1319, 368] on link "See more info" at bounding box center [1337, 384] width 145 height 32
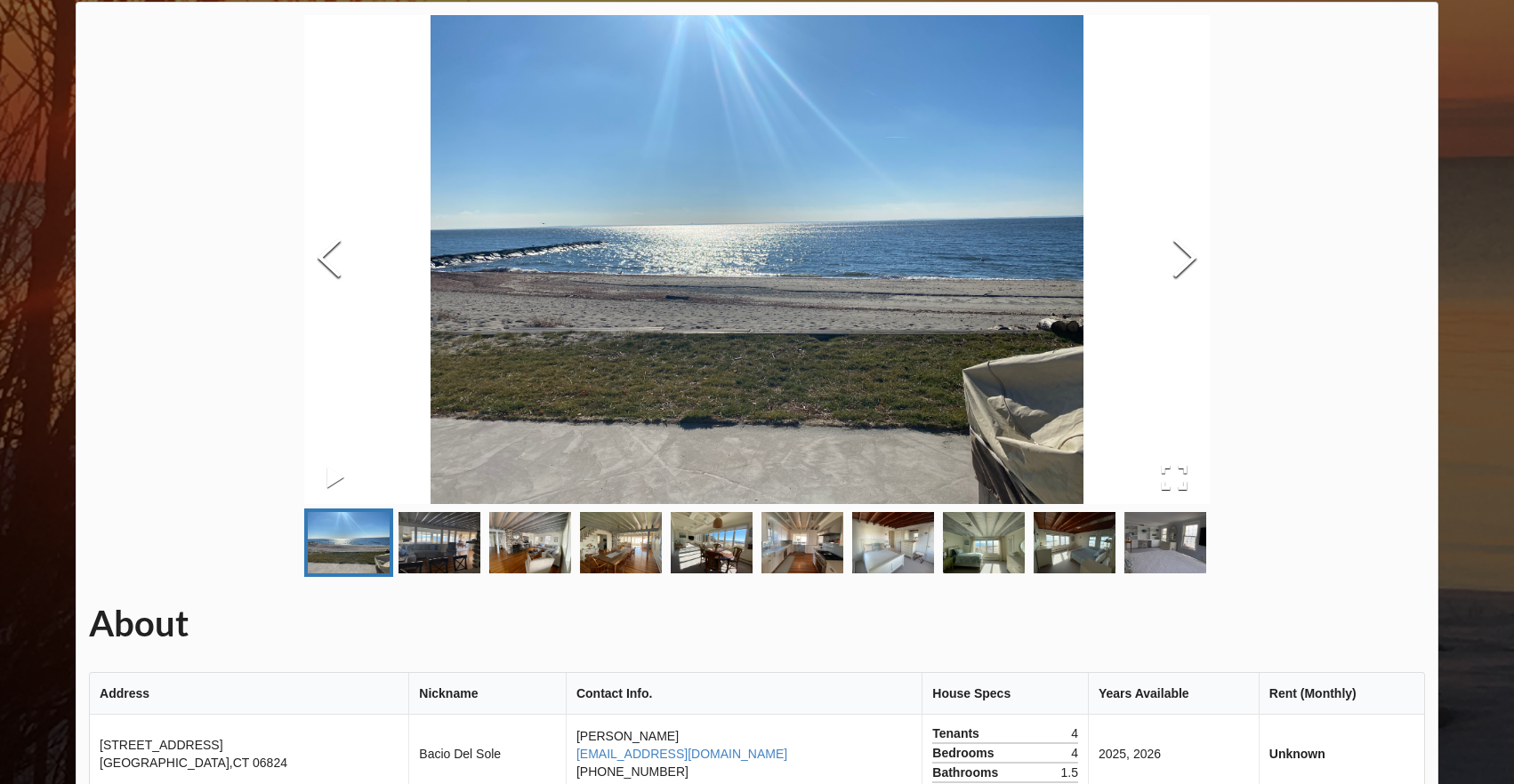
scroll to position [124, 0]
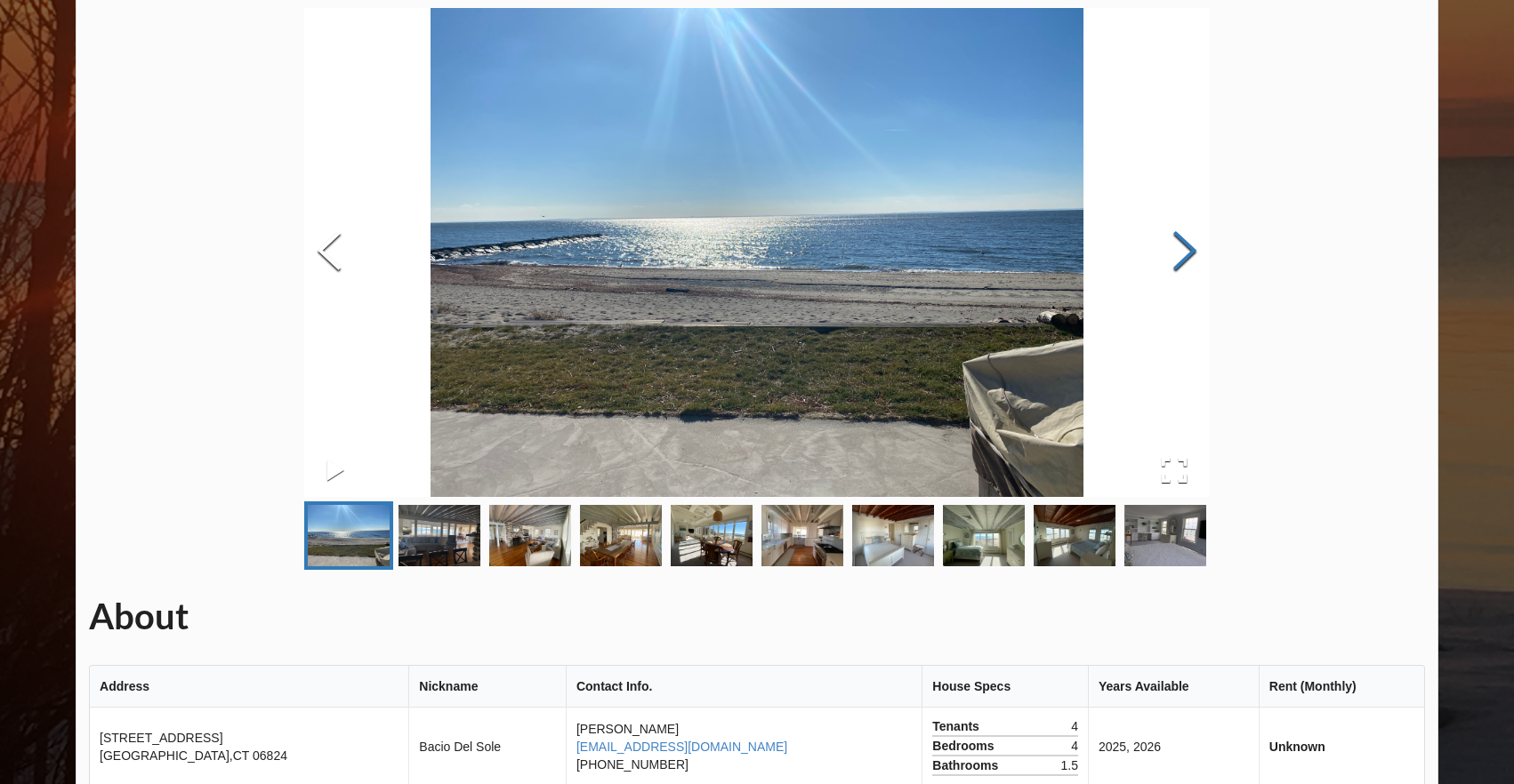
click at [1194, 239] on button "Next Slide" at bounding box center [1184, 253] width 50 height 161
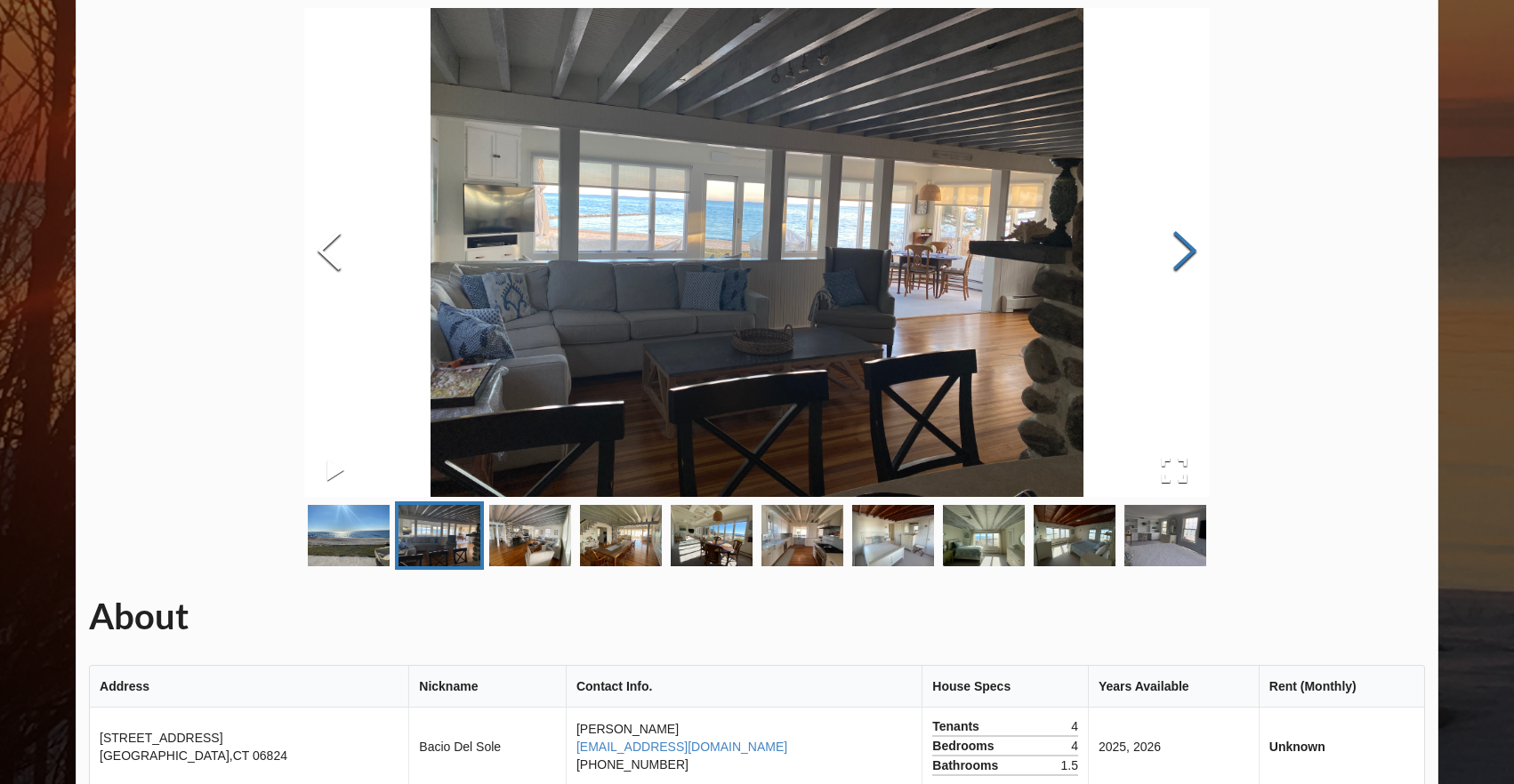
click at [1194, 239] on button "Next Slide" at bounding box center [1184, 253] width 50 height 161
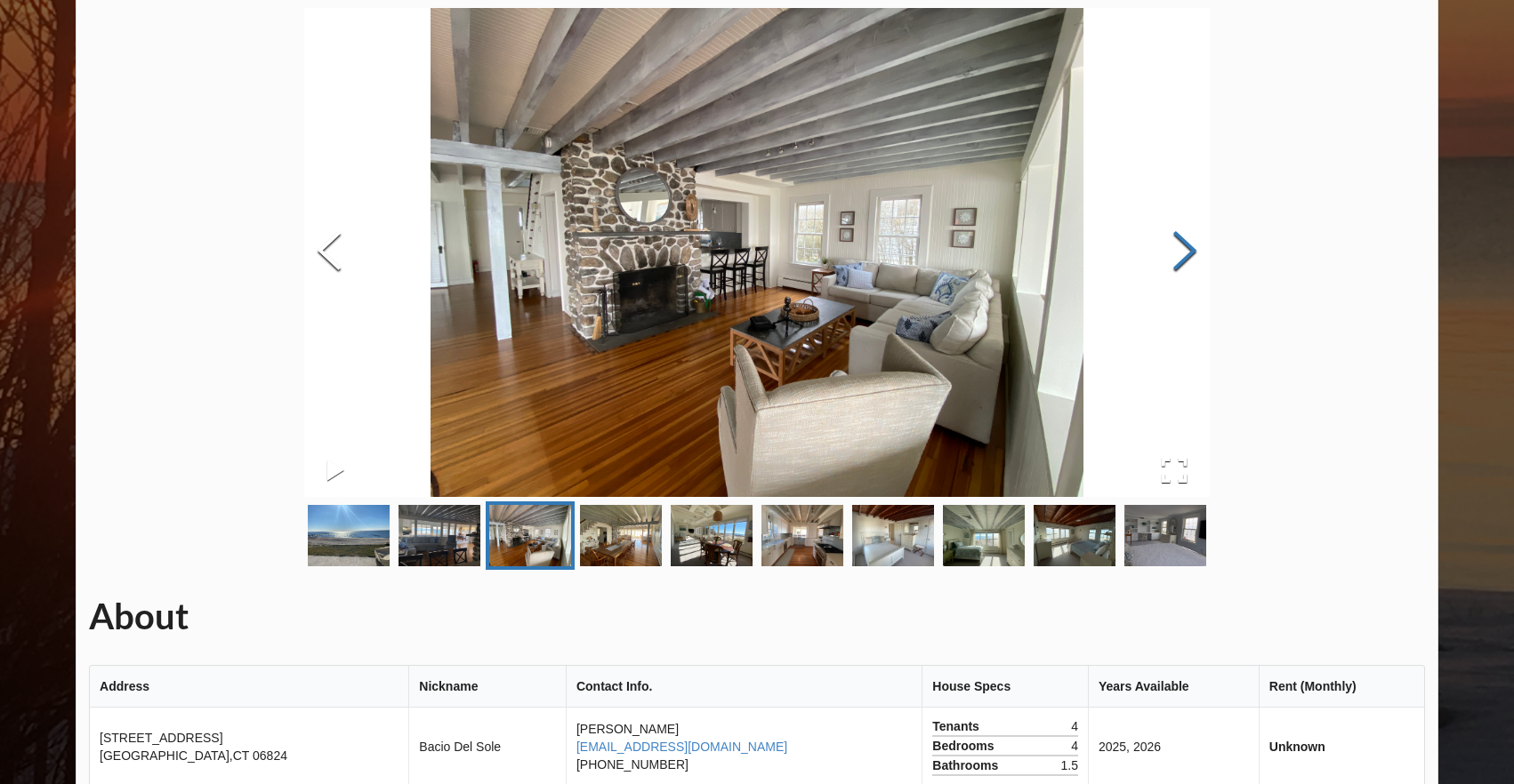
click at [1194, 239] on button "Next Slide" at bounding box center [1184, 253] width 50 height 161
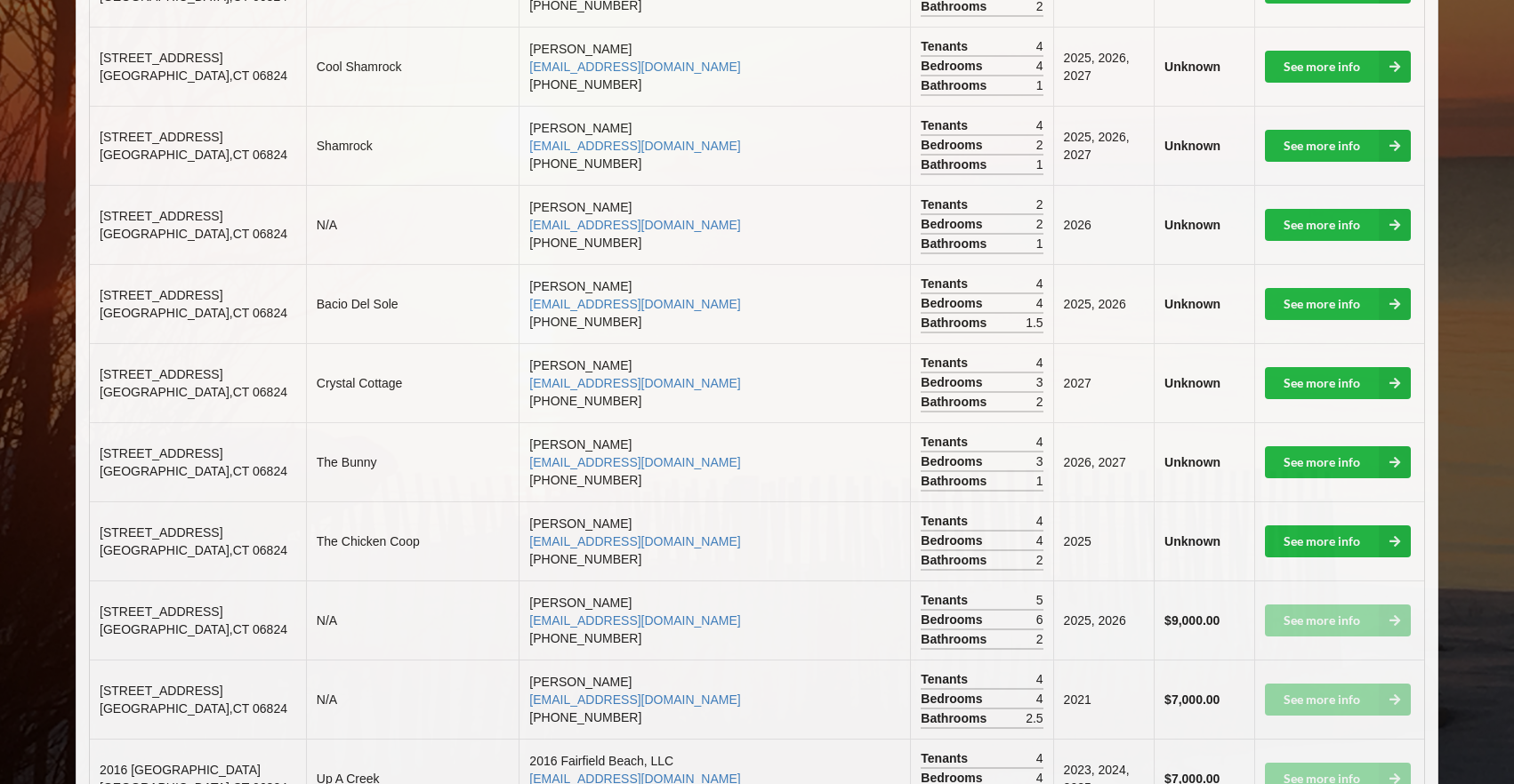
scroll to position [1328, 0]
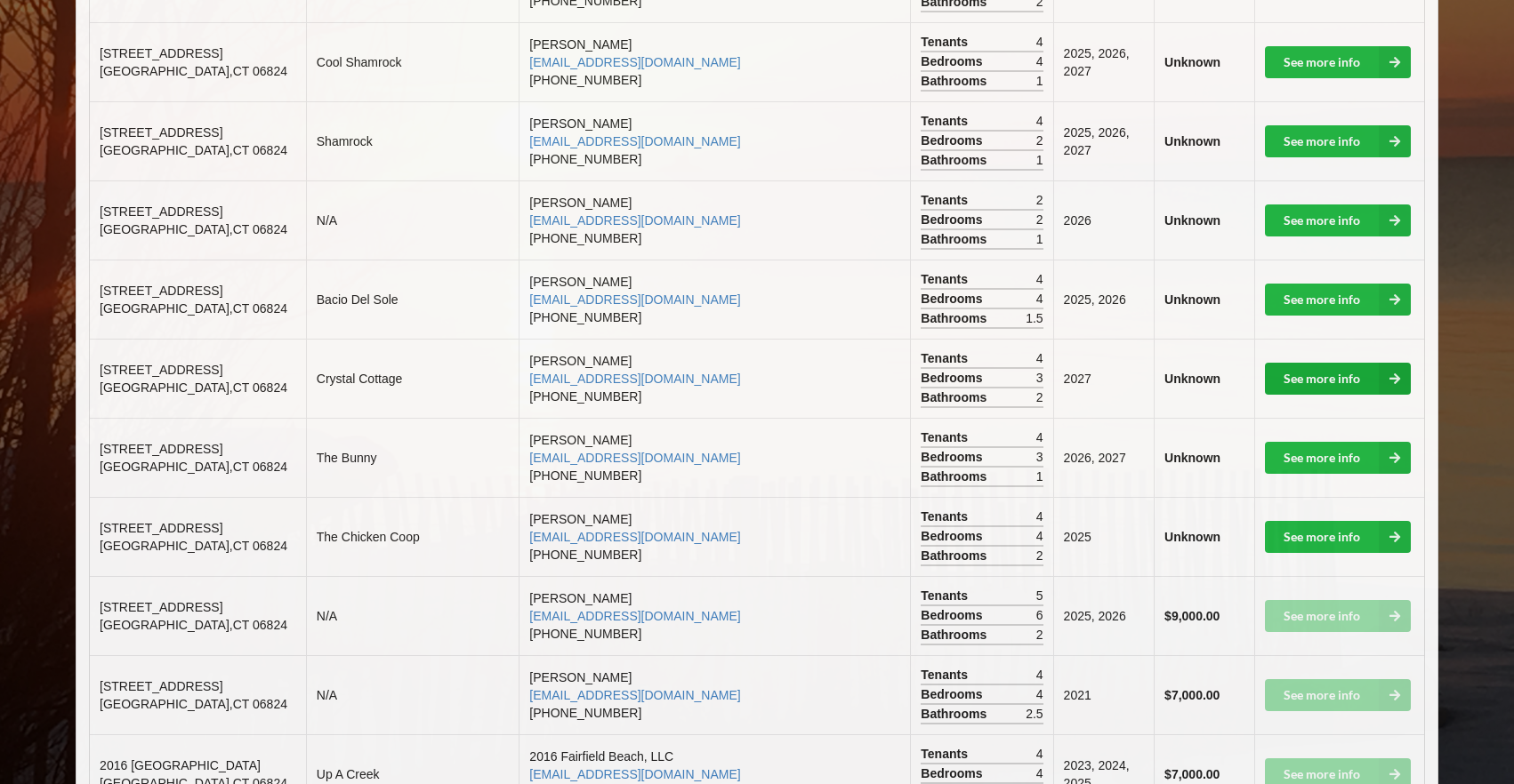
click at [1315, 363] on link "See more info" at bounding box center [1337, 379] width 145 height 32
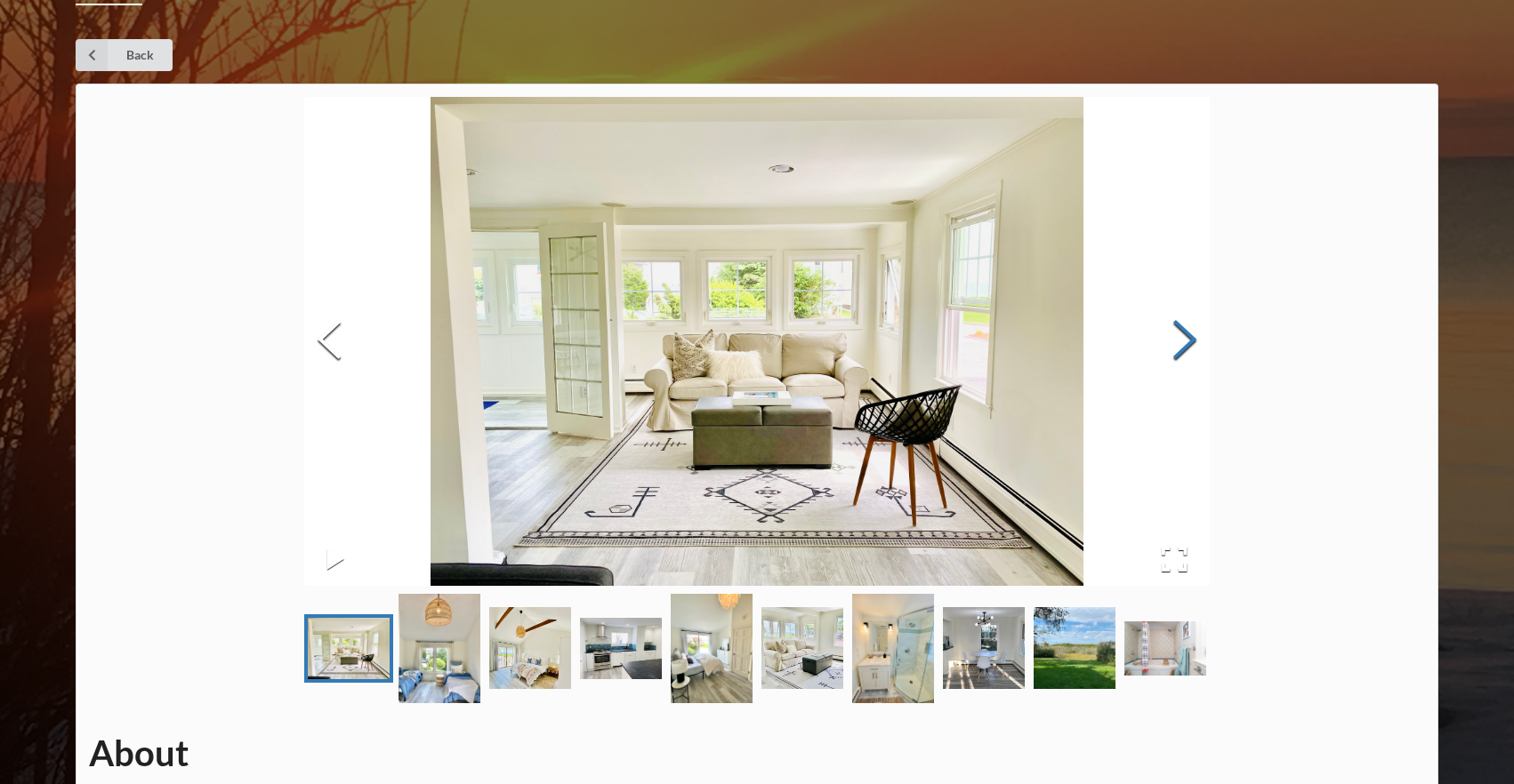
click at [1197, 339] on button "Next Slide" at bounding box center [1184, 342] width 50 height 161
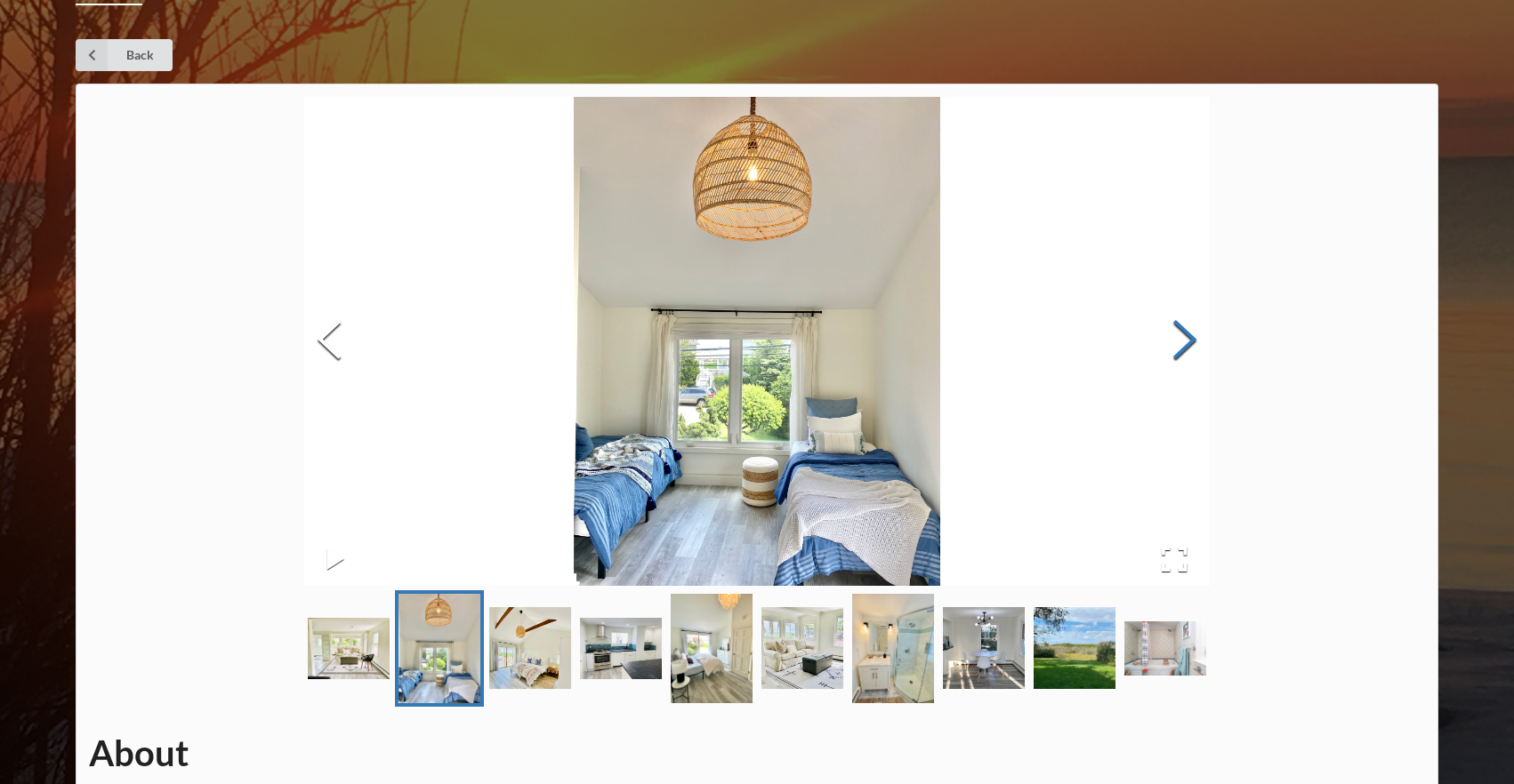
click at [1197, 339] on button "Next Slide" at bounding box center [1184, 342] width 50 height 161
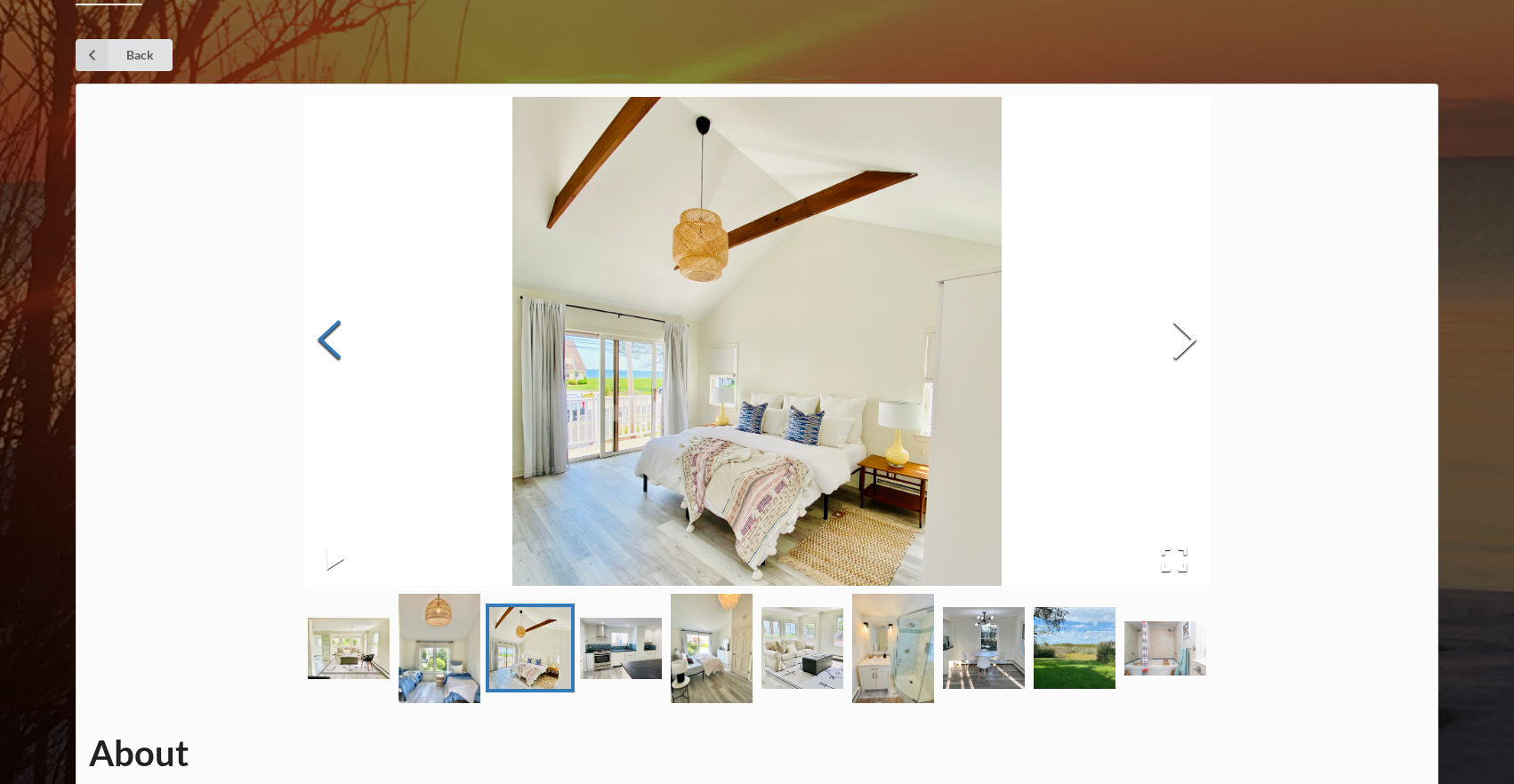
click at [319, 334] on button "Previous Slide" at bounding box center [328, 342] width 50 height 161
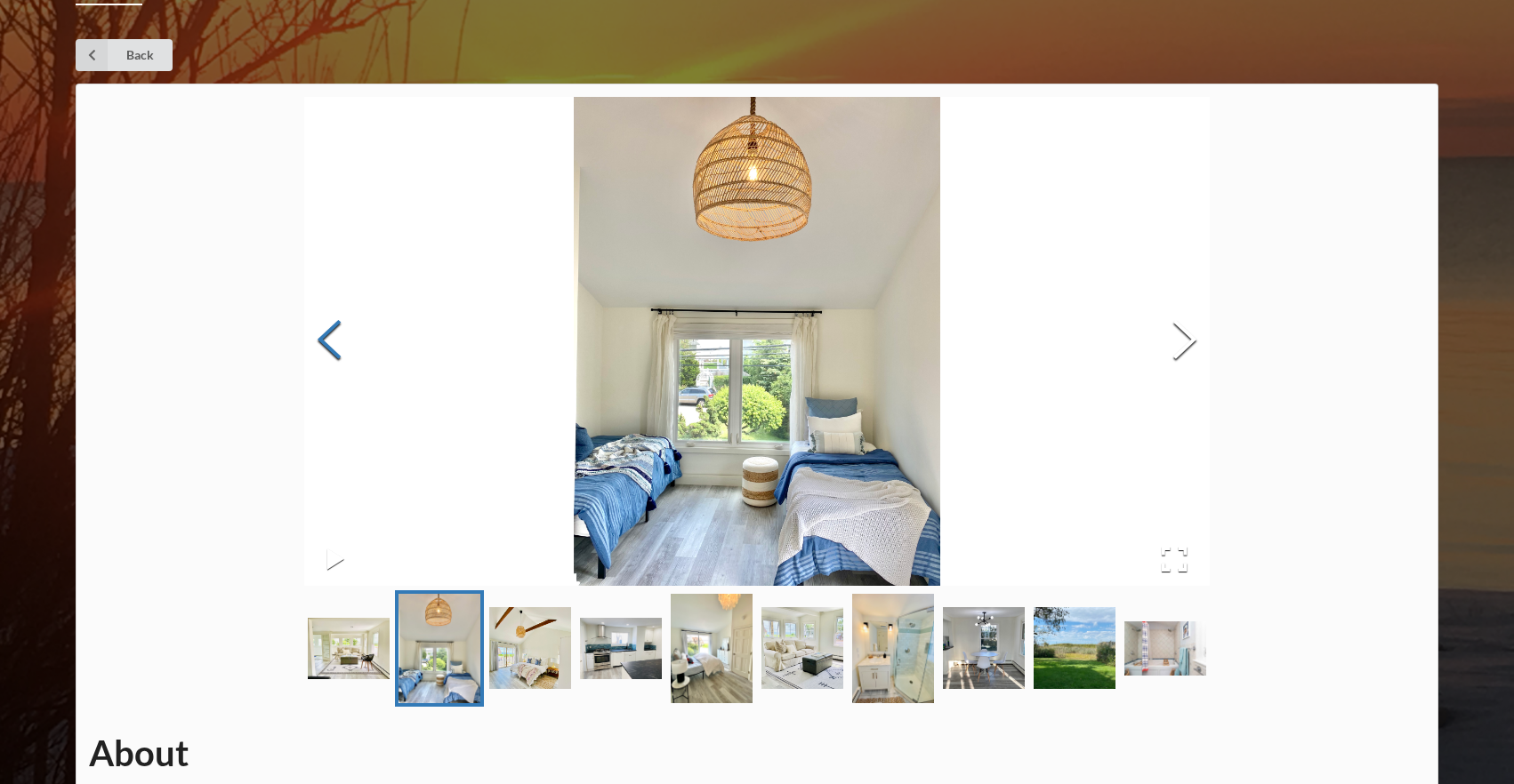
click at [318, 334] on button "Previous Slide" at bounding box center [328, 342] width 50 height 161
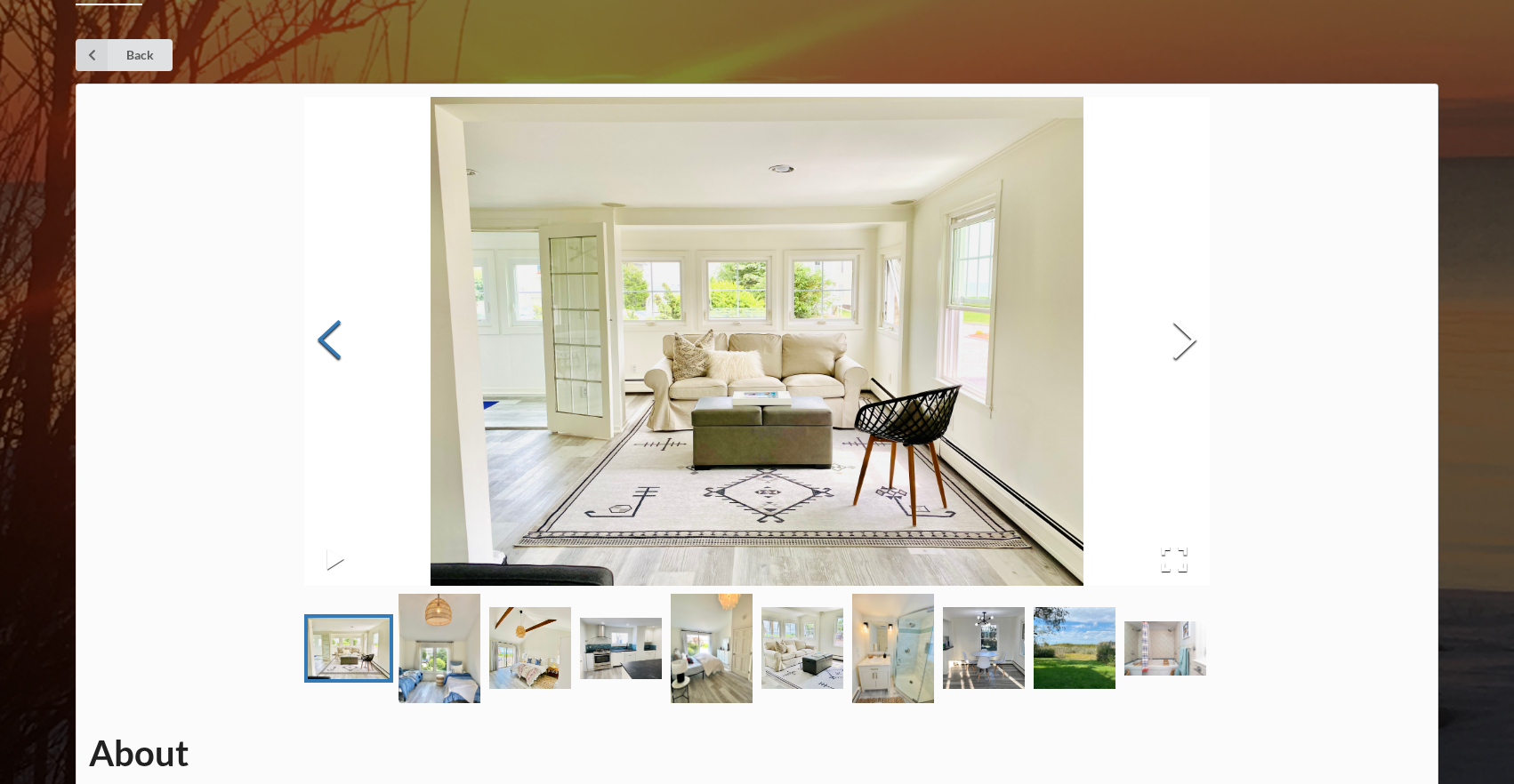
click at [318, 334] on button "Previous Slide" at bounding box center [328, 342] width 50 height 161
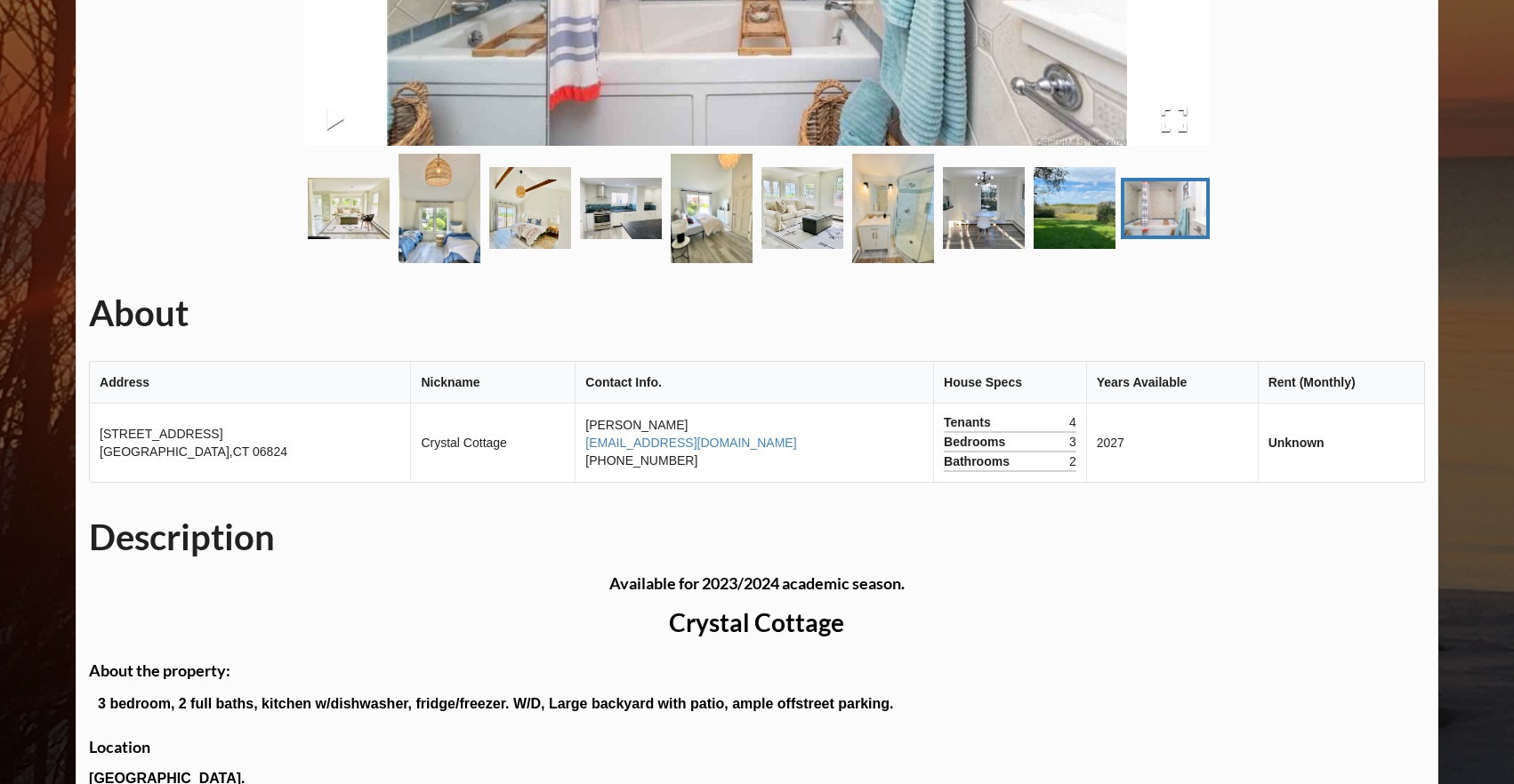
scroll to position [476, 0]
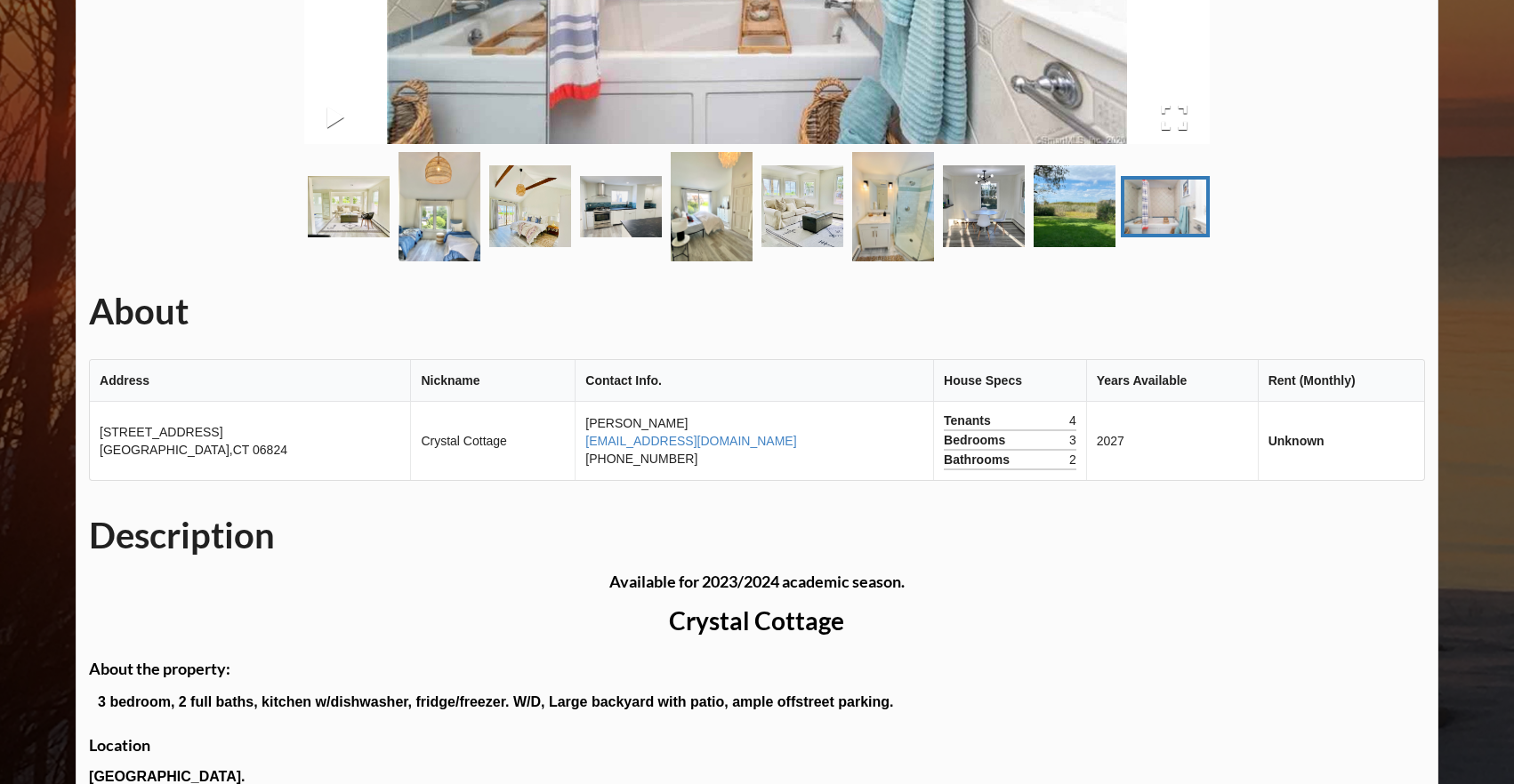
click at [574, 454] on td "[PERSON_NAME] [EMAIL_ADDRESS][DOMAIN_NAME] [PHONE_NUMBER]" at bounding box center [753, 441] width 358 height 78
drag, startPoint x: 652, startPoint y: 457, endPoint x: 563, endPoint y: 460, distance: 89.1
click at [574, 460] on td "[PERSON_NAME] [EMAIL_ADDRESS][DOMAIN_NAME] [PHONE_NUMBER]" at bounding box center [753, 441] width 358 height 78
click at [585, 437] on link "[EMAIL_ADDRESS][DOMAIN_NAME]" at bounding box center [690, 441] width 211 height 14
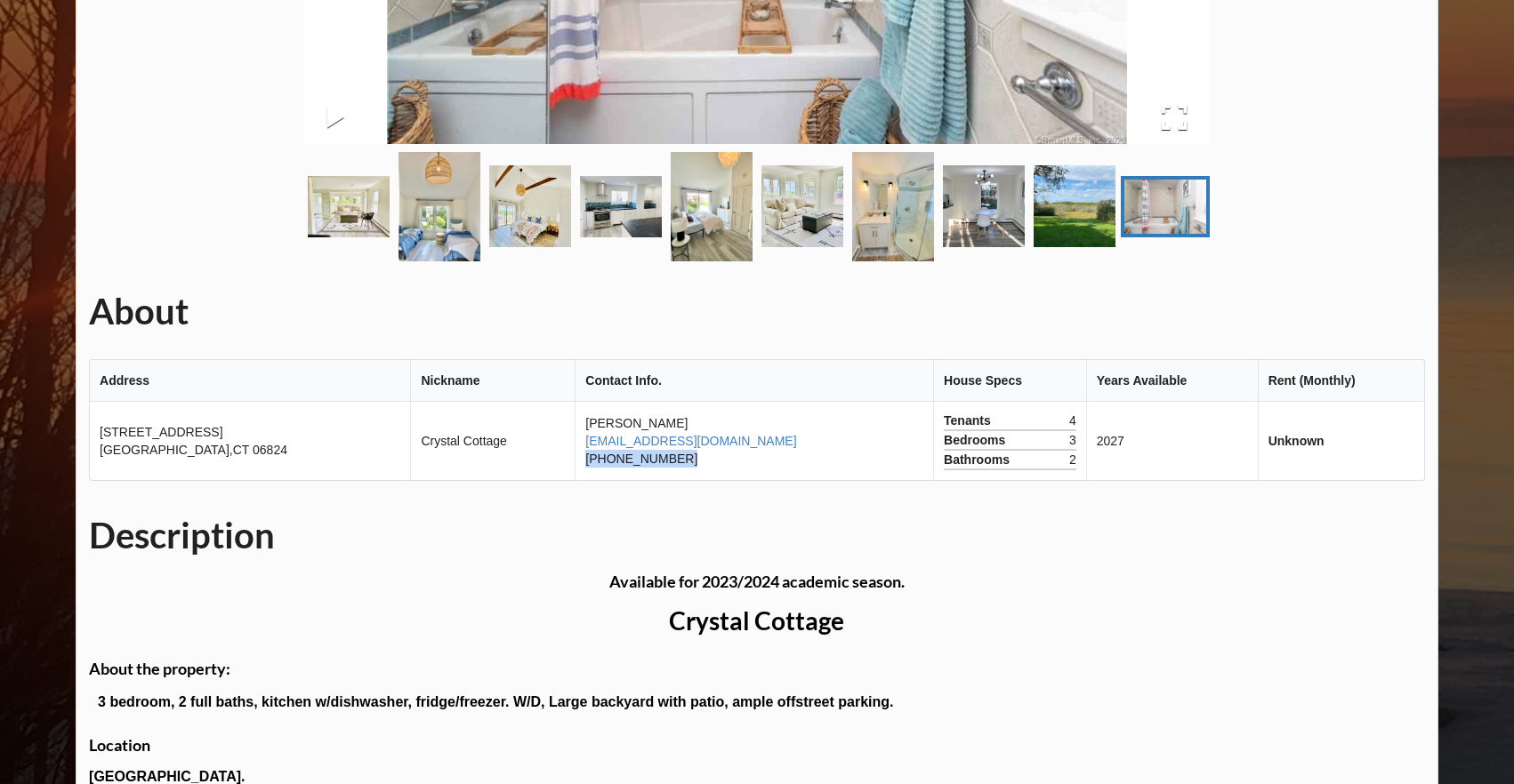
scroll to position [1328, 0]
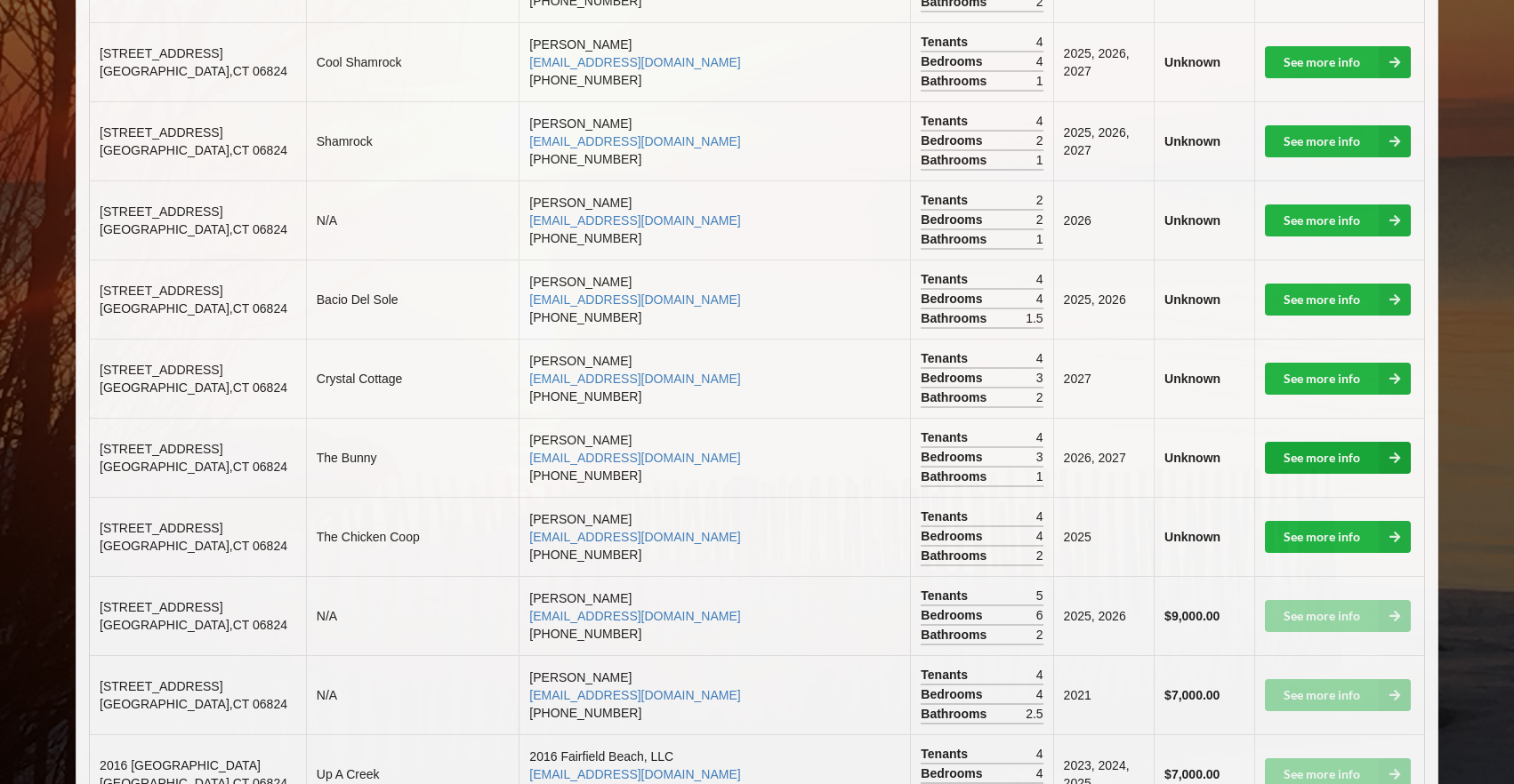
click at [1289, 442] on link "See more info" at bounding box center [1337, 458] width 145 height 32
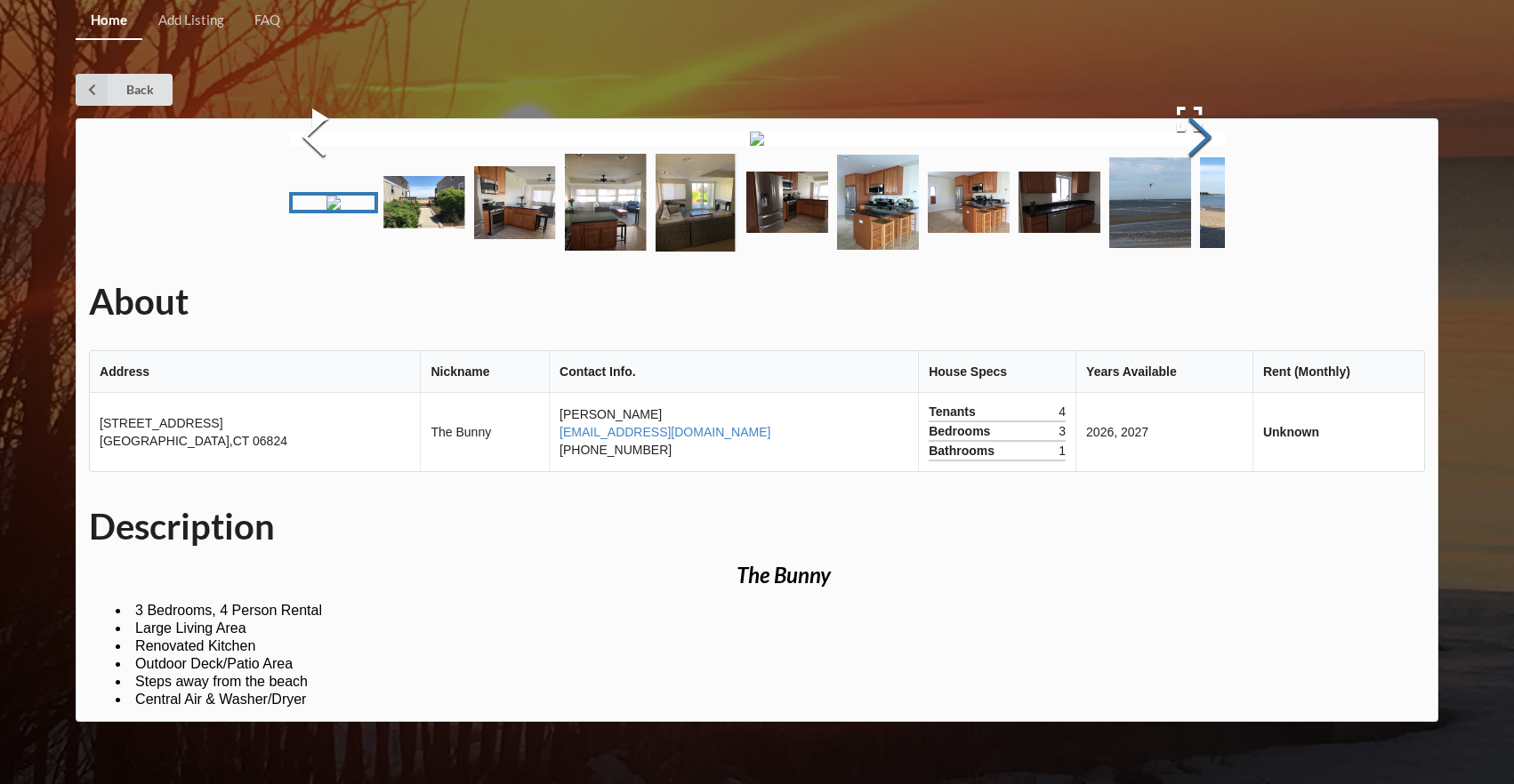
click at [1207, 219] on button "Next Slide" at bounding box center [1199, 140] width 50 height 161
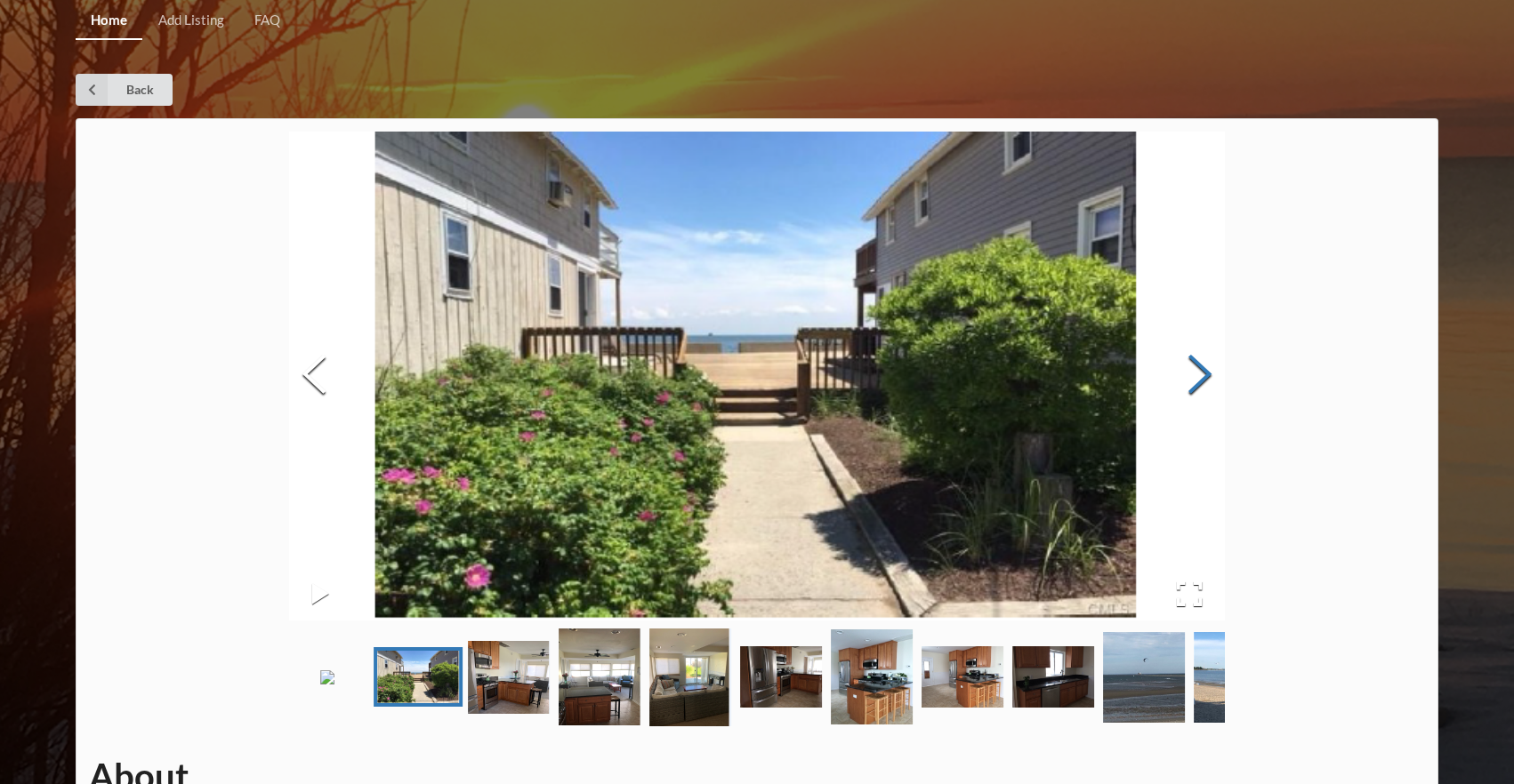
click at [1206, 362] on button "Next Slide" at bounding box center [1199, 377] width 50 height 161
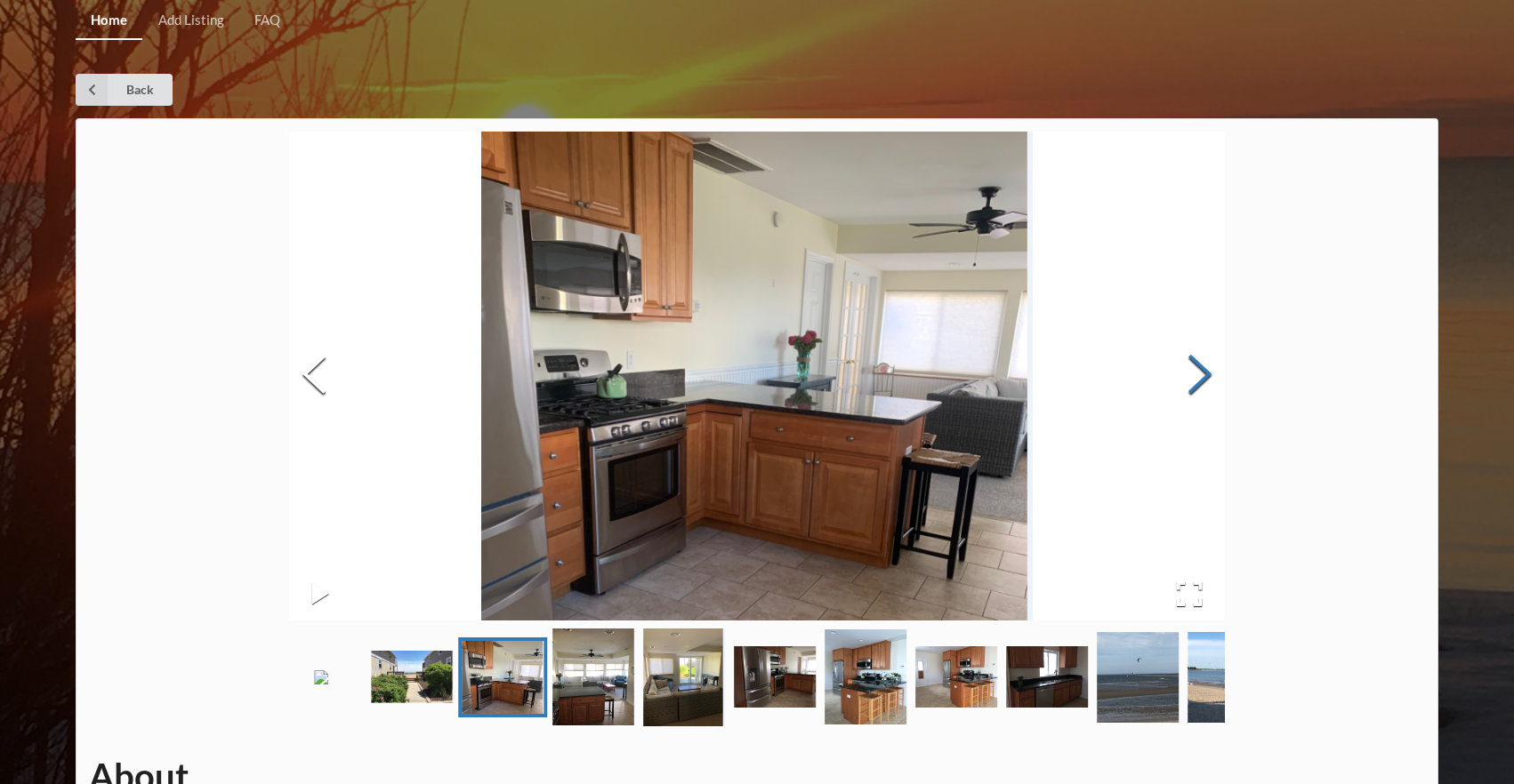
click at [1206, 362] on button "Next Slide" at bounding box center [1199, 377] width 50 height 161
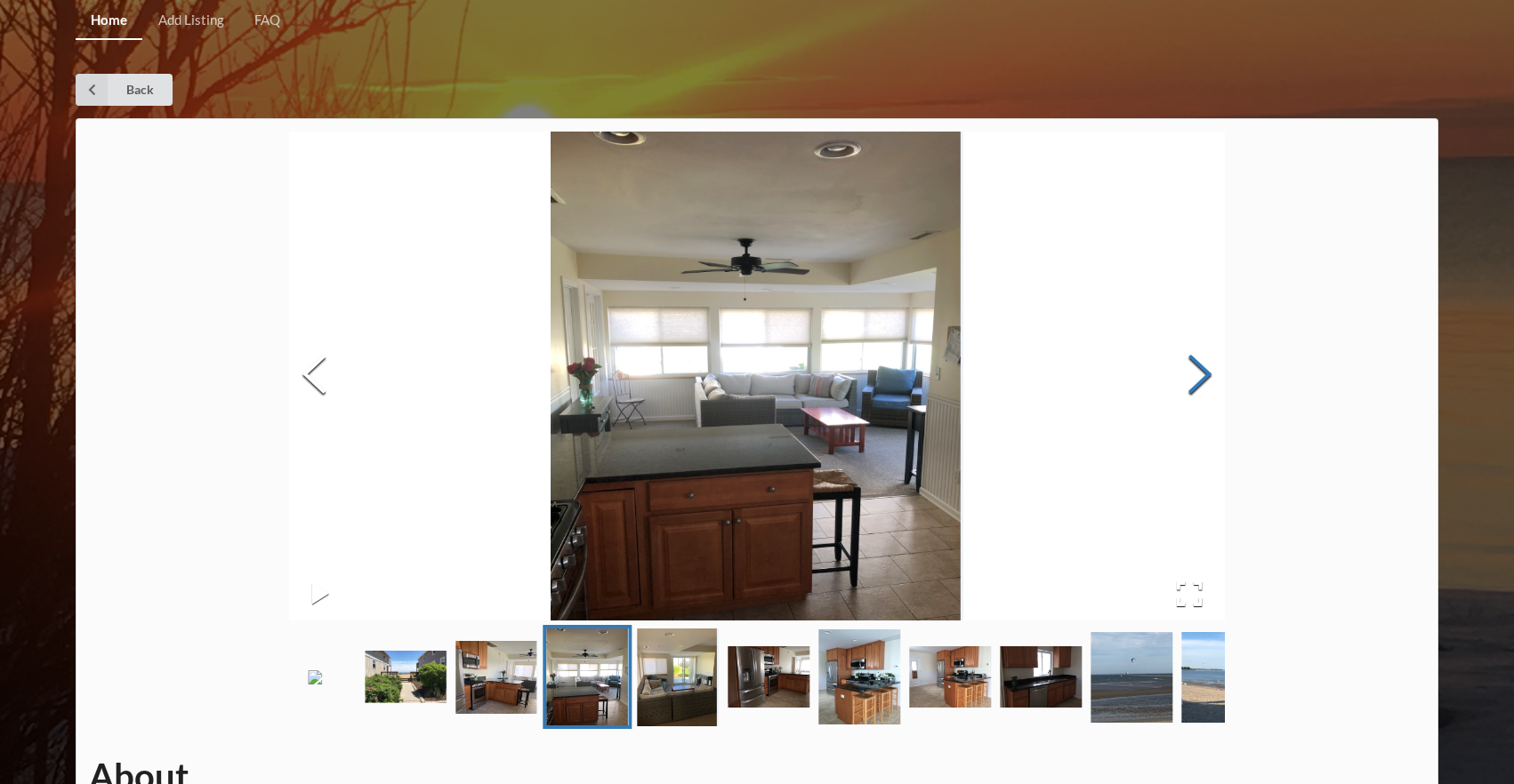
click at [1206, 362] on button "Next Slide" at bounding box center [1199, 377] width 50 height 161
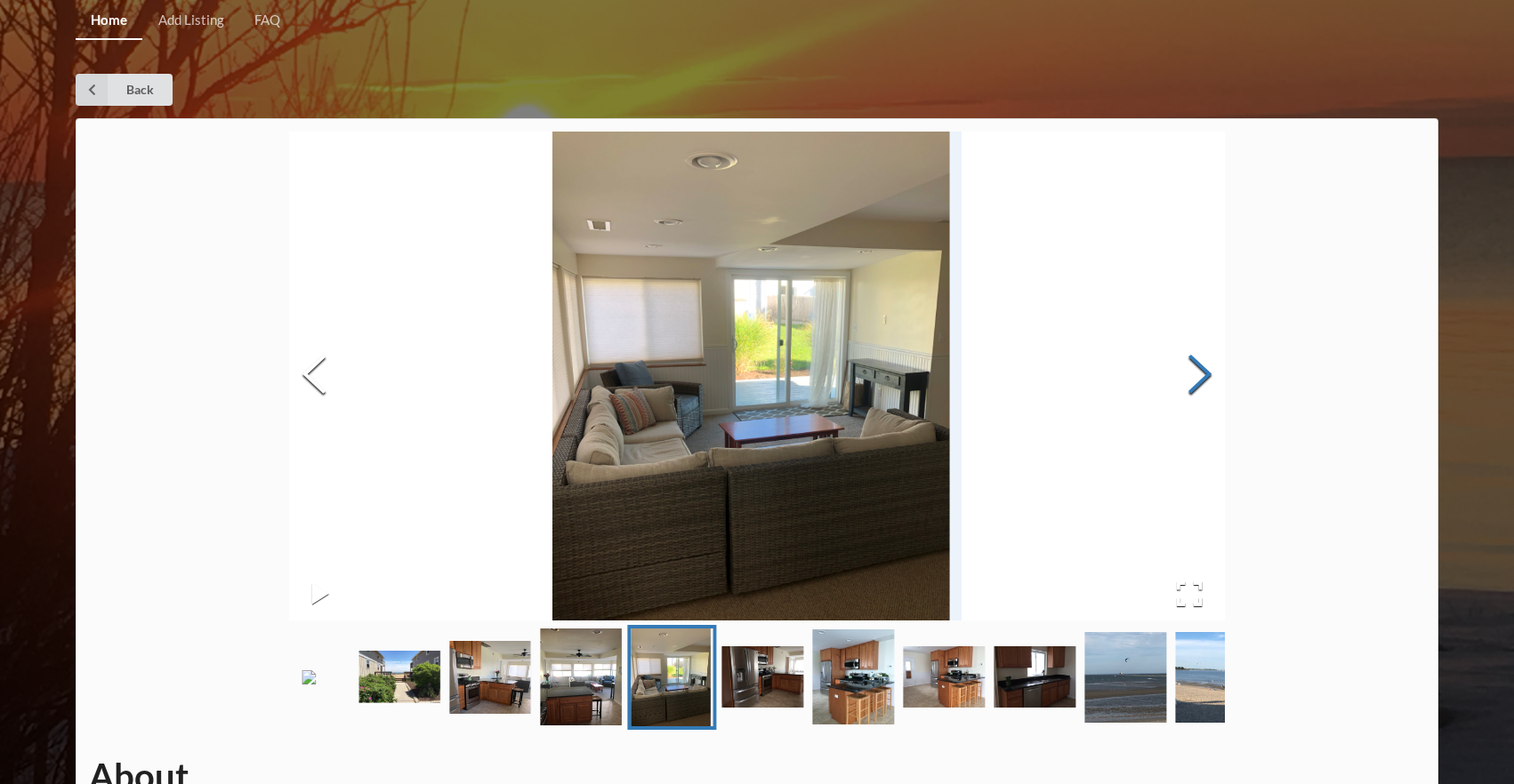
click at [1206, 363] on button "Next Slide" at bounding box center [1199, 377] width 50 height 161
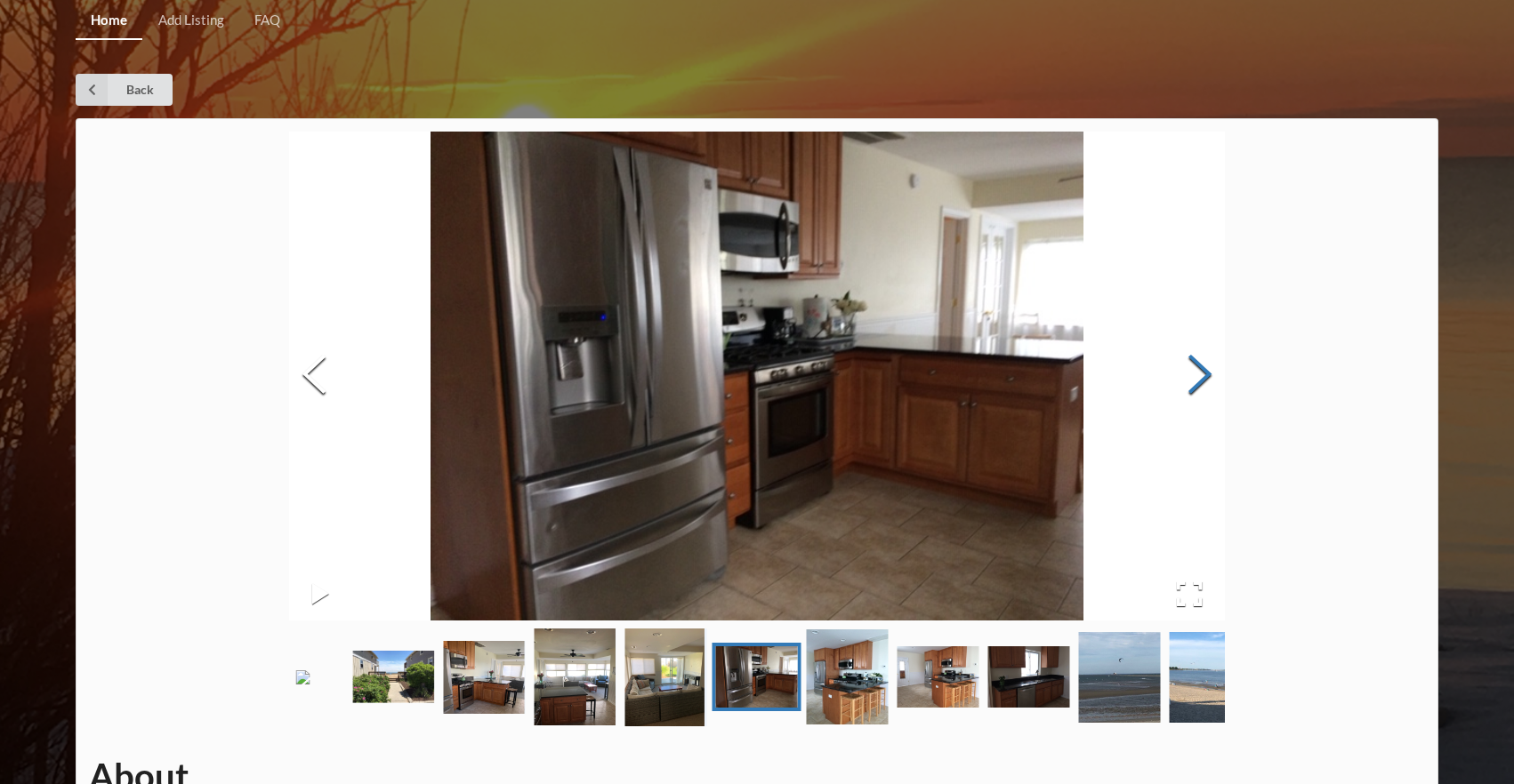
click at [1206, 363] on button "Next Slide" at bounding box center [1199, 377] width 50 height 161
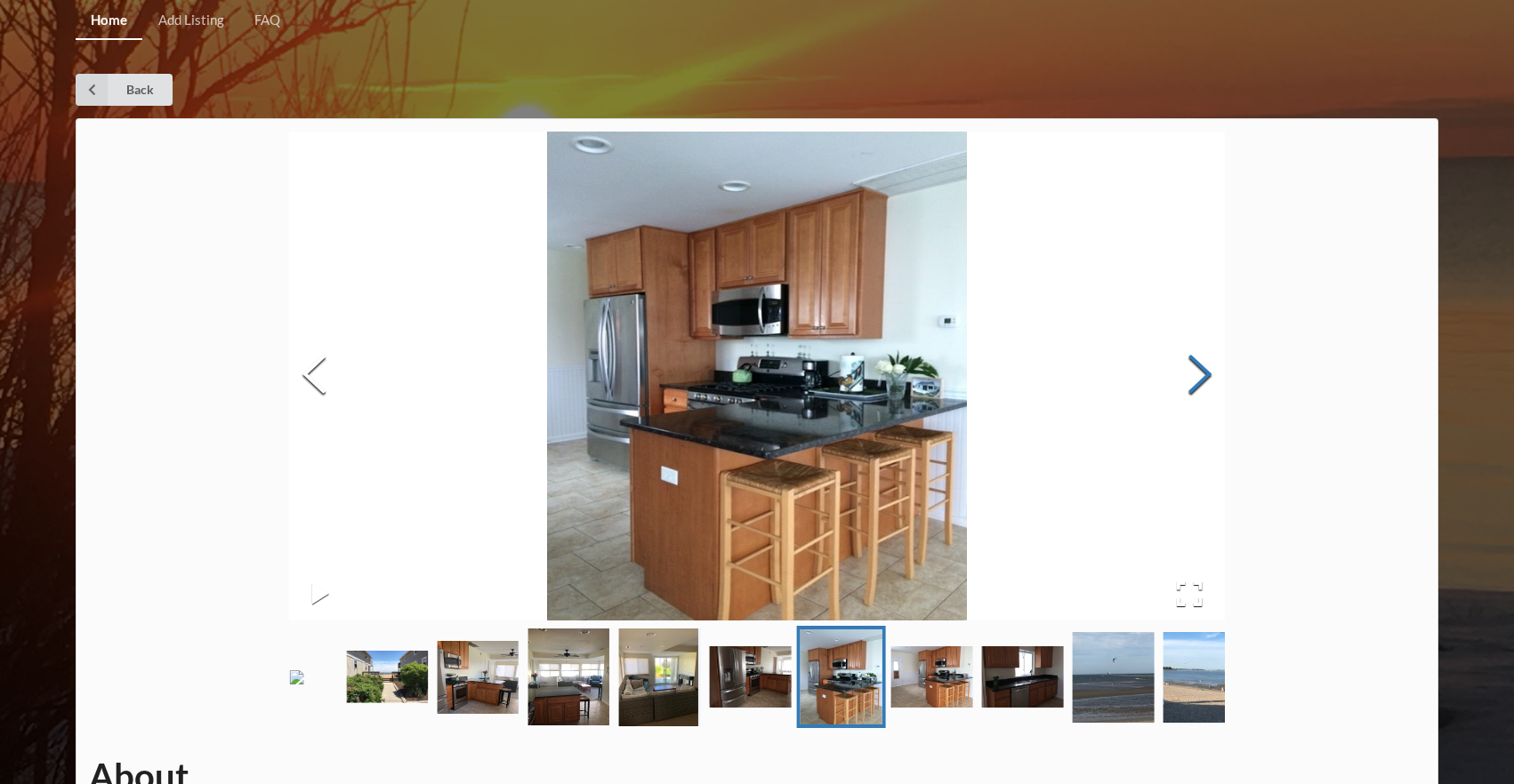
click at [1206, 363] on button "Next Slide" at bounding box center [1199, 377] width 50 height 161
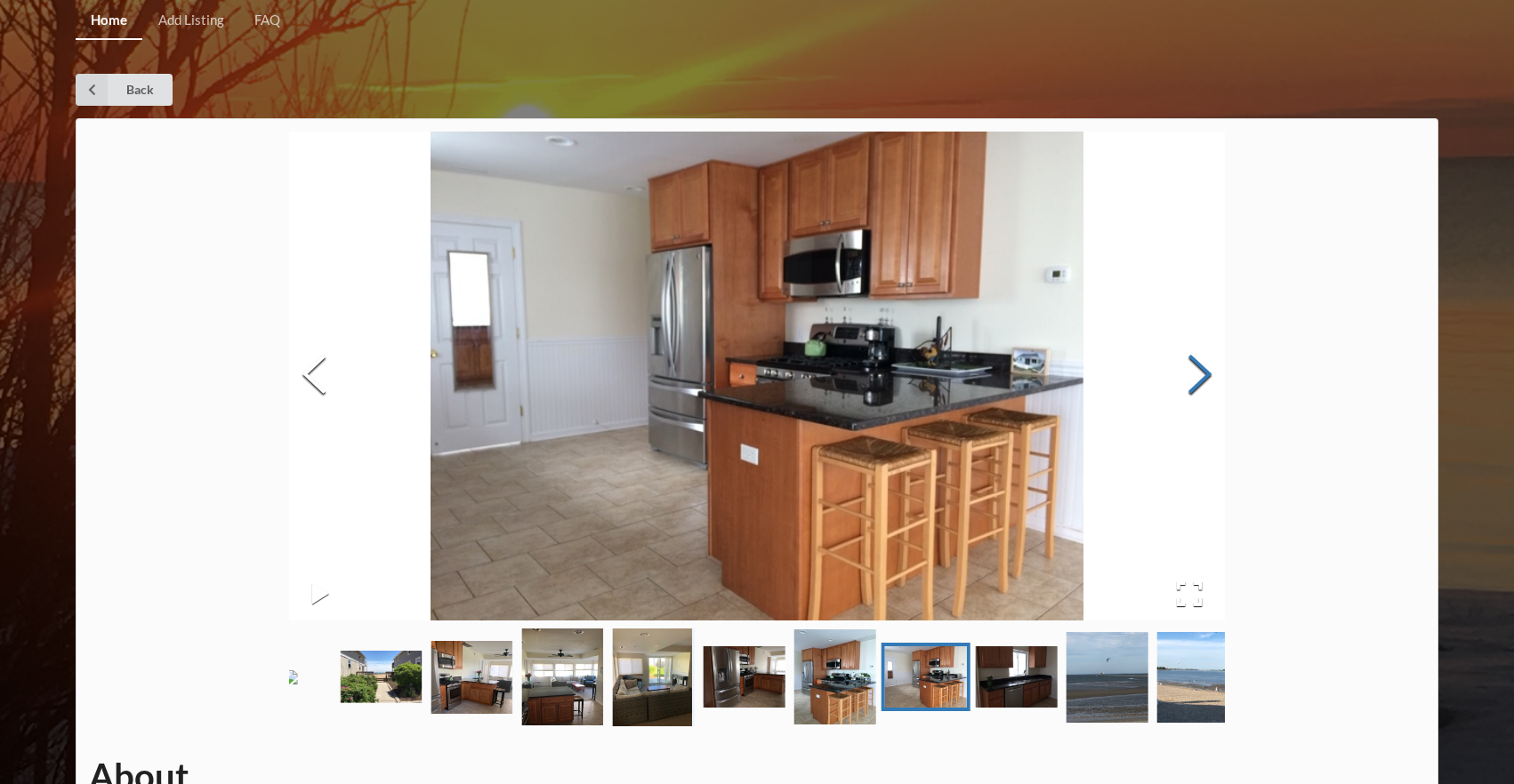
click at [1206, 363] on button "Next Slide" at bounding box center [1199, 377] width 50 height 161
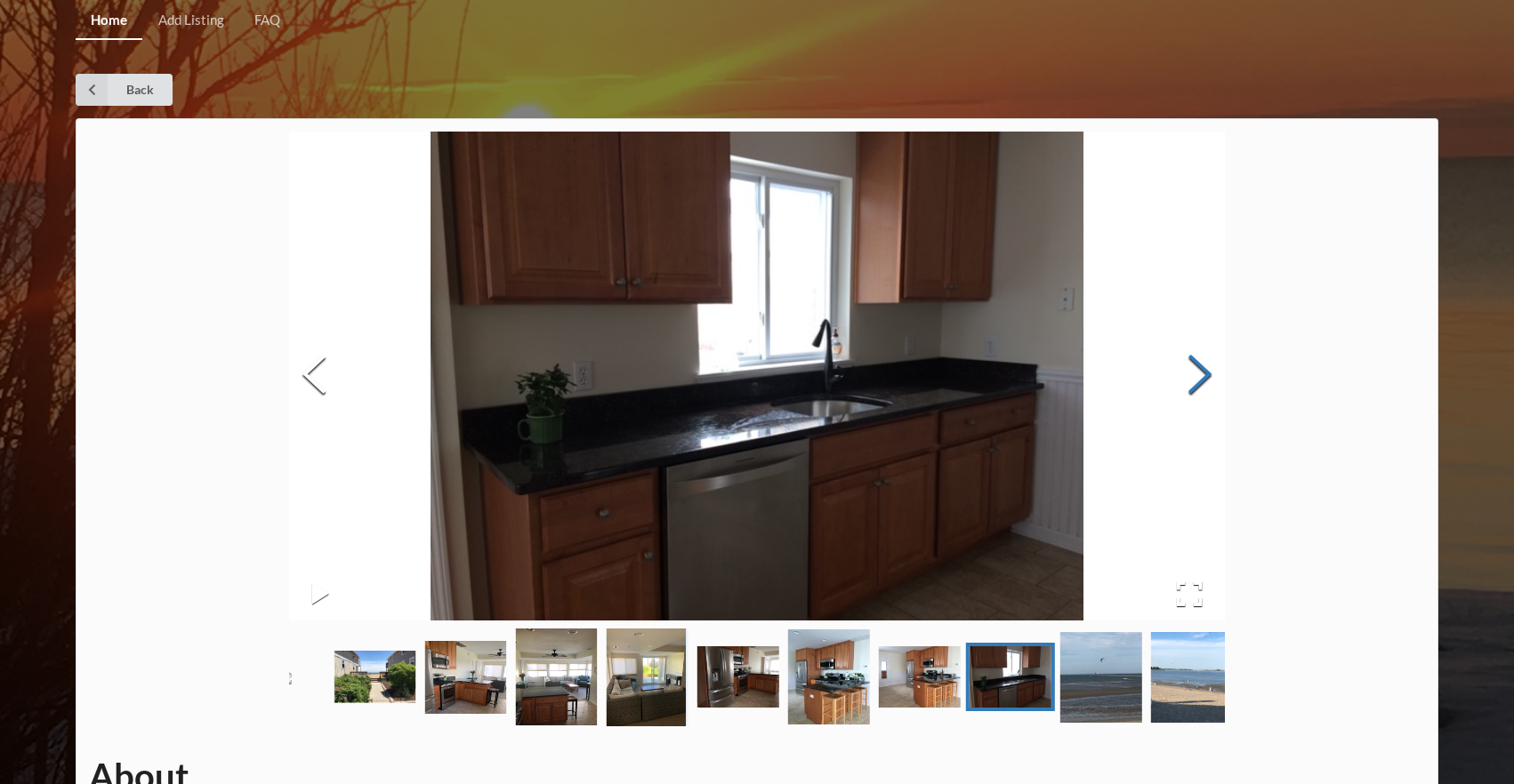
click at [1206, 363] on button "Next Slide" at bounding box center [1199, 377] width 50 height 161
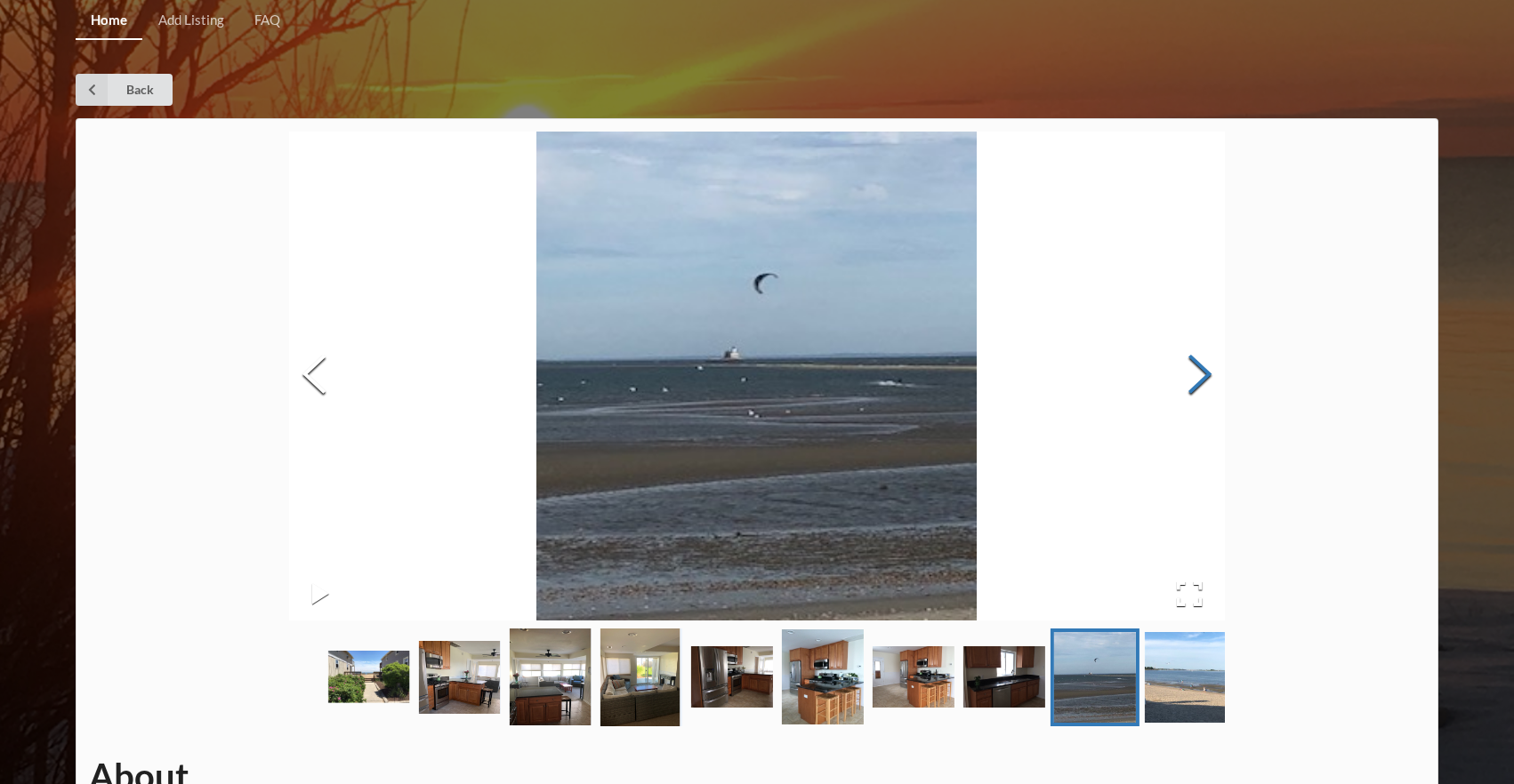
click at [1206, 363] on button "Next Slide" at bounding box center [1199, 377] width 50 height 161
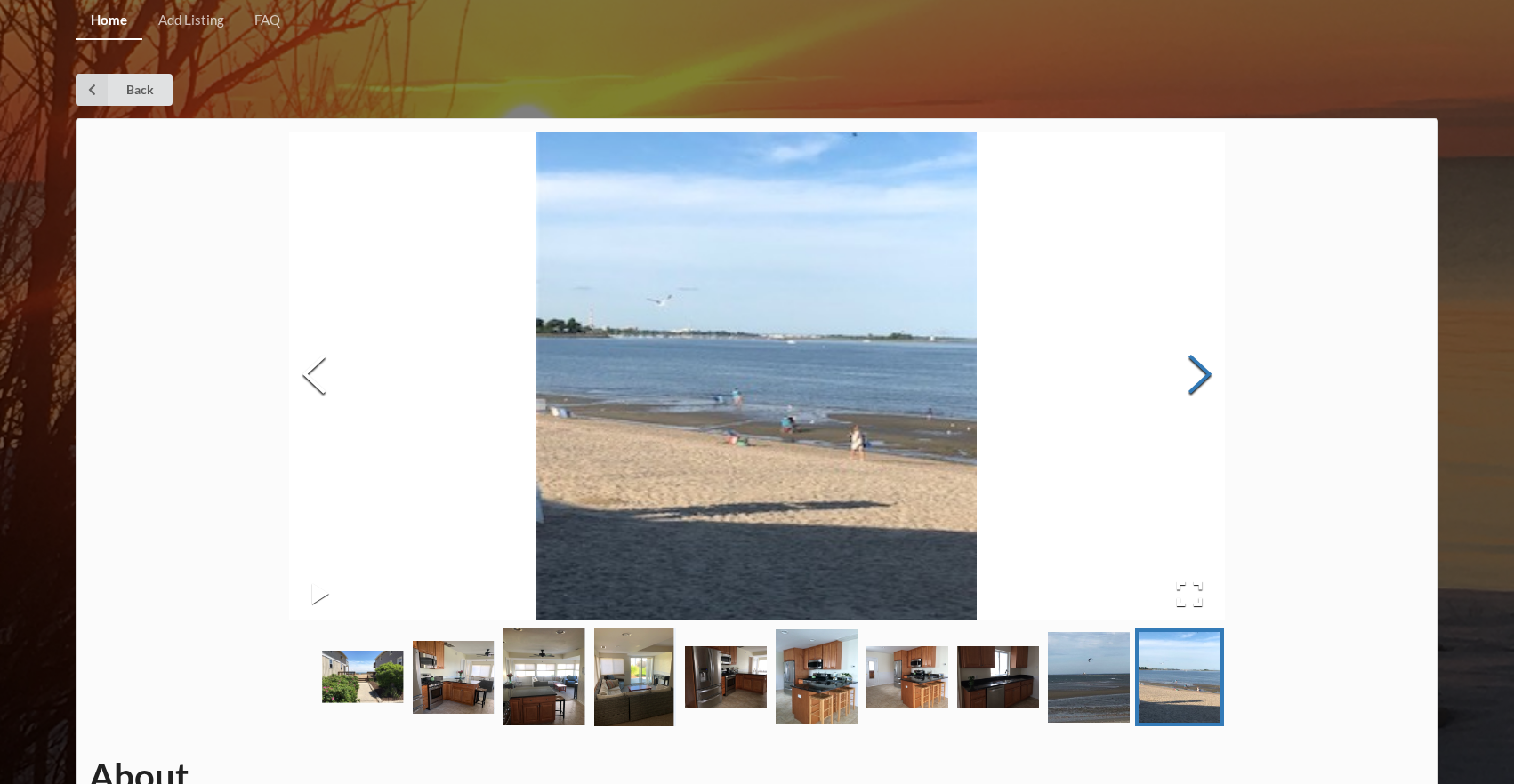
click at [1206, 363] on button "Next Slide" at bounding box center [1199, 377] width 50 height 161
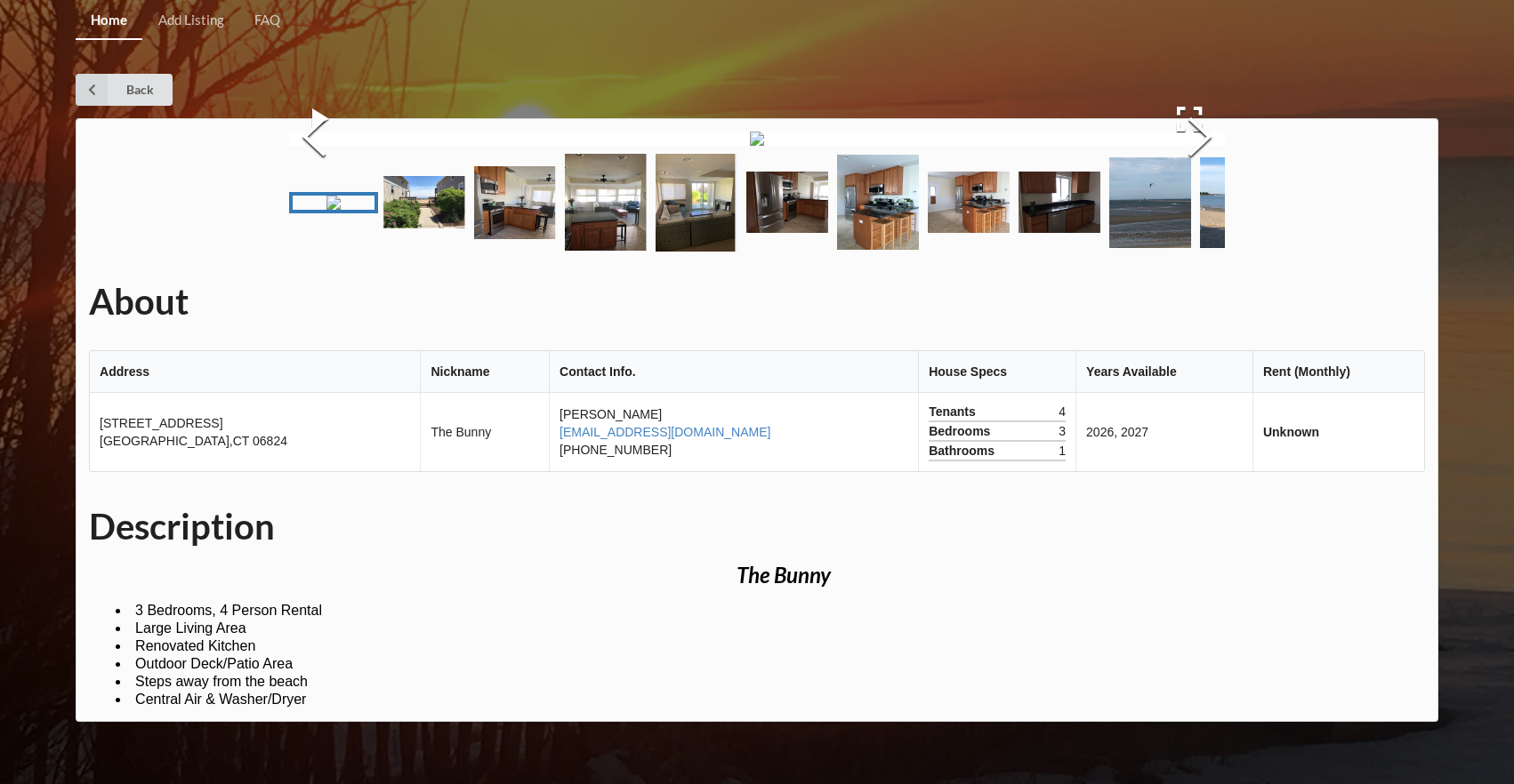
click at [75, 86] on div "Home Add Listing FAQ Back About Address Nickname Contact Info. House Specs Year…" at bounding box center [757, 392] width 1514 height 784
click at [90, 94] on icon at bounding box center [92, 90] width 32 height 32
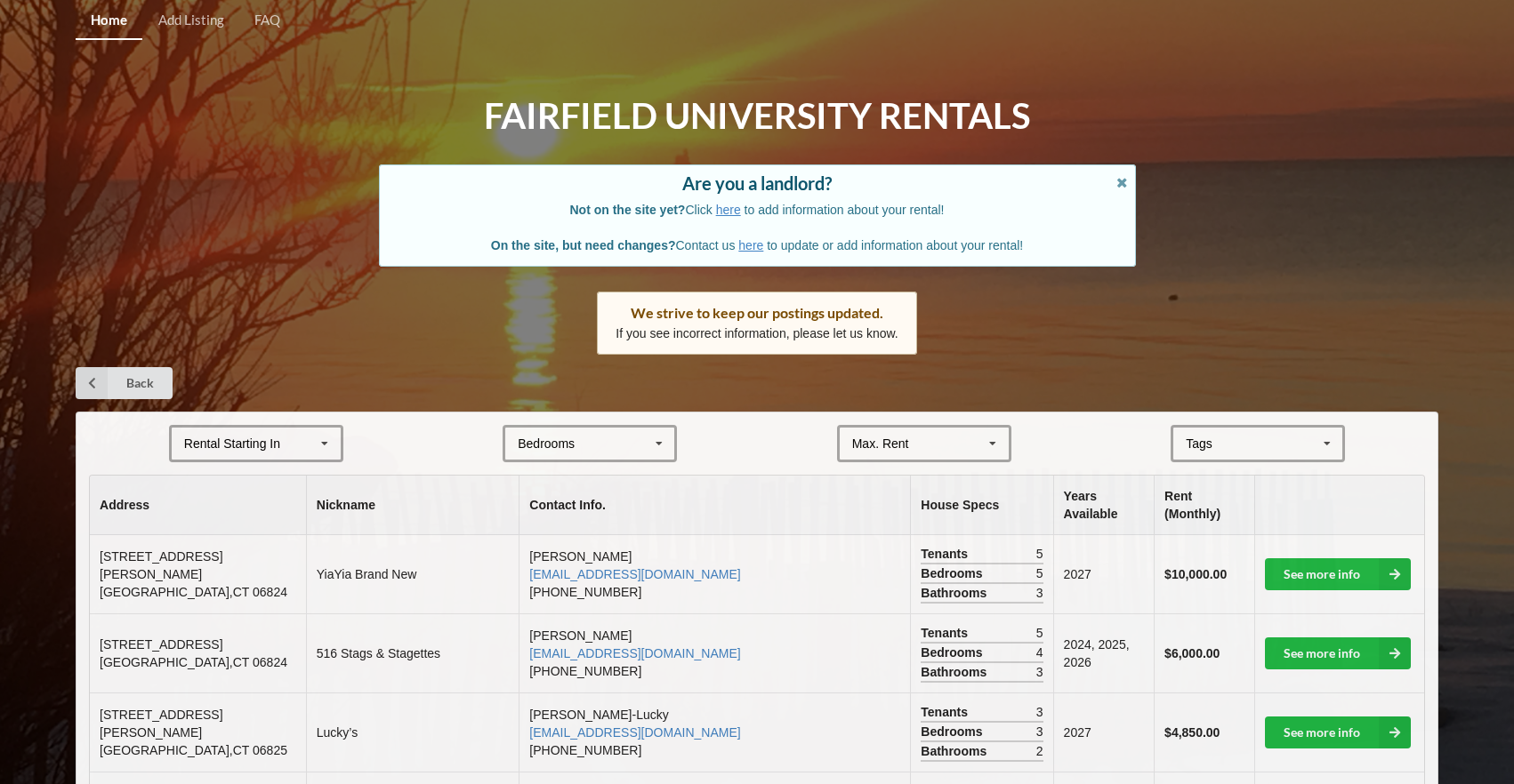
click at [1215, 446] on div "Tags" at bounding box center [1209, 445] width 57 height 21
click at [1212, 535] on span "Beach Area" at bounding box center [1219, 542] width 64 height 14
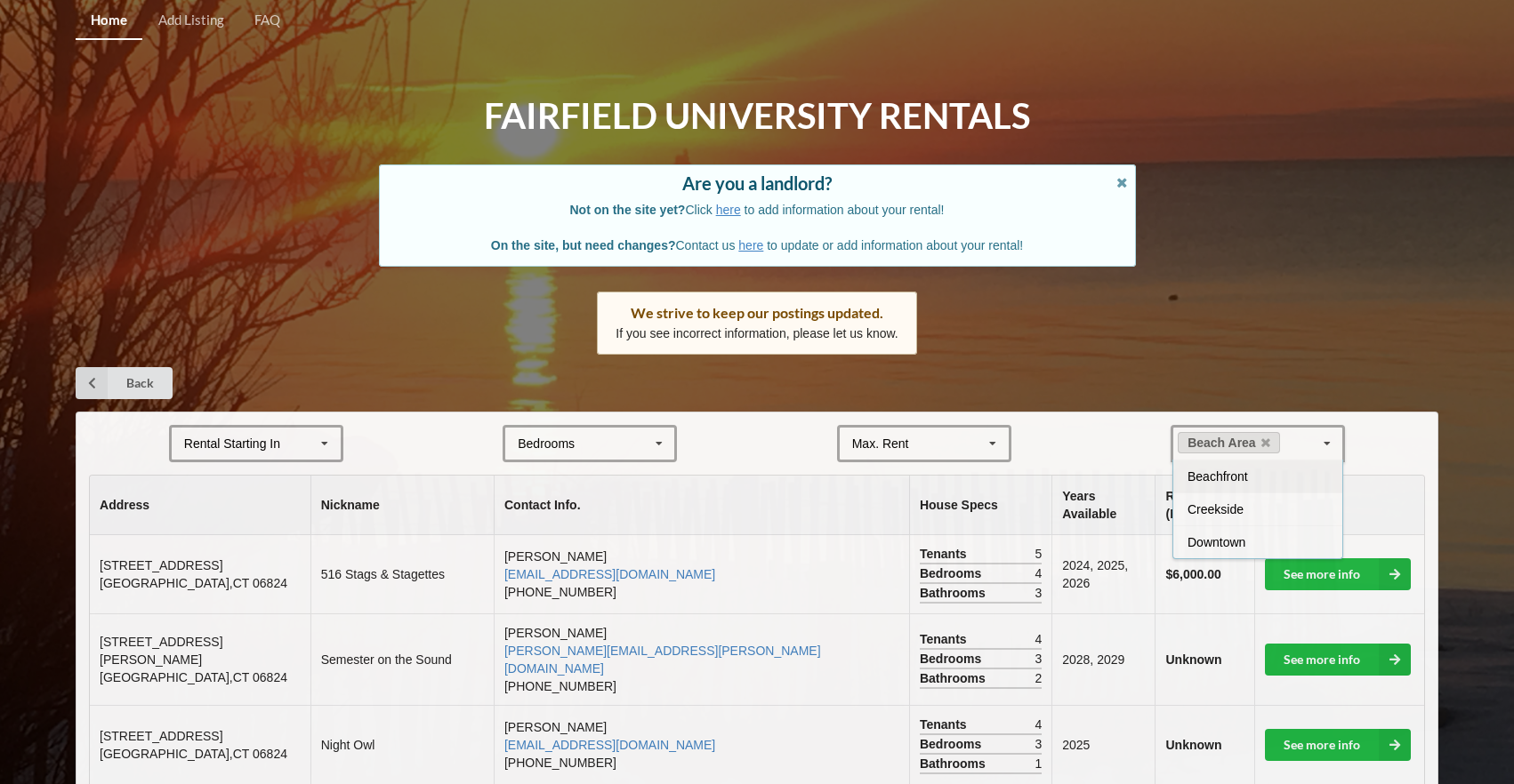
click at [451, 374] on div "Back" at bounding box center [757, 384] width 1362 height 32
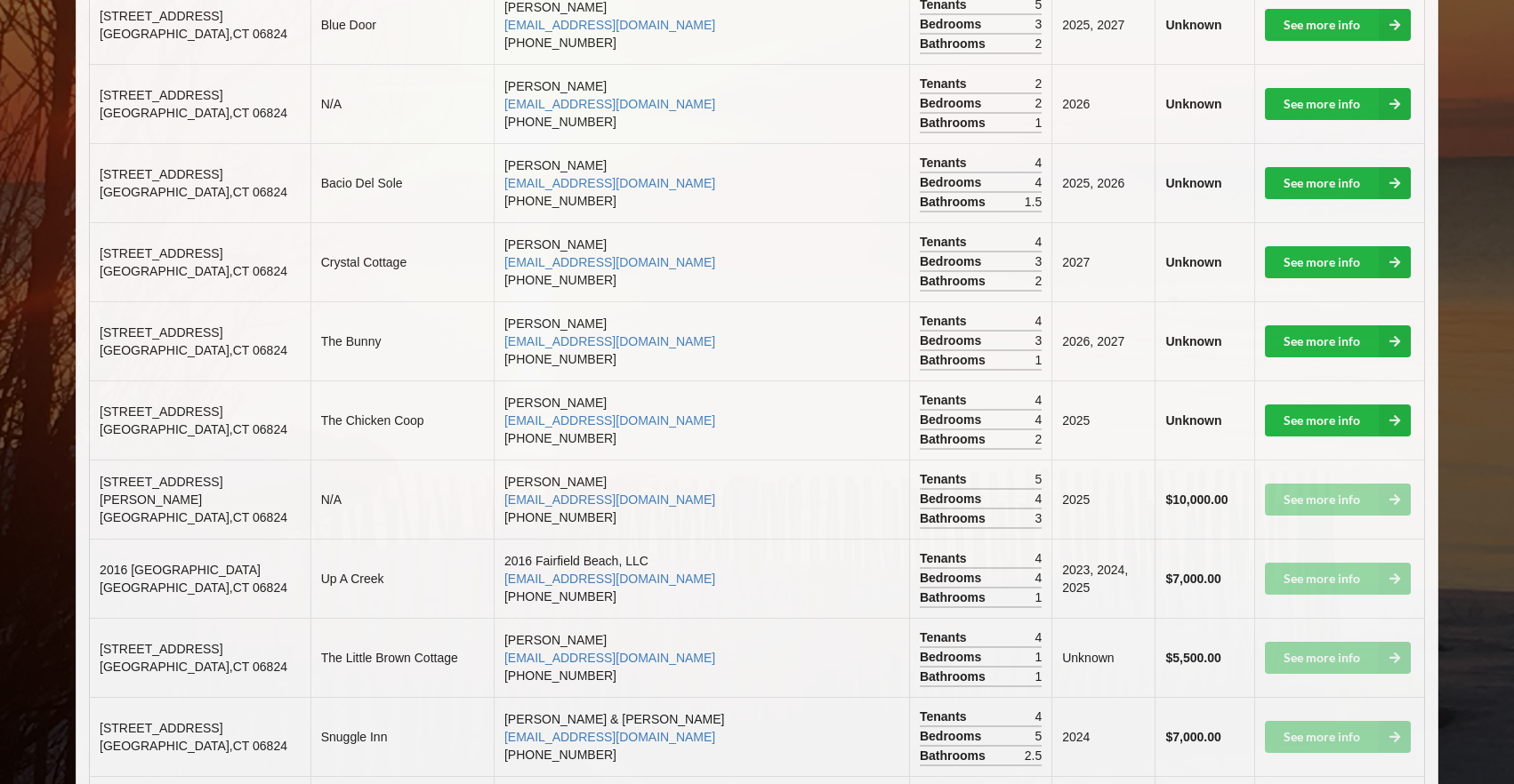
scroll to position [878, 0]
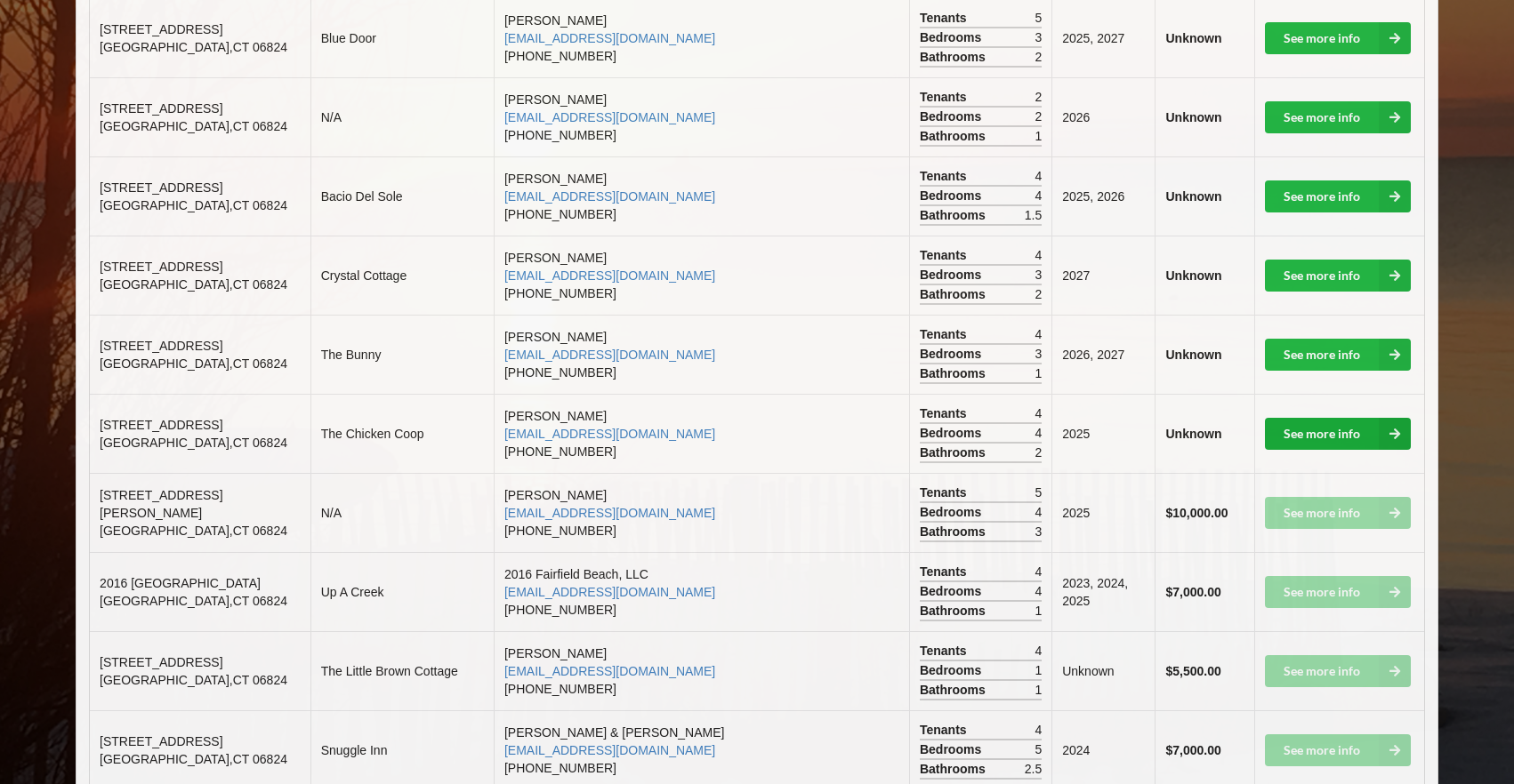
click at [1314, 418] on link "See more info" at bounding box center [1337, 434] width 145 height 32
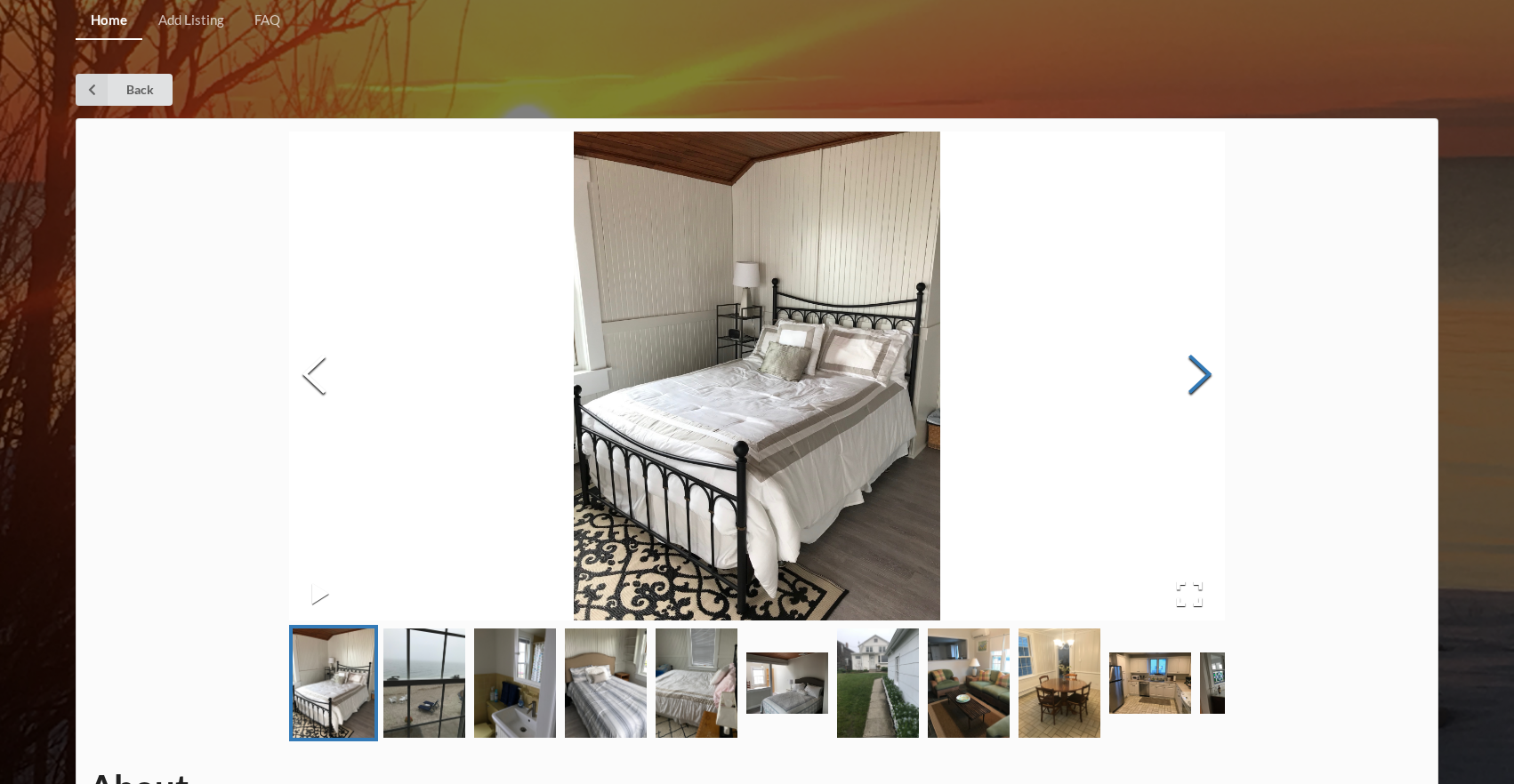
click at [1199, 384] on button "Next Slide" at bounding box center [1199, 377] width 50 height 161
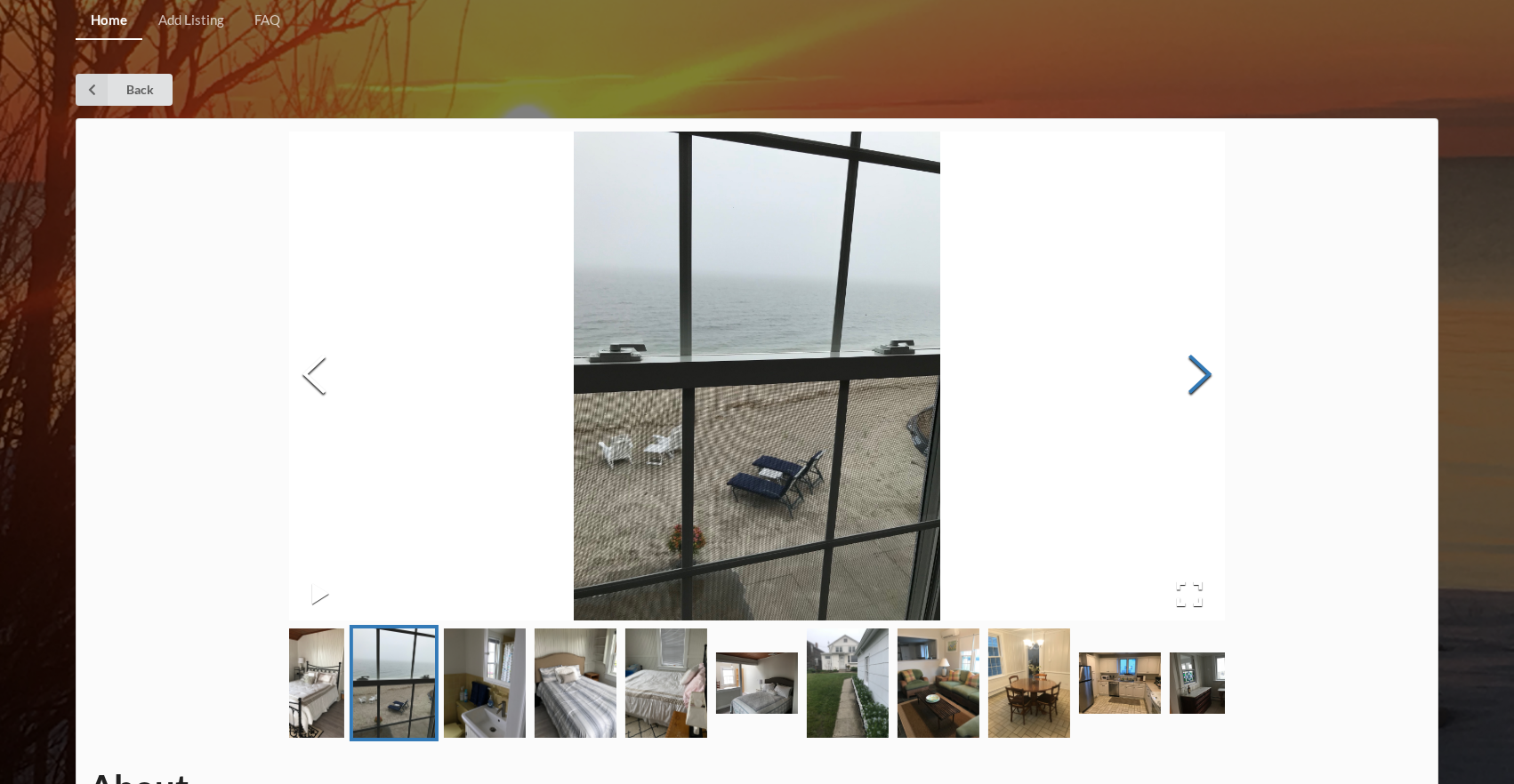
click at [1199, 384] on button "Next Slide" at bounding box center [1199, 377] width 50 height 161
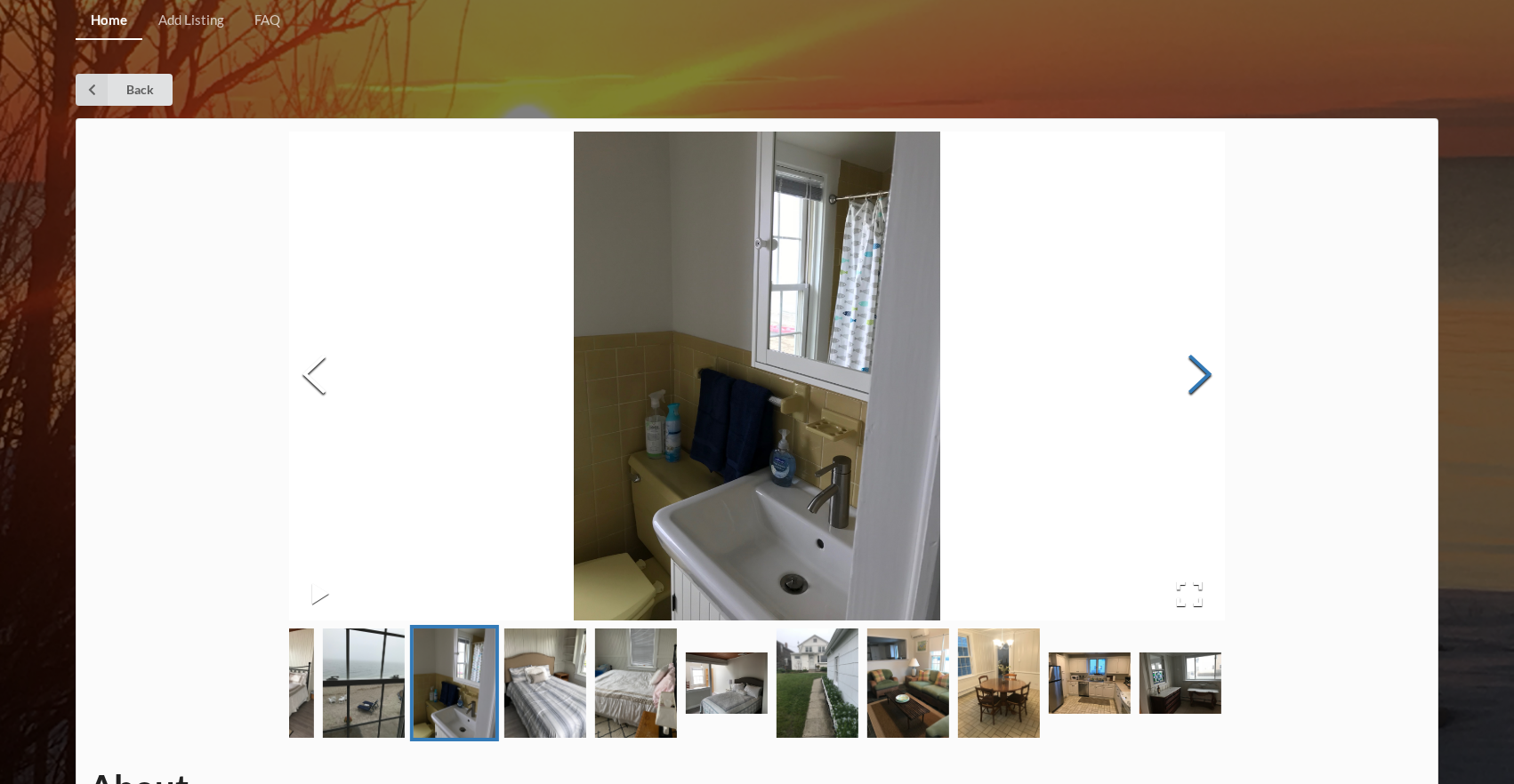
click at [1199, 384] on button "Next Slide" at bounding box center [1199, 377] width 50 height 161
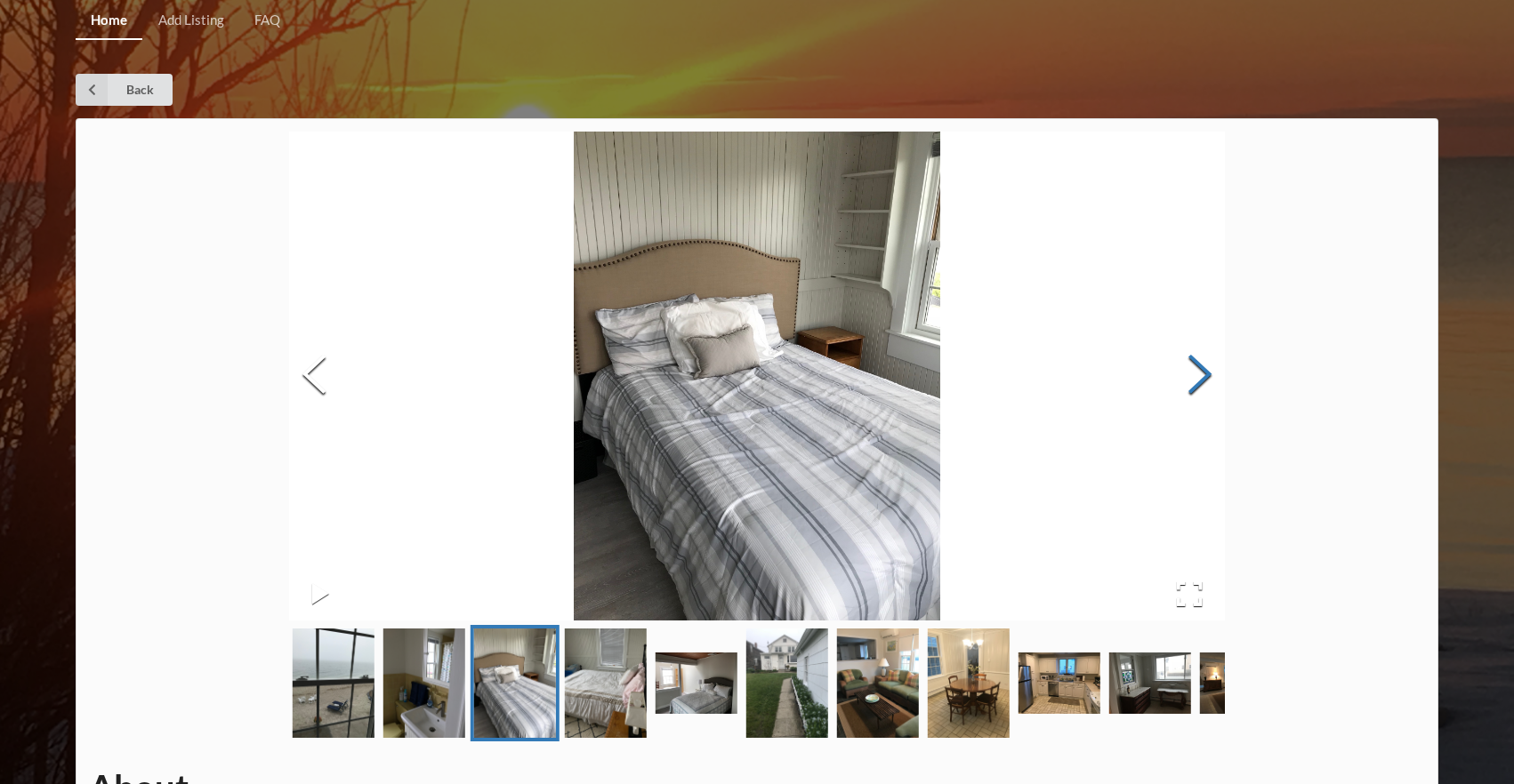
click at [1199, 384] on button "Next Slide" at bounding box center [1199, 377] width 50 height 161
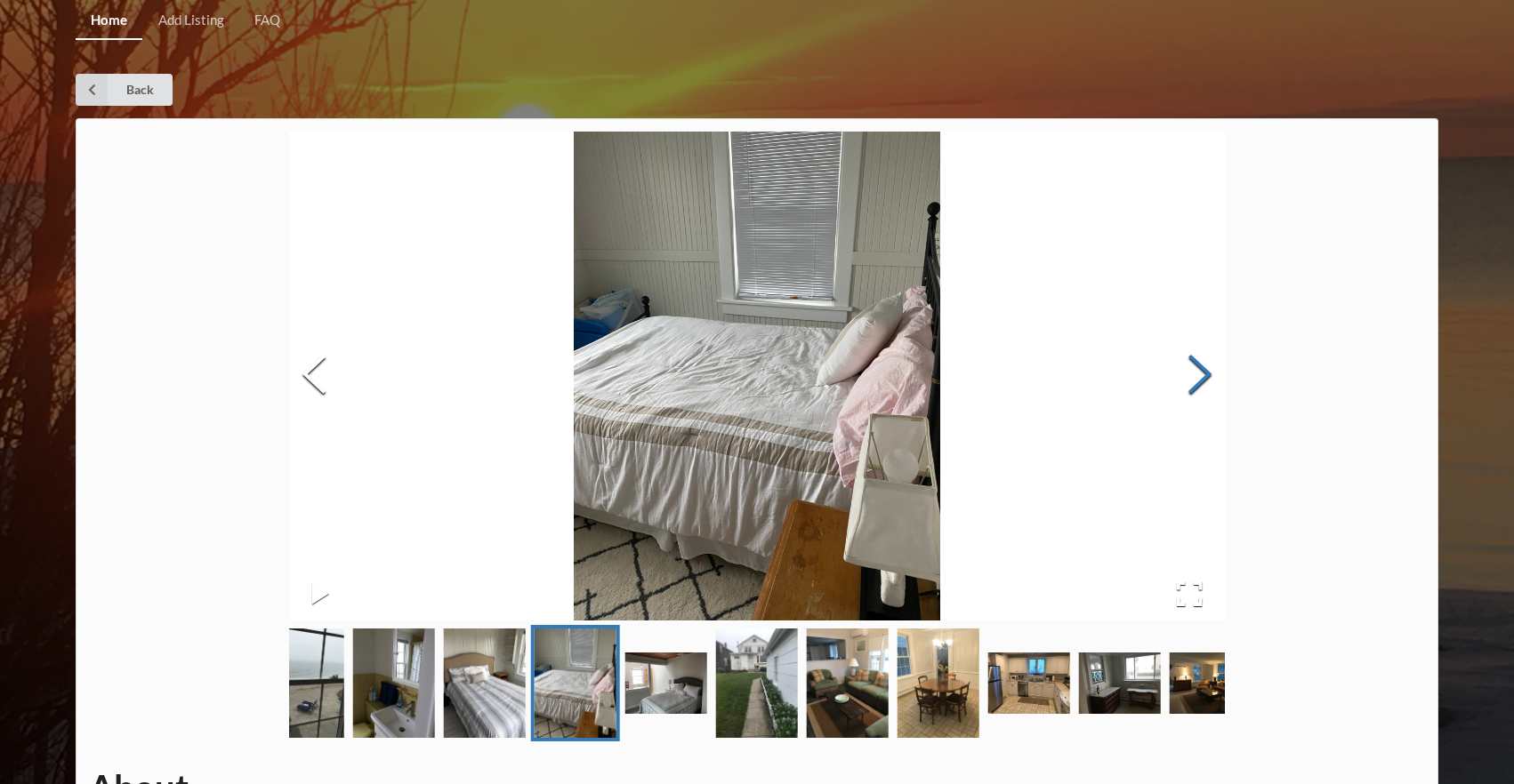
click at [1199, 384] on button "Next Slide" at bounding box center [1199, 377] width 50 height 161
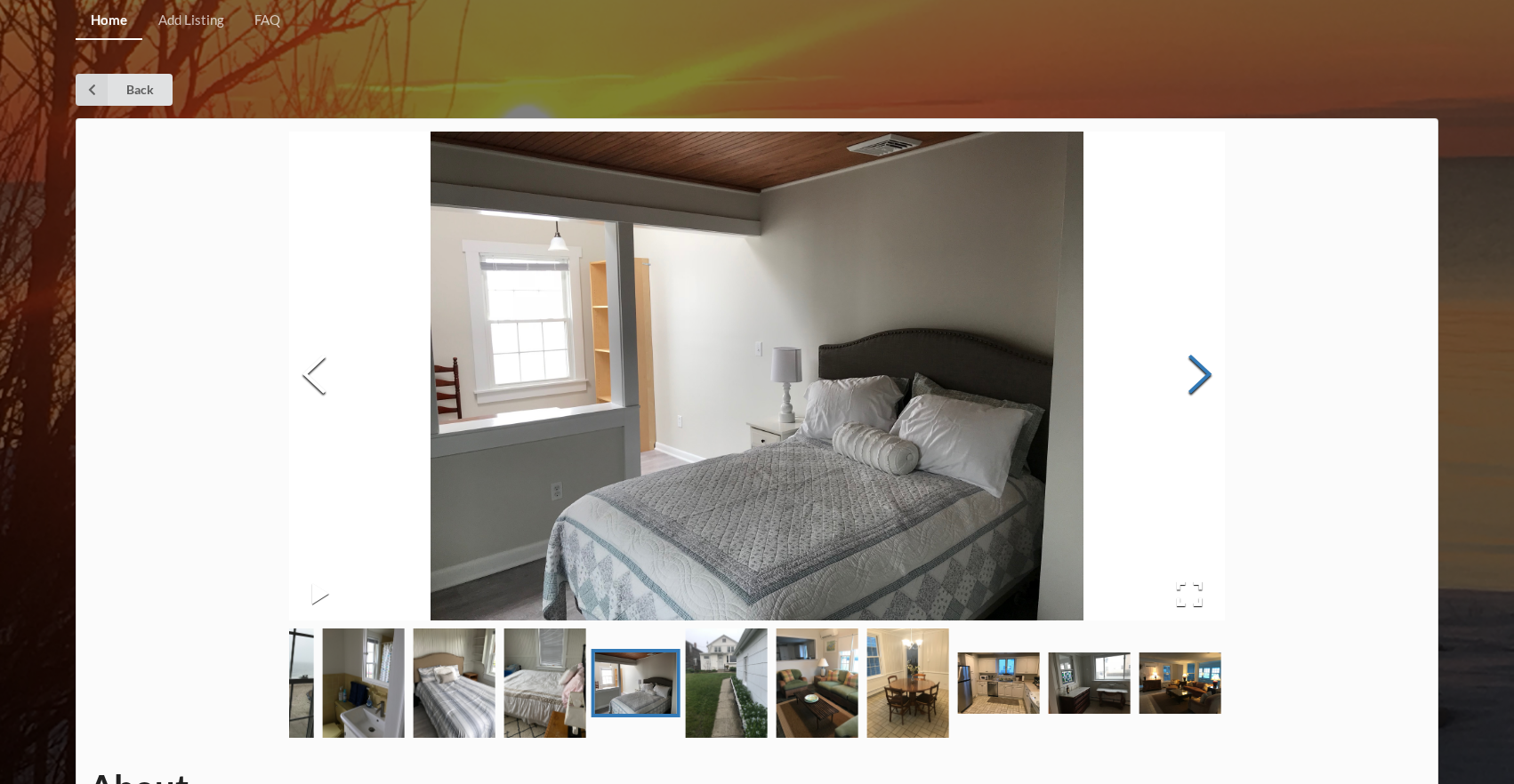
click at [1199, 384] on button "Next Slide" at bounding box center [1199, 377] width 50 height 161
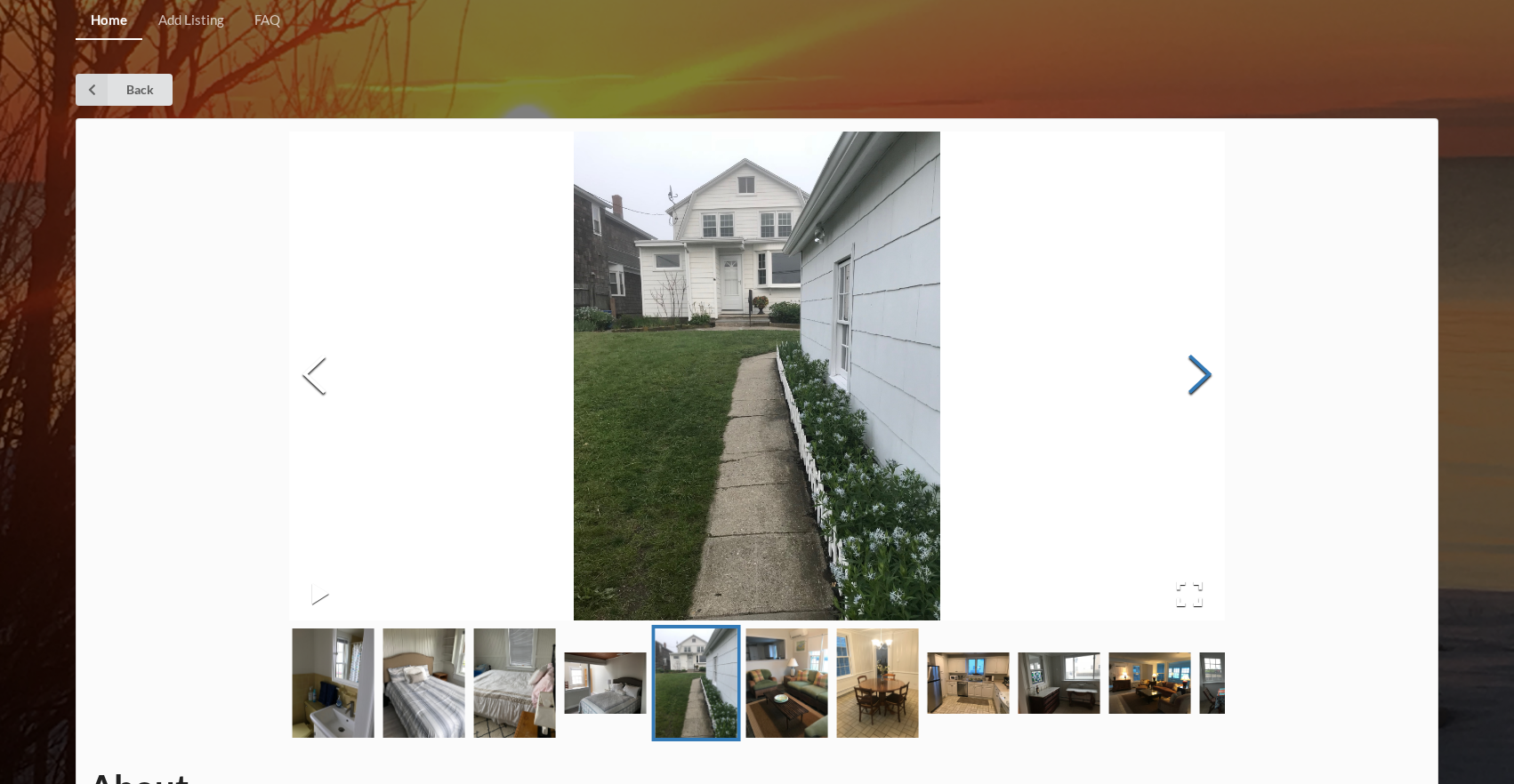
click at [1199, 384] on button "Next Slide" at bounding box center [1199, 377] width 50 height 161
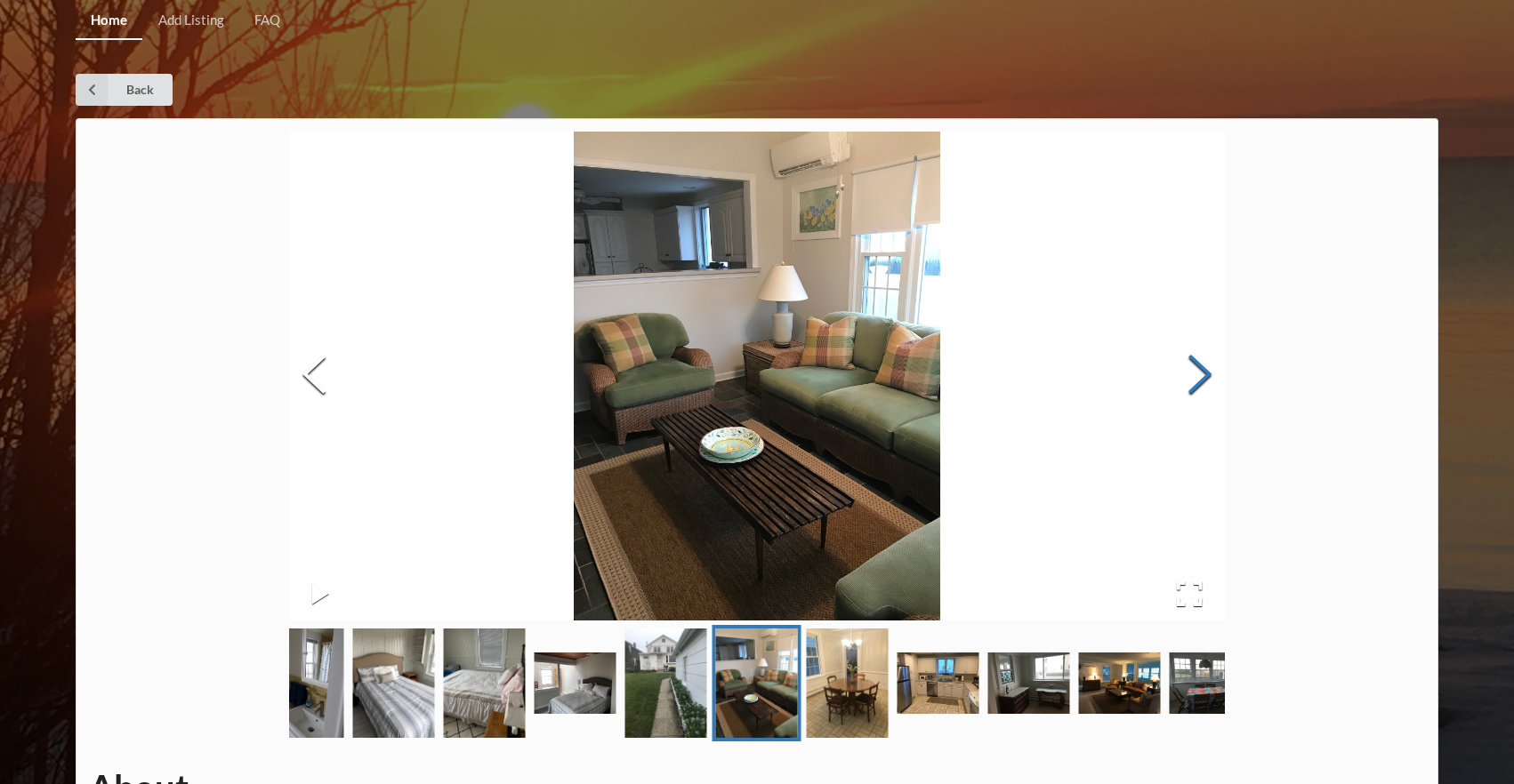
click at [1199, 384] on button "Next Slide" at bounding box center [1199, 377] width 50 height 161
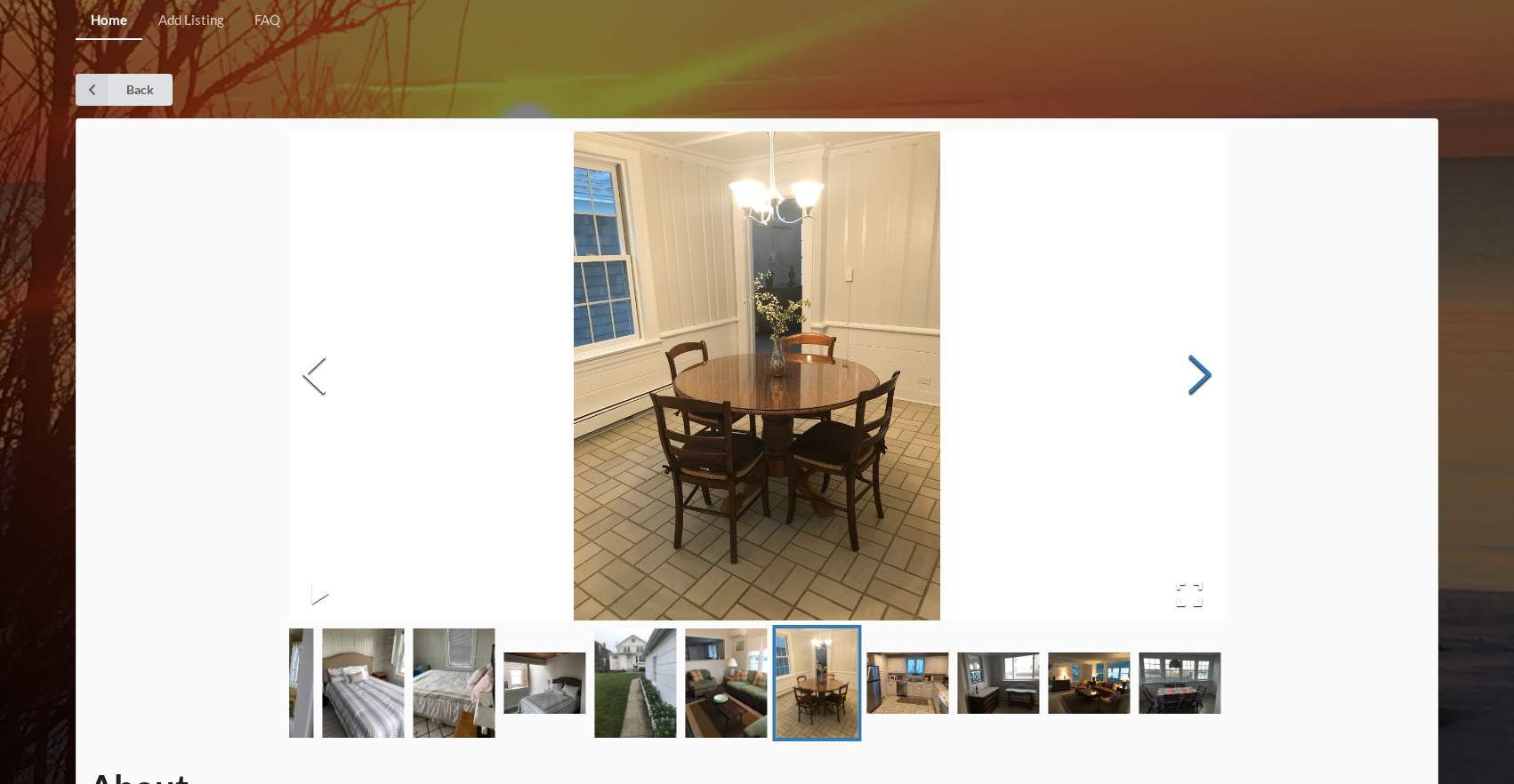
click at [1199, 384] on button "Next Slide" at bounding box center [1199, 377] width 50 height 161
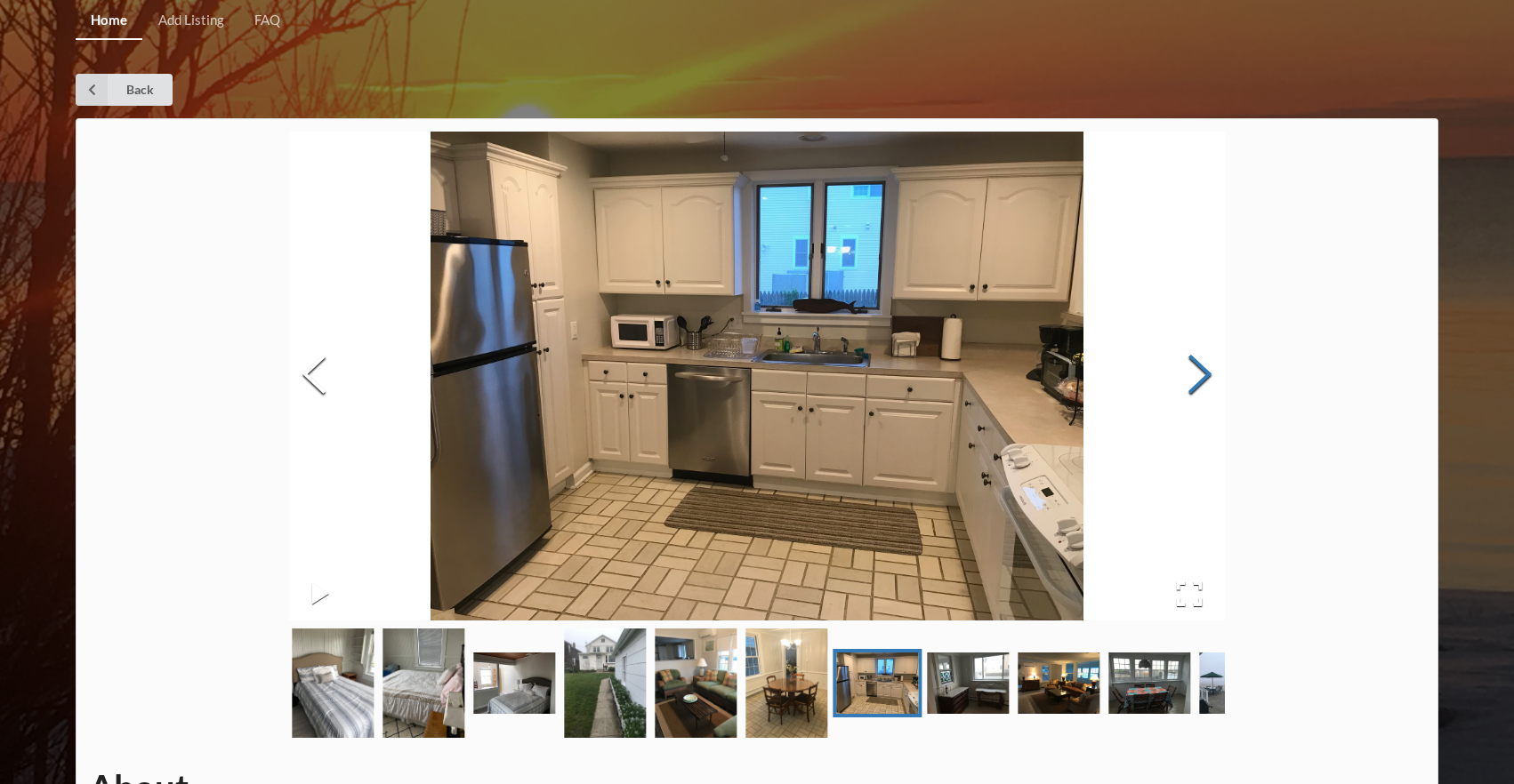
click at [1199, 384] on button "Next Slide" at bounding box center [1199, 377] width 50 height 161
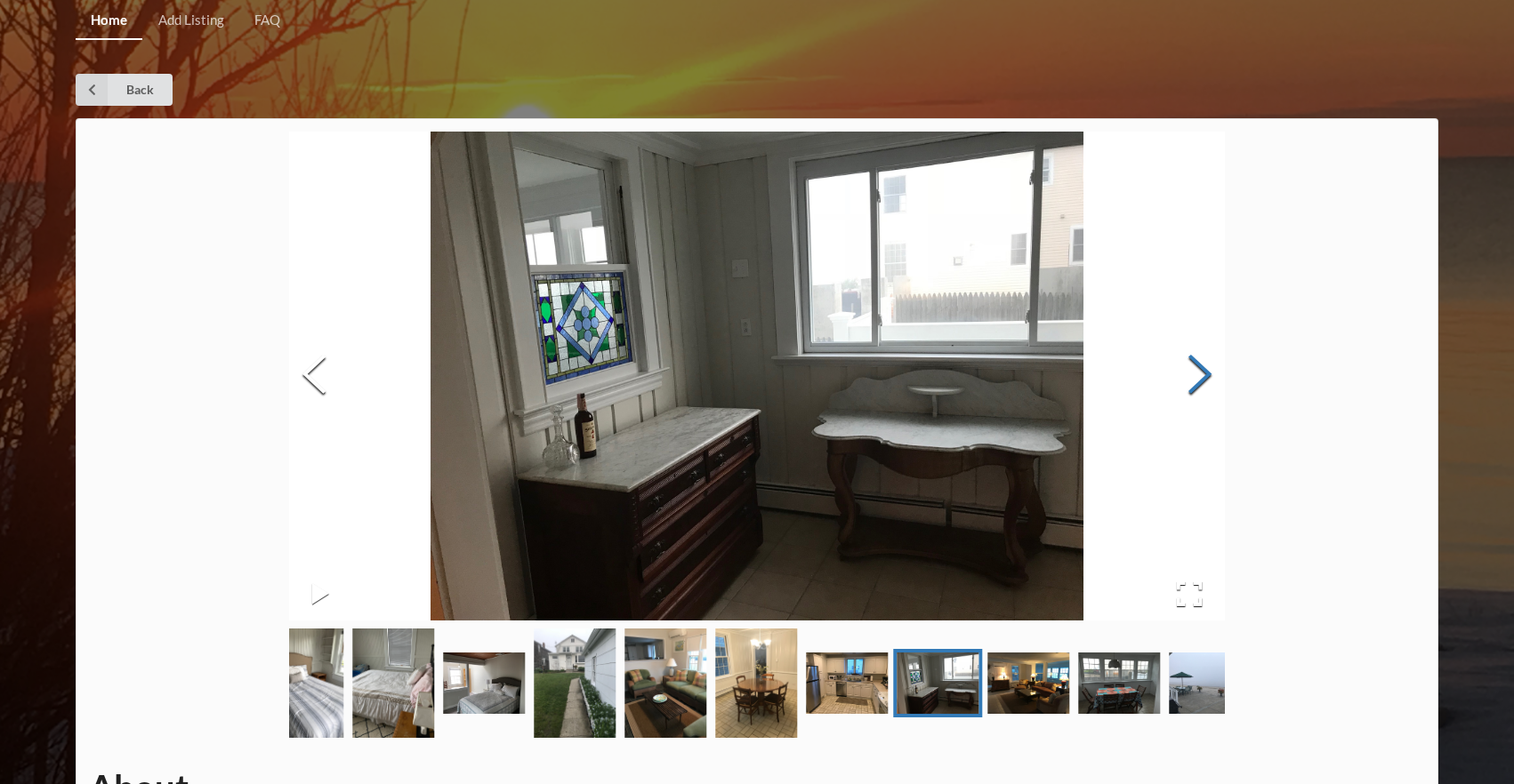
click at [1199, 384] on button "Next Slide" at bounding box center [1199, 377] width 50 height 161
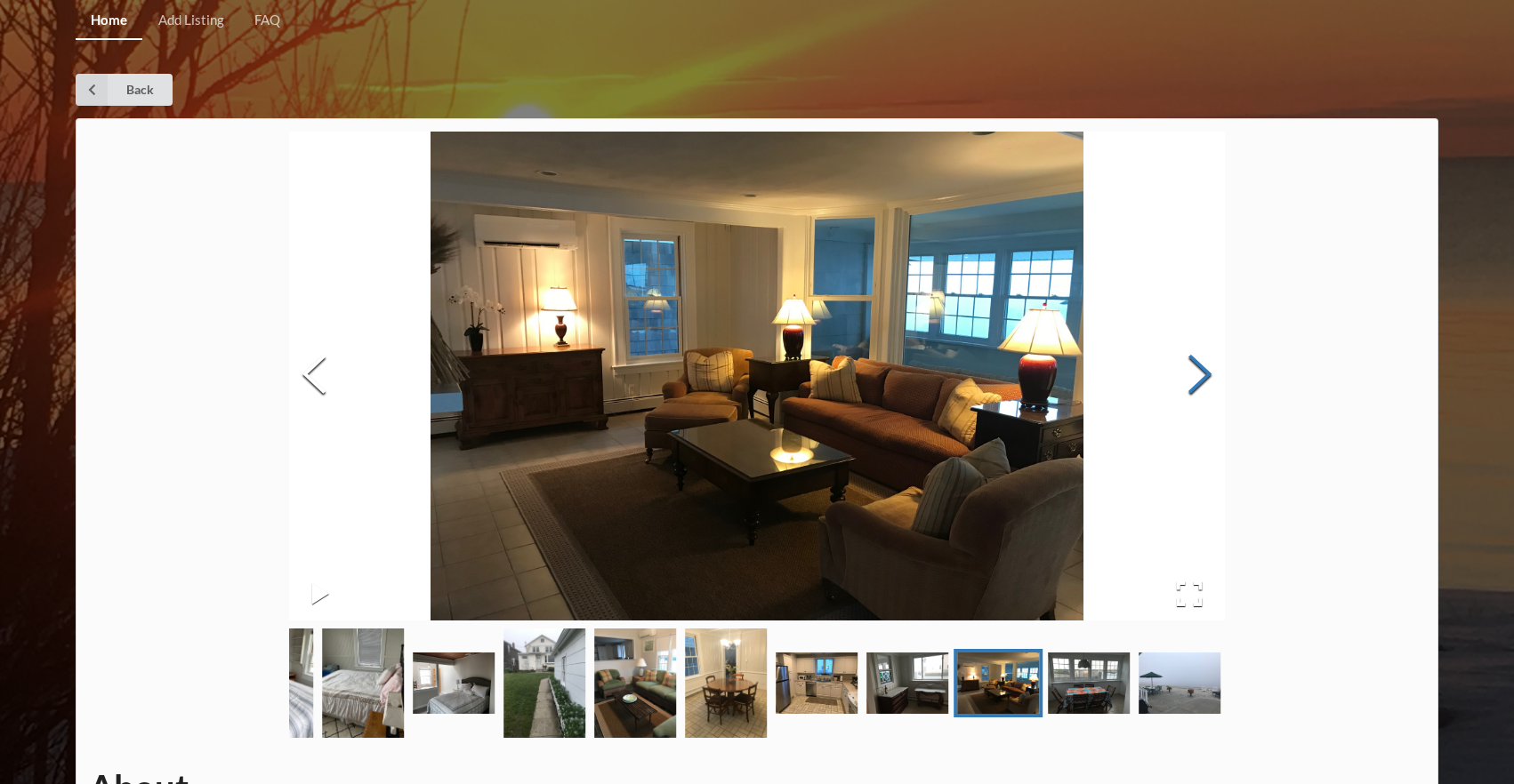
click at [1199, 384] on button "Next Slide" at bounding box center [1199, 377] width 50 height 161
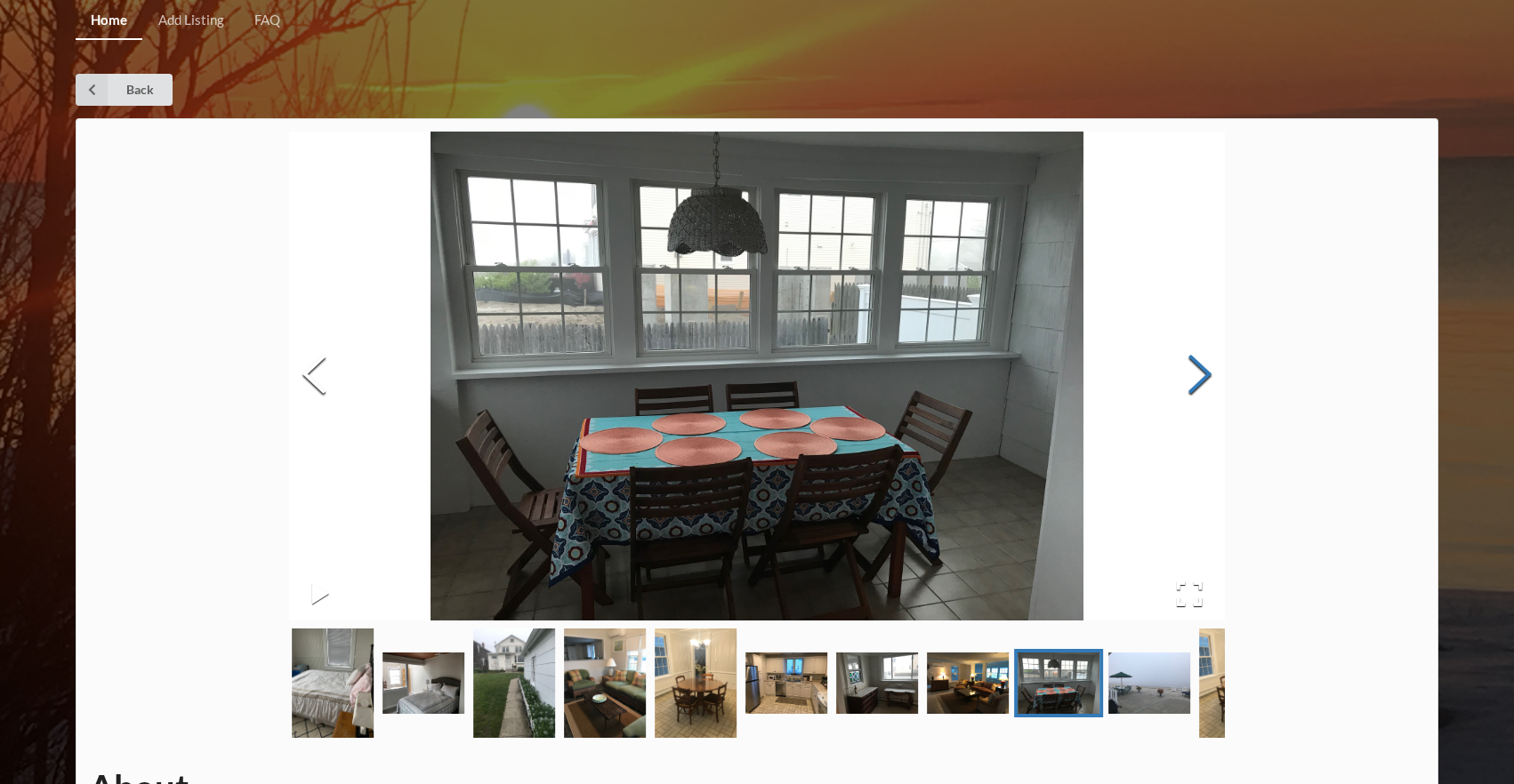
click at [1199, 384] on button "Next Slide" at bounding box center [1199, 377] width 50 height 161
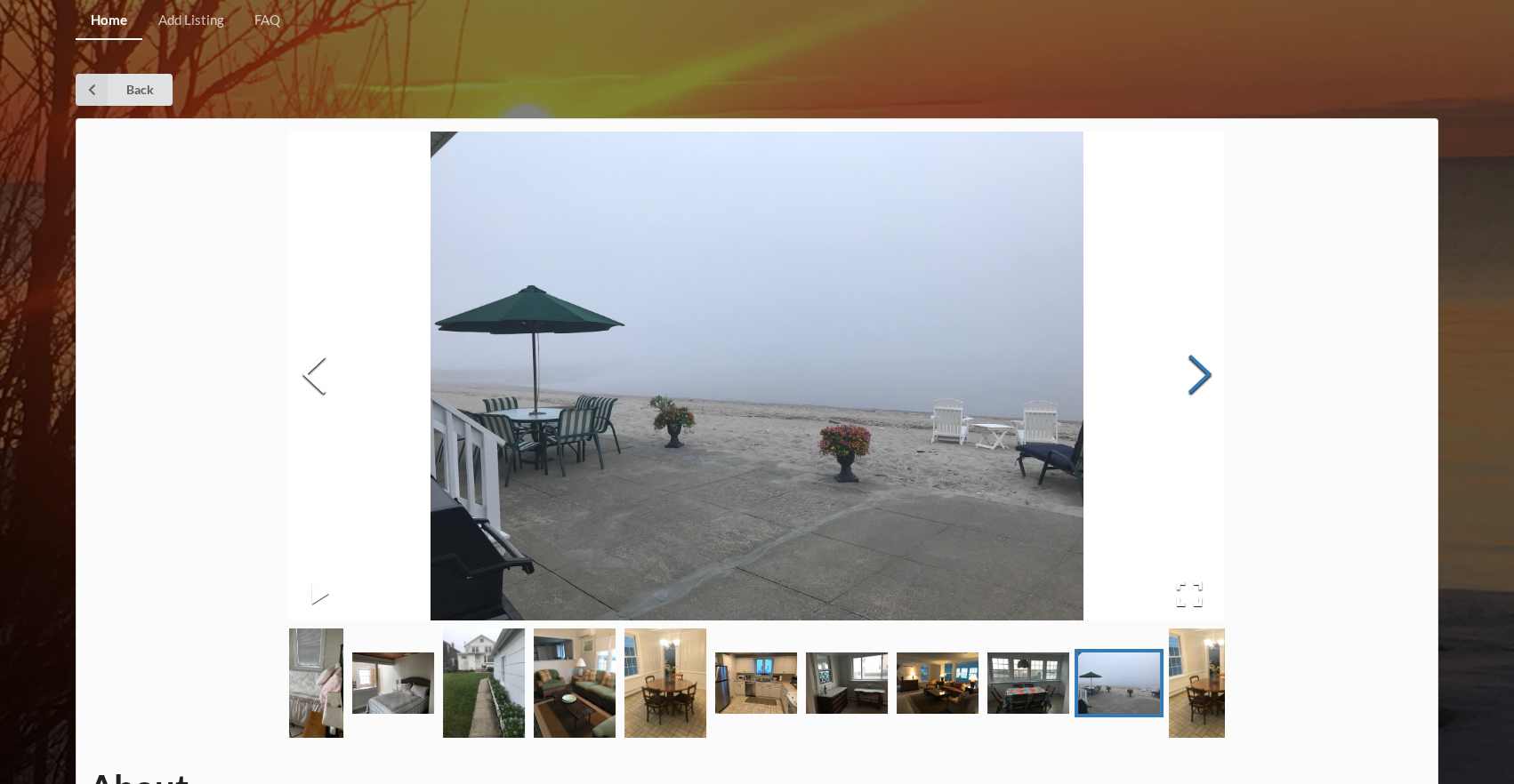
click at [1199, 384] on button "Next Slide" at bounding box center [1199, 377] width 50 height 161
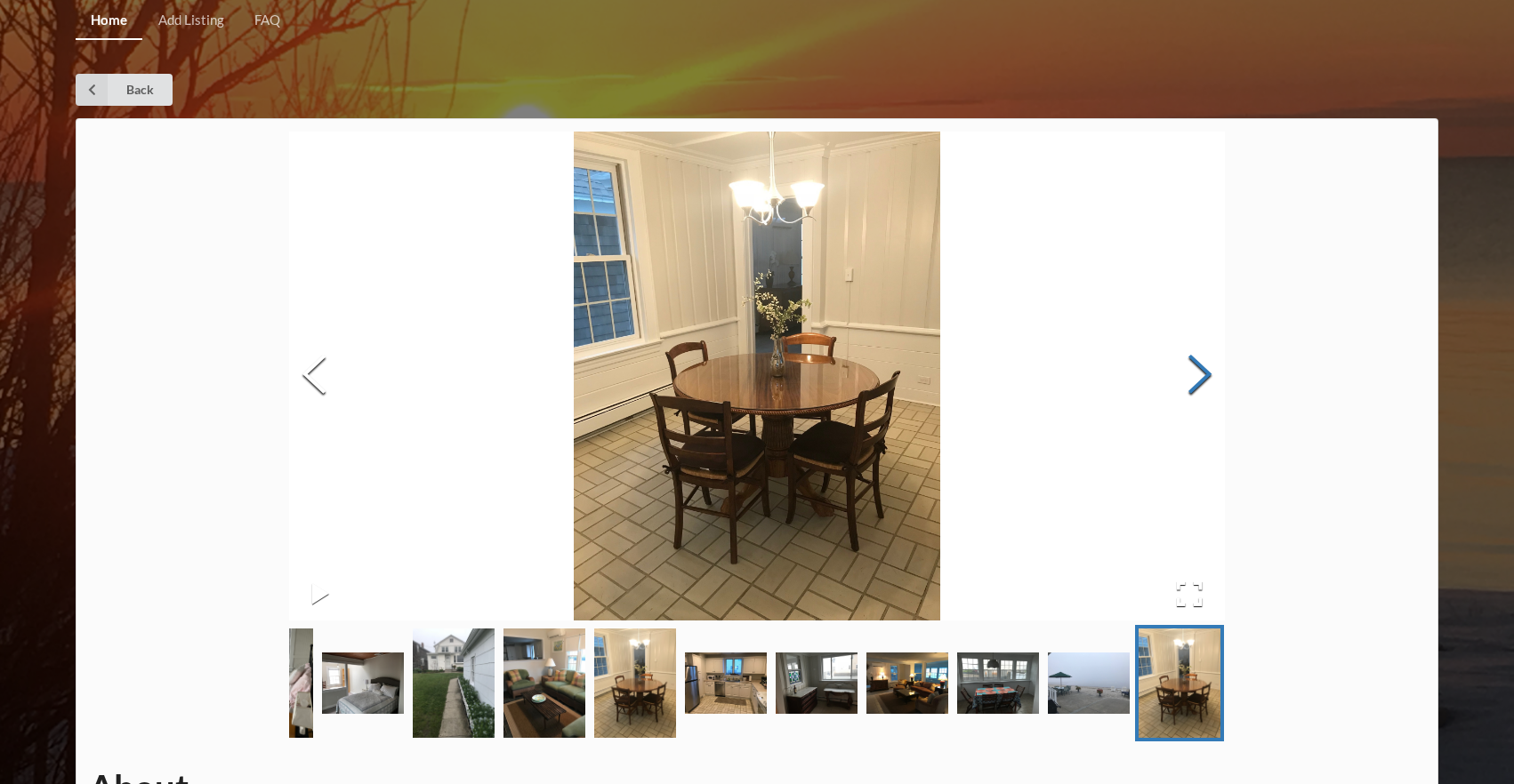
click at [1199, 384] on button "Next Slide" at bounding box center [1199, 377] width 50 height 161
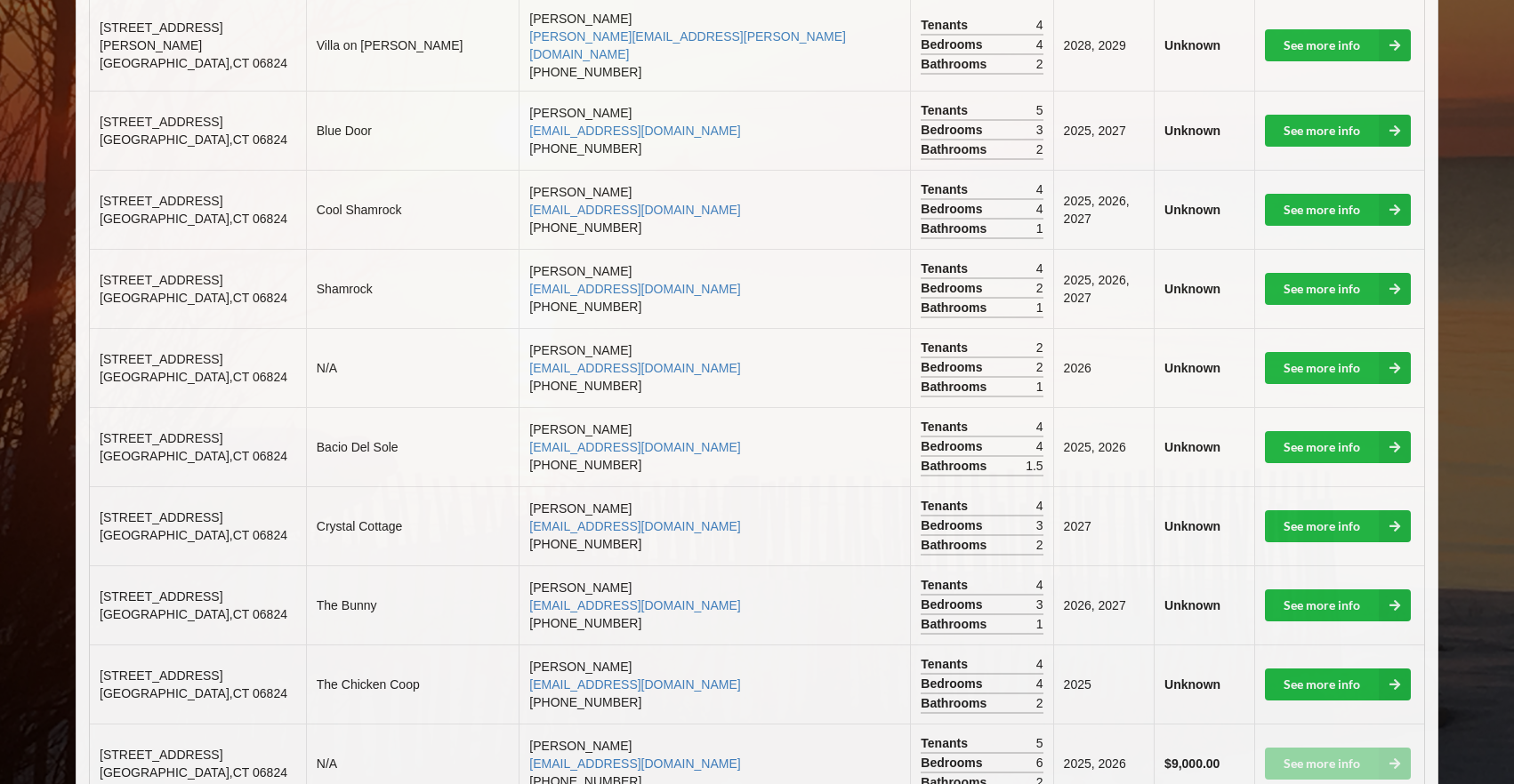
scroll to position [1183, 0]
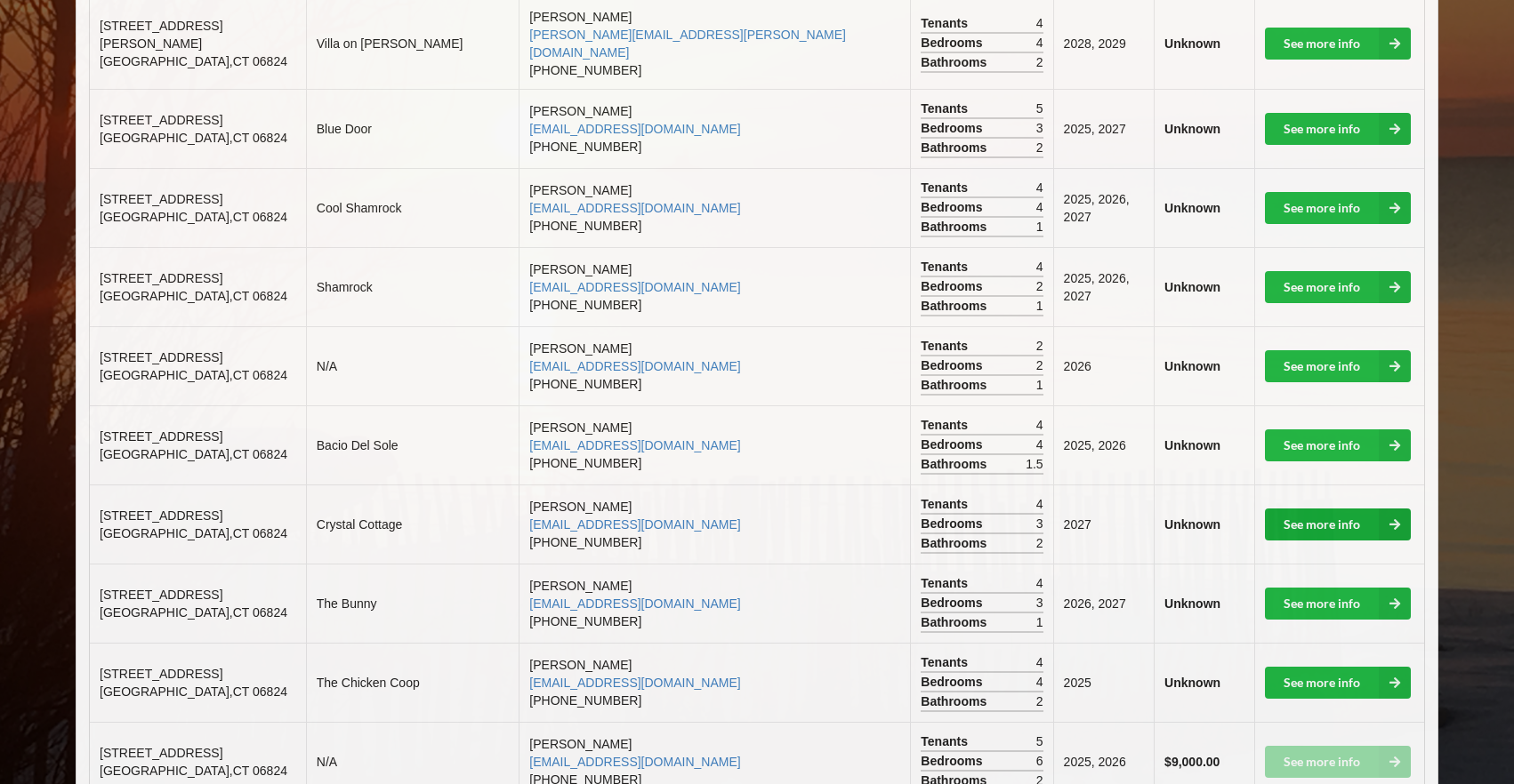
click at [1280, 508] on link "See more info" at bounding box center [1337, 524] width 145 height 32
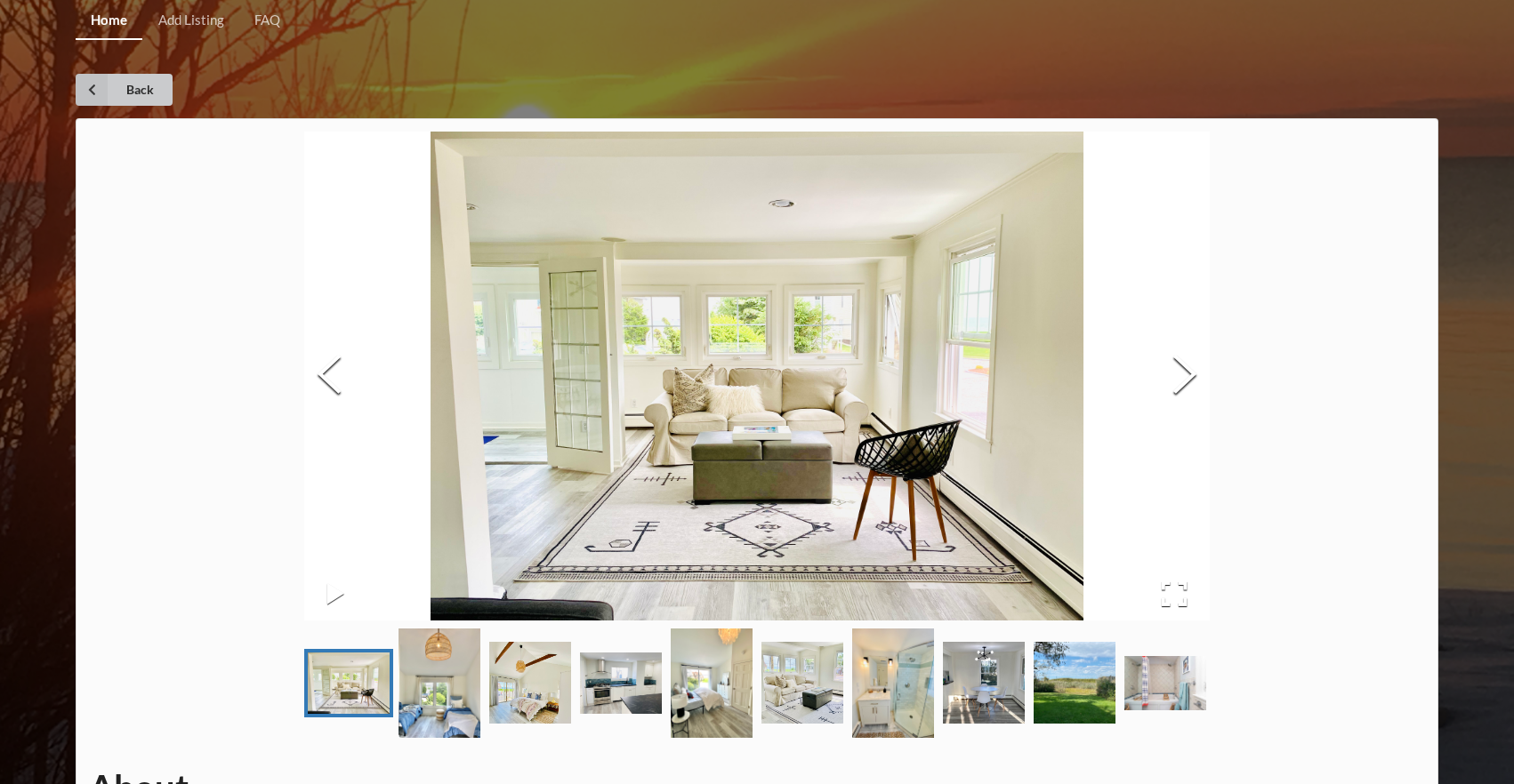
click at [92, 83] on icon at bounding box center [92, 90] width 32 height 32
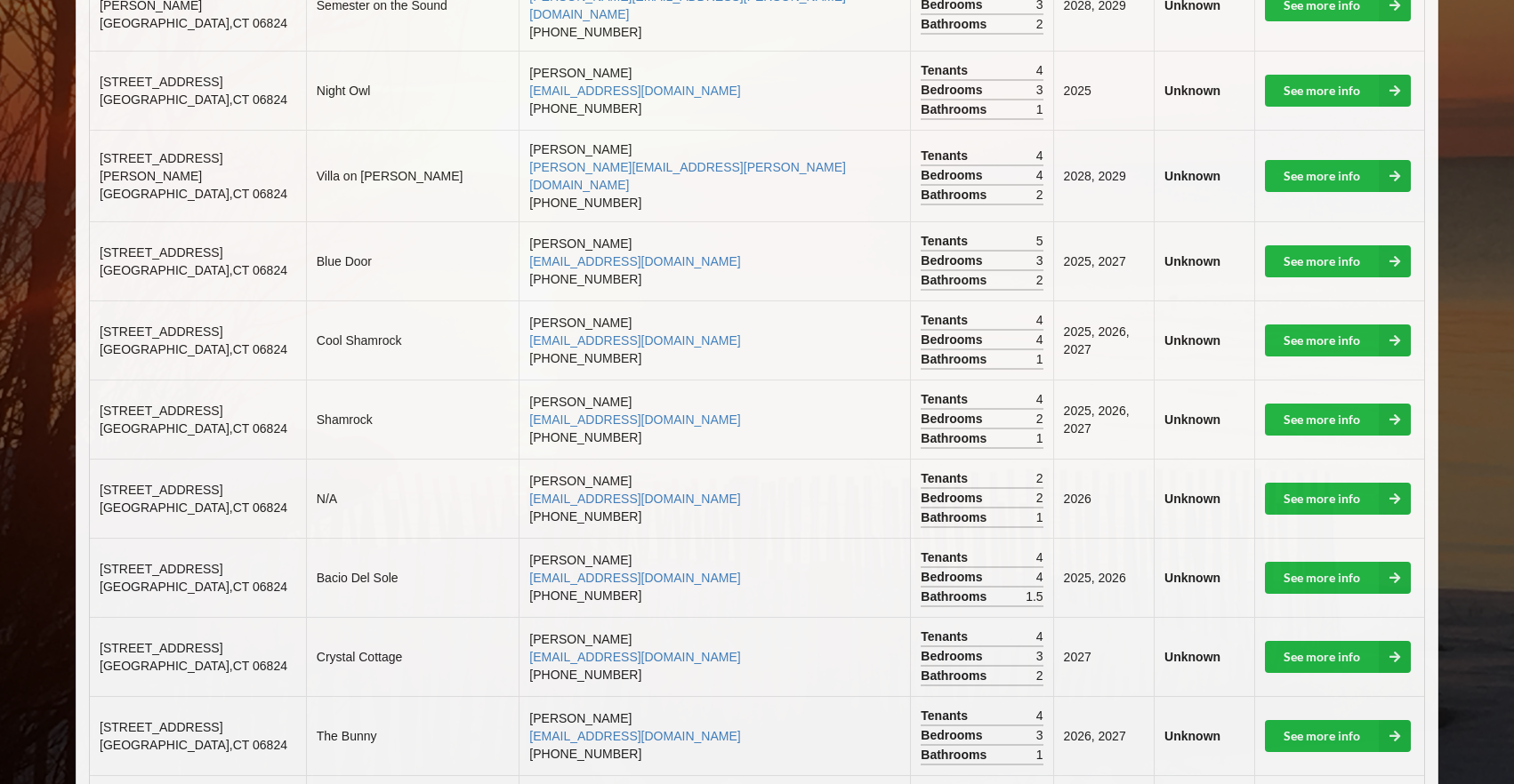
scroll to position [1043, 0]
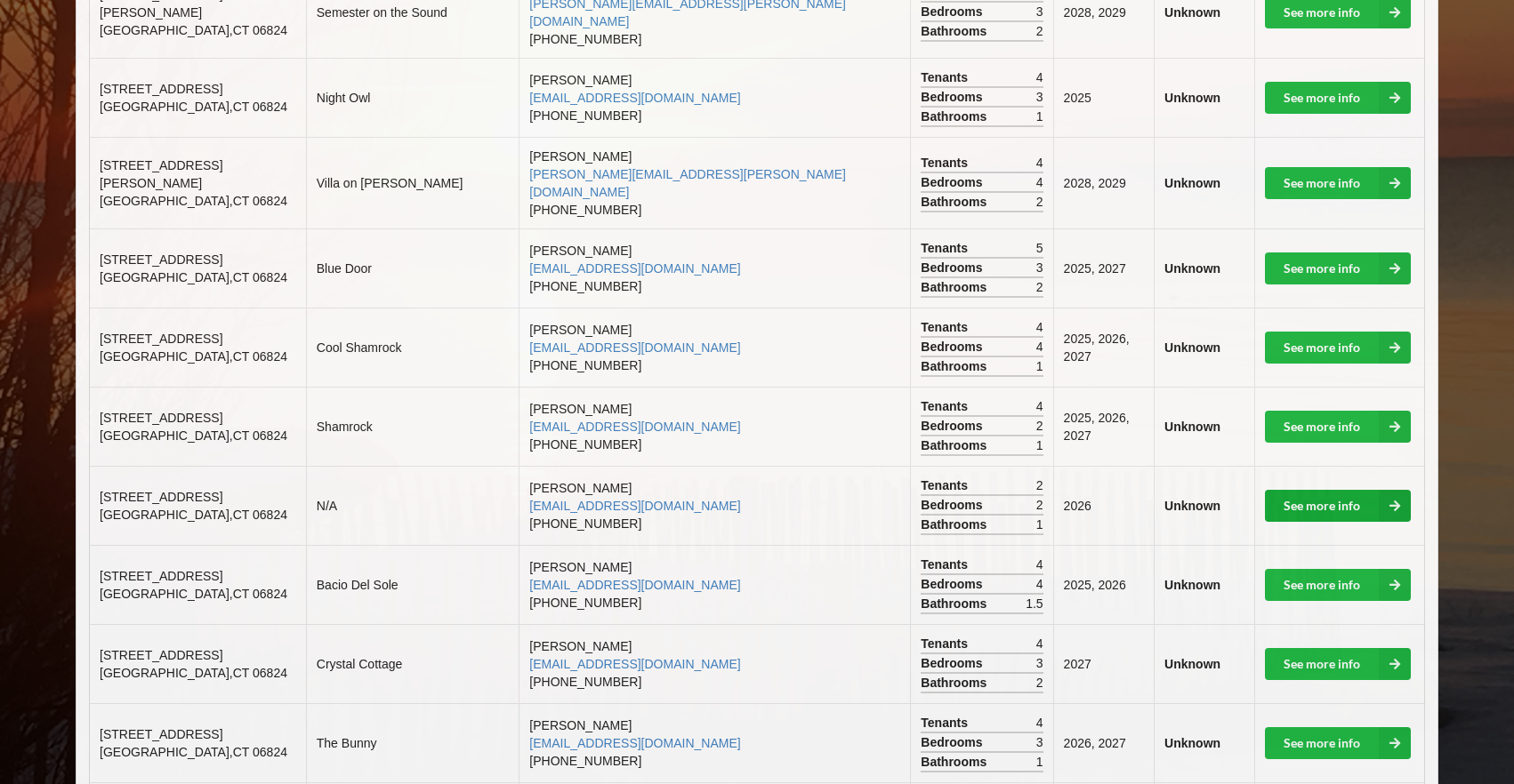
click at [1315, 490] on link "See more info" at bounding box center [1337, 505] width 145 height 32
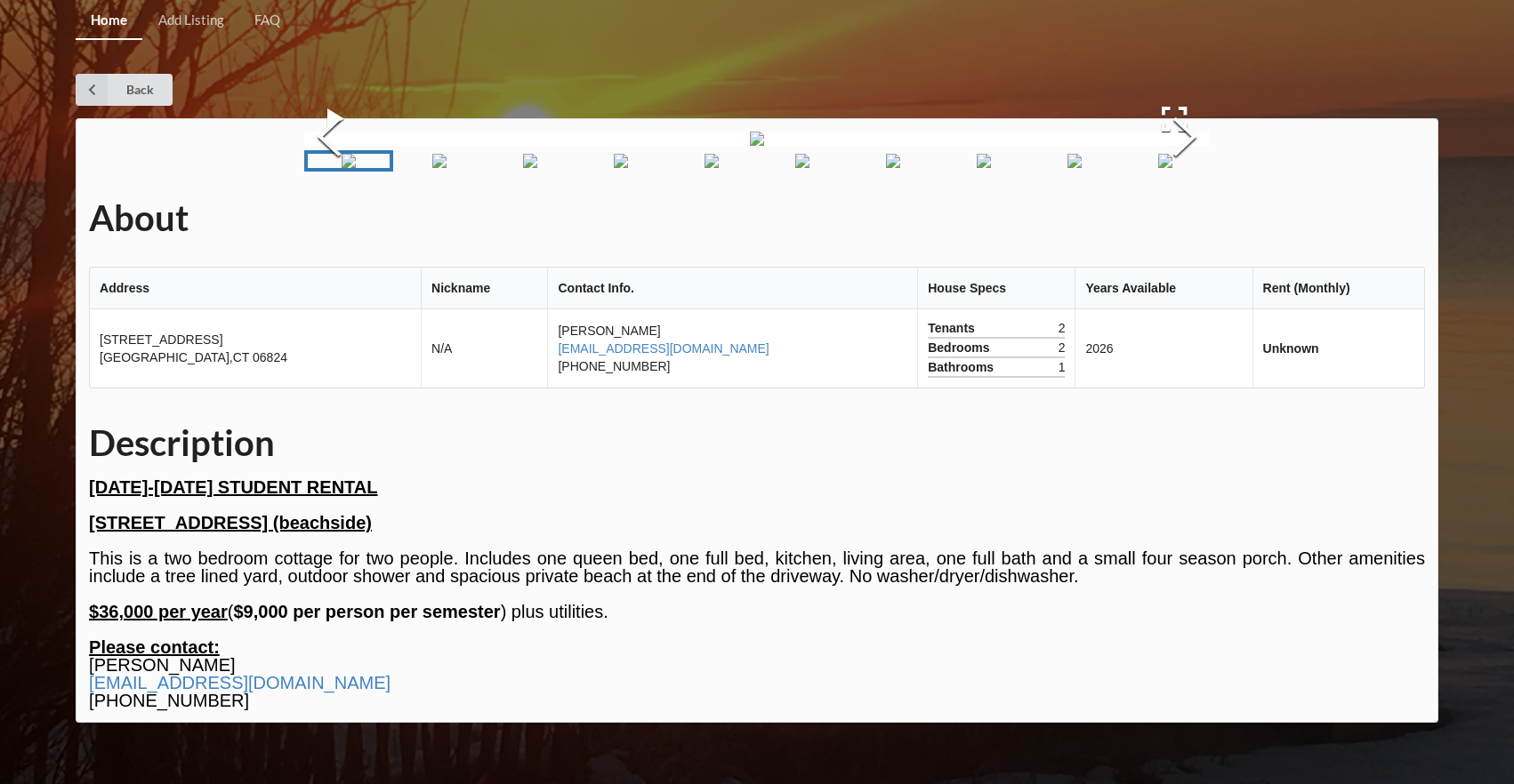
scroll to position [103, 0]
click at [1170, 219] on button "Next Slide" at bounding box center [1184, 140] width 50 height 161
click at [764, 145] on img at bounding box center [756, 138] width 14 height 14
click at [1201, 219] on button "Next Slide" at bounding box center [1184, 140] width 50 height 161
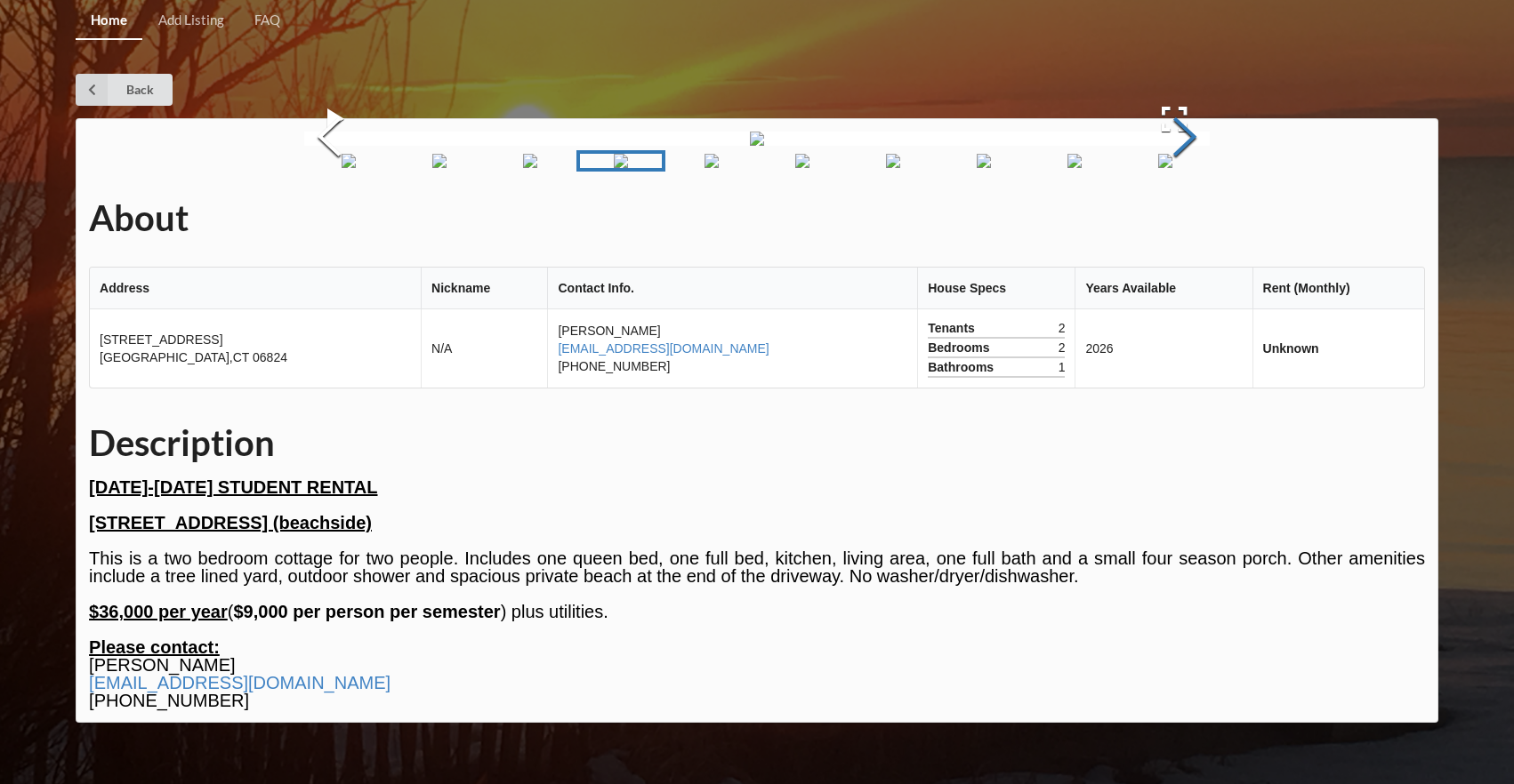
click at [1201, 219] on button "Next Slide" at bounding box center [1184, 140] width 50 height 161
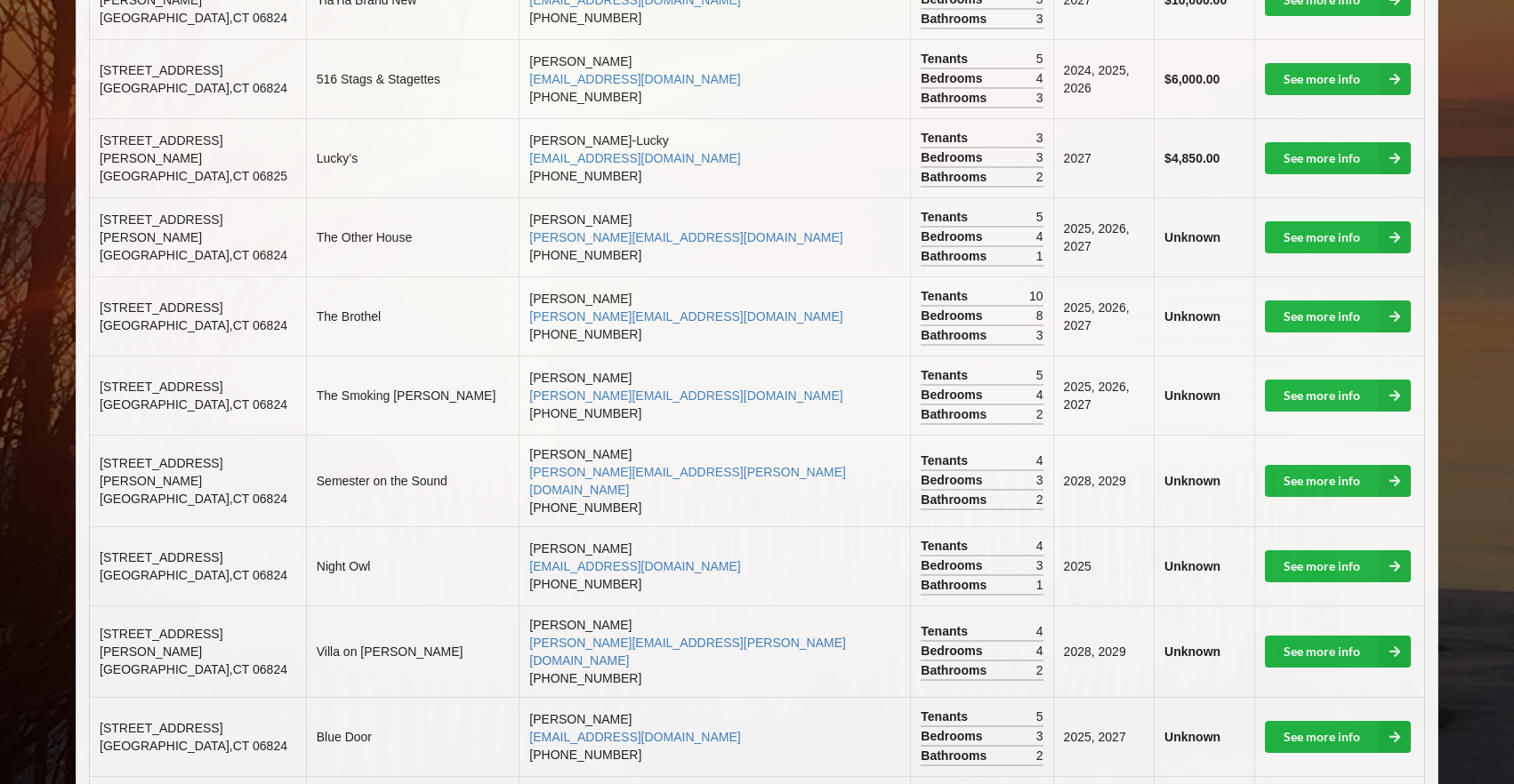
scroll to position [542, 0]
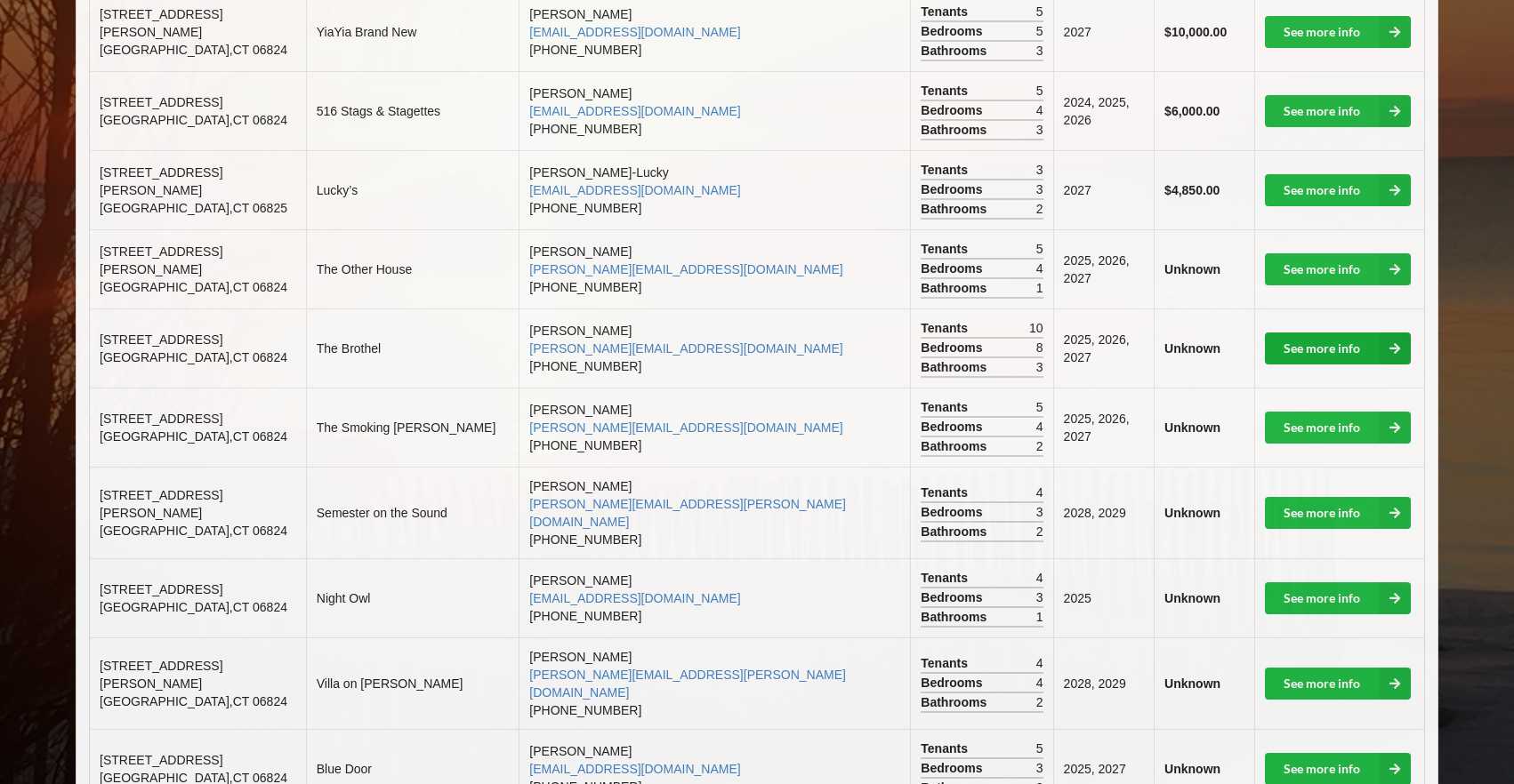
click at [1334, 333] on link "See more info" at bounding box center [1337, 349] width 145 height 32
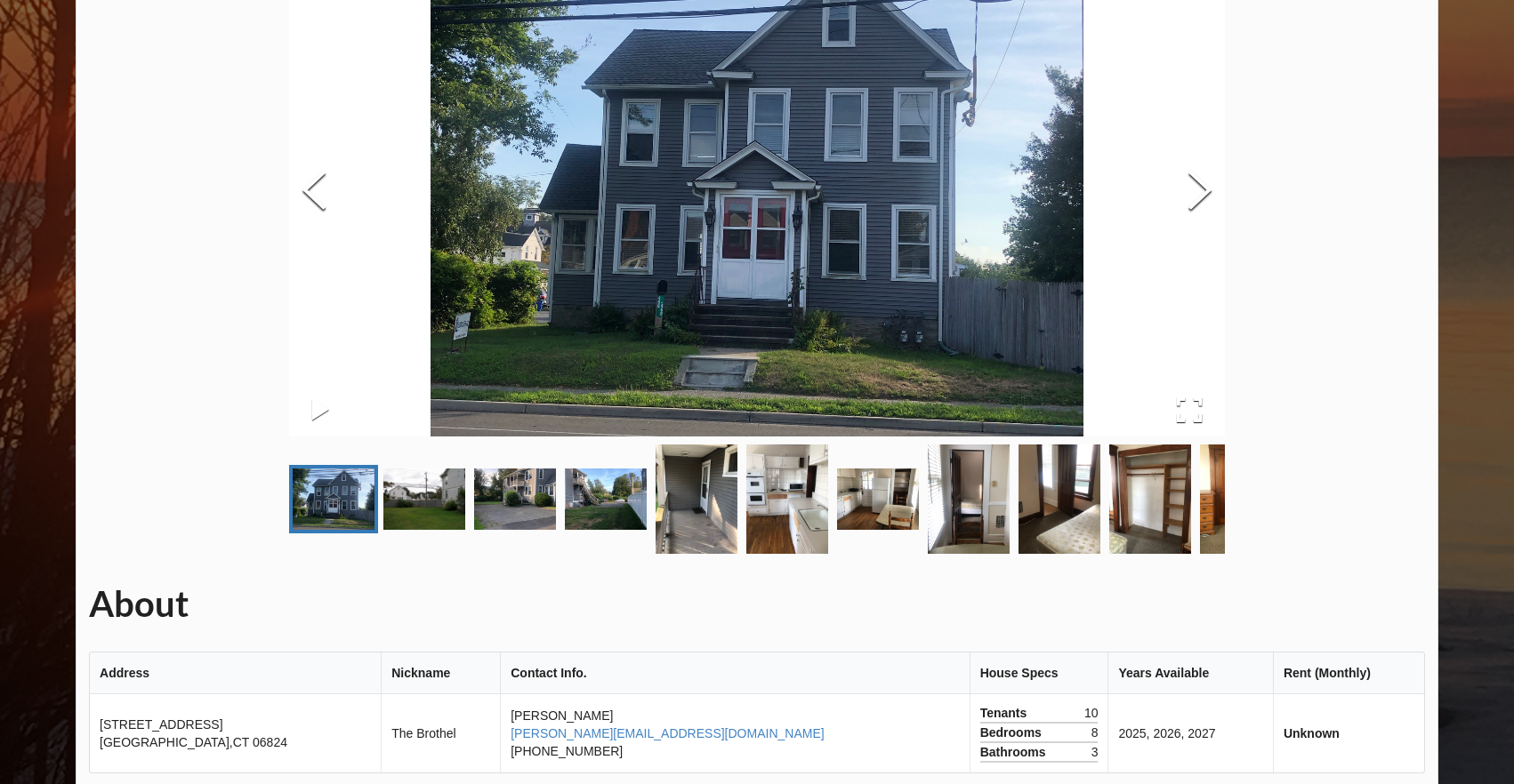
scroll to position [188, 0]
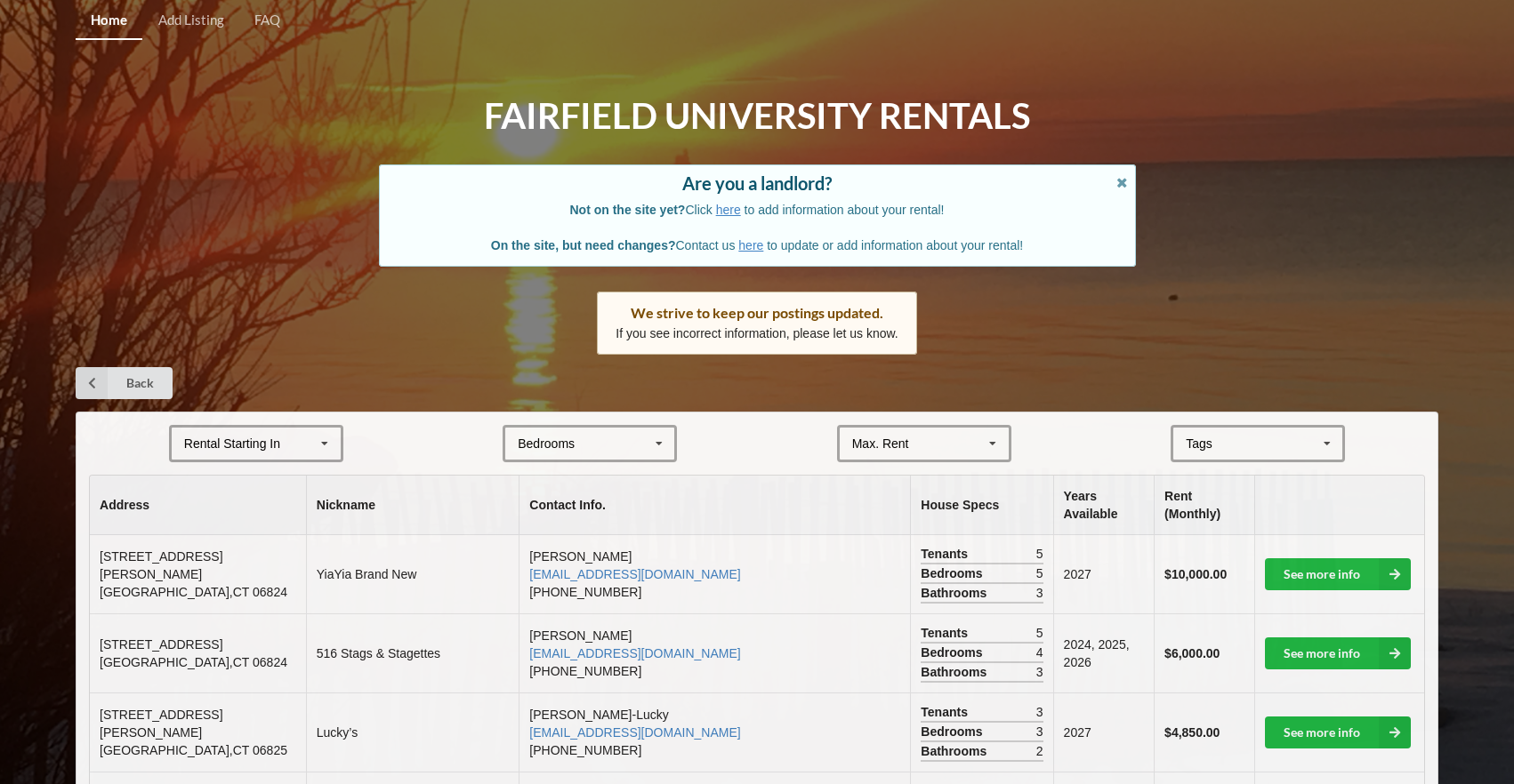
click at [1226, 437] on div "Tags" at bounding box center [1209, 445] width 57 height 21
click at [1234, 471] on span "Beachfront" at bounding box center [1218, 476] width 60 height 14
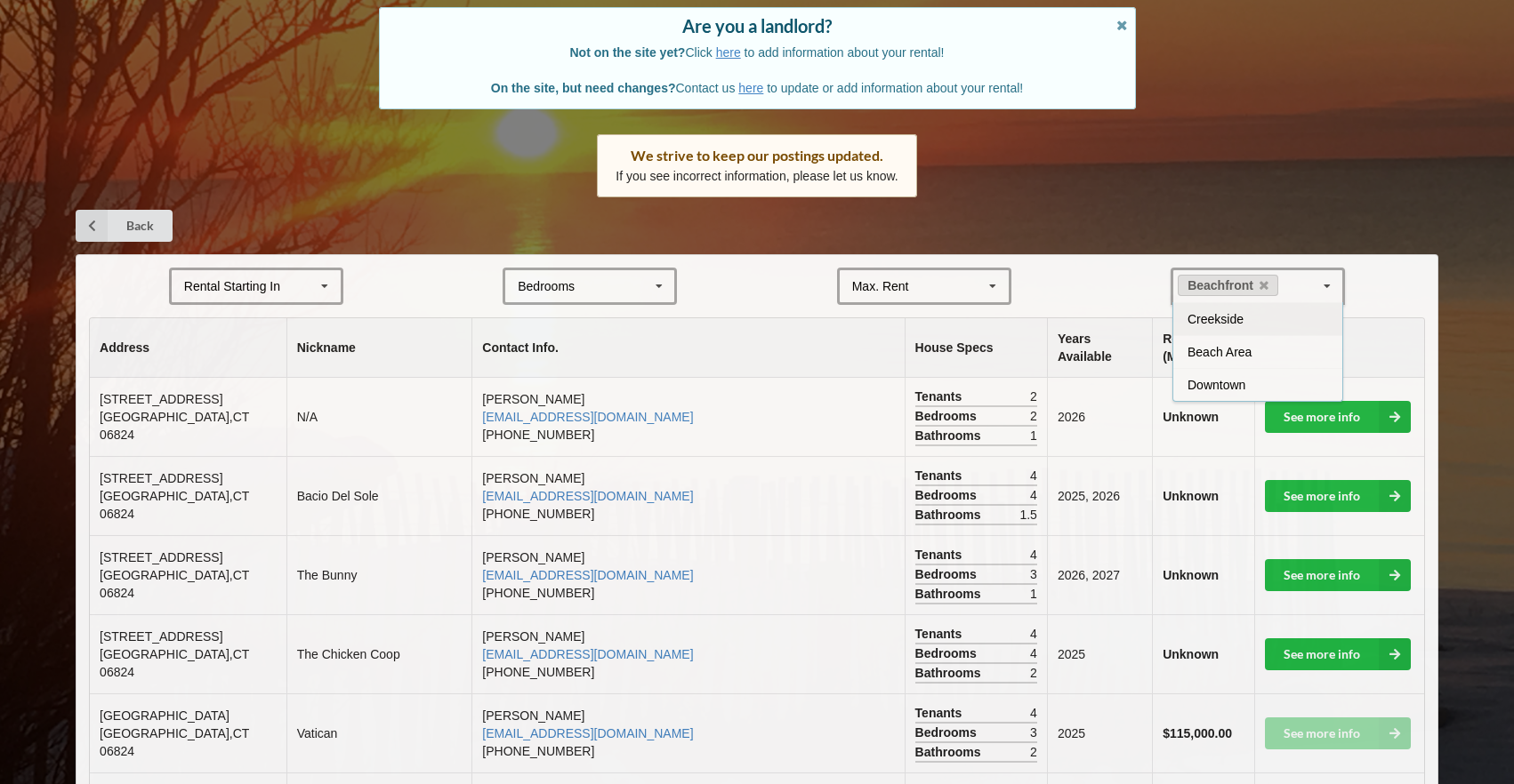
scroll to position [285, 0]
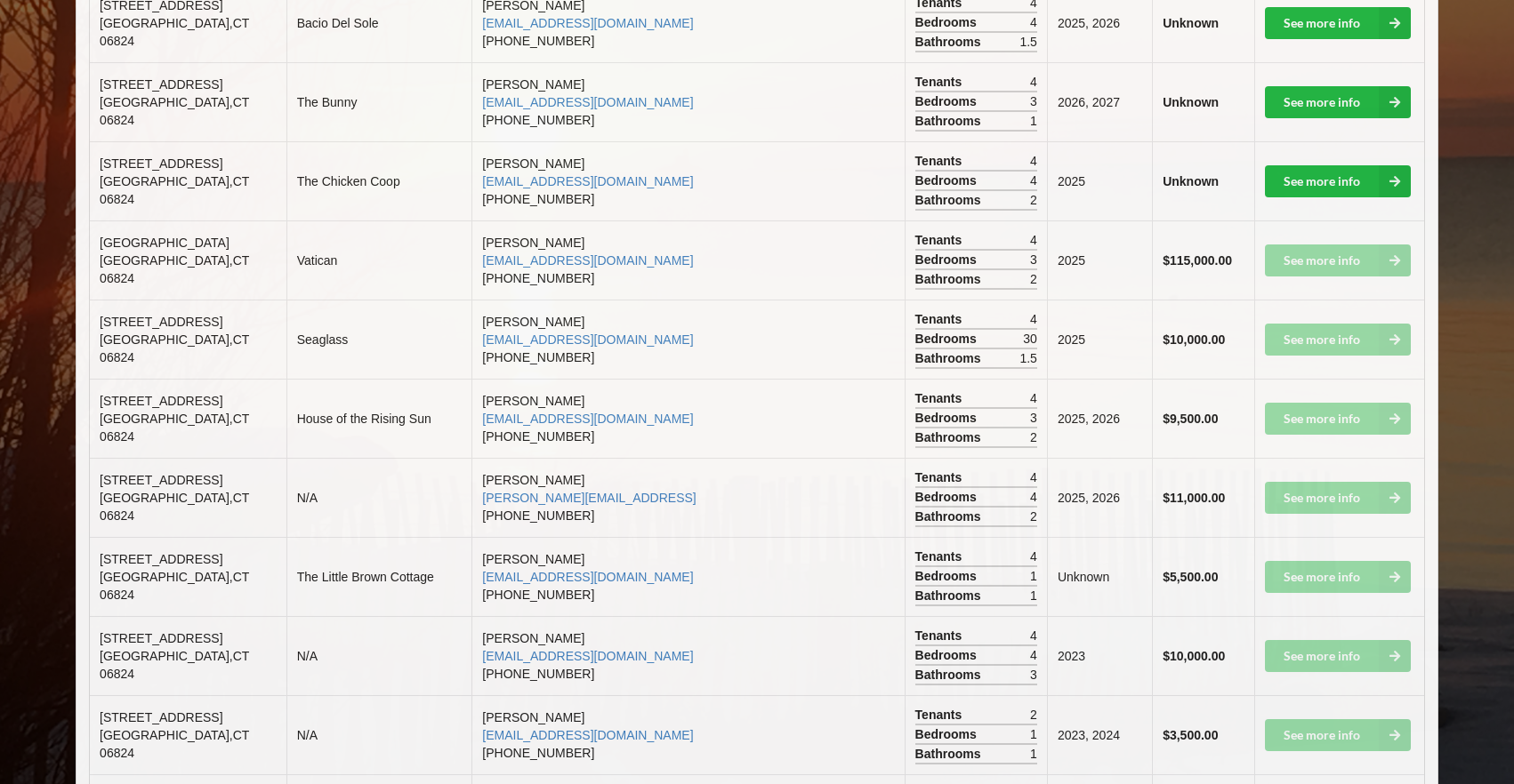
scroll to position [632, 0]
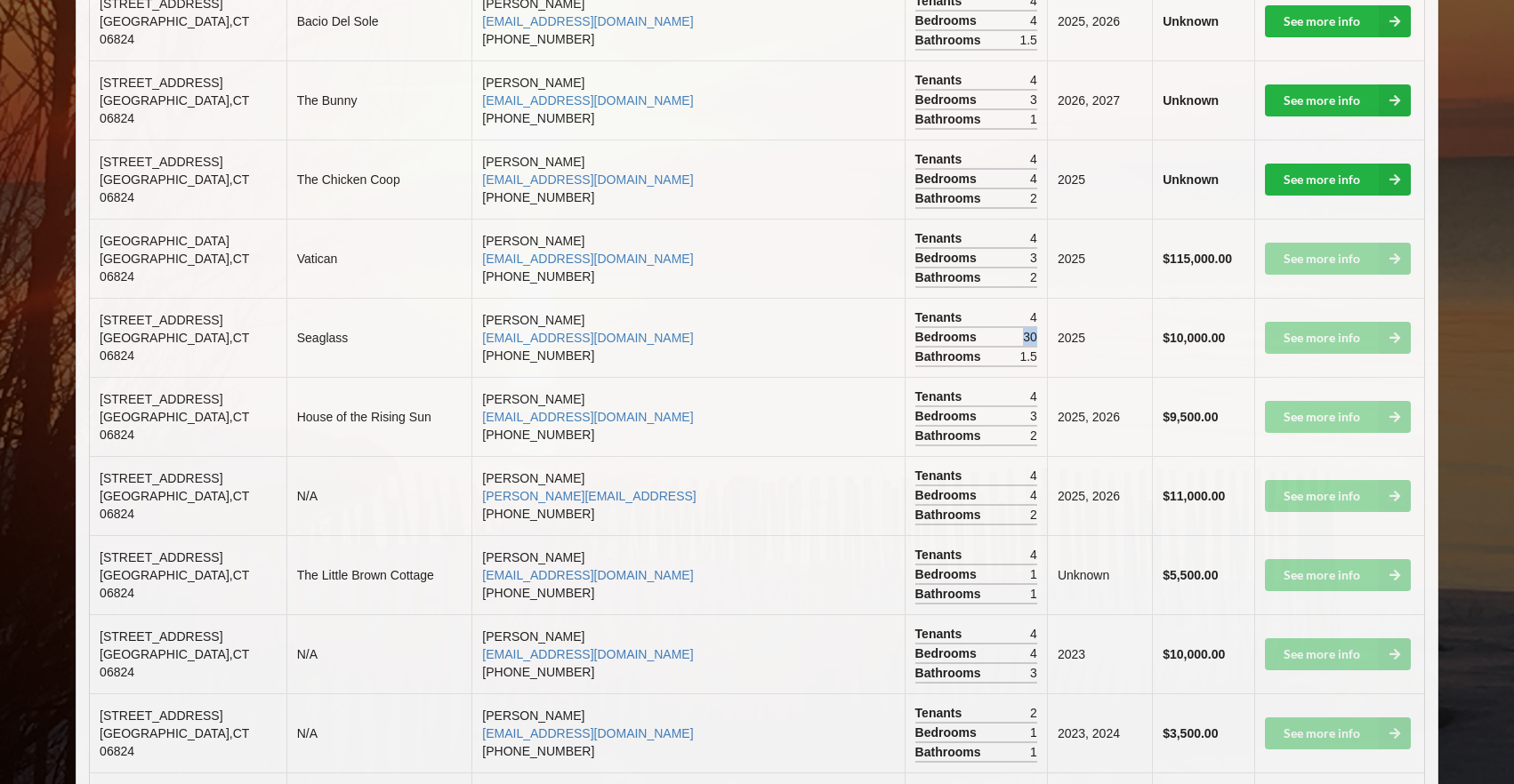
drag, startPoint x: 965, startPoint y: 302, endPoint x: 985, endPoint y: 302, distance: 20.0
click at [985, 302] on td "Tenants 4 Bedrooms 30 Bathrooms 1.5" at bounding box center [976, 338] width 143 height 79
click at [1322, 311] on td "See more info" at bounding box center [1339, 338] width 170 height 79
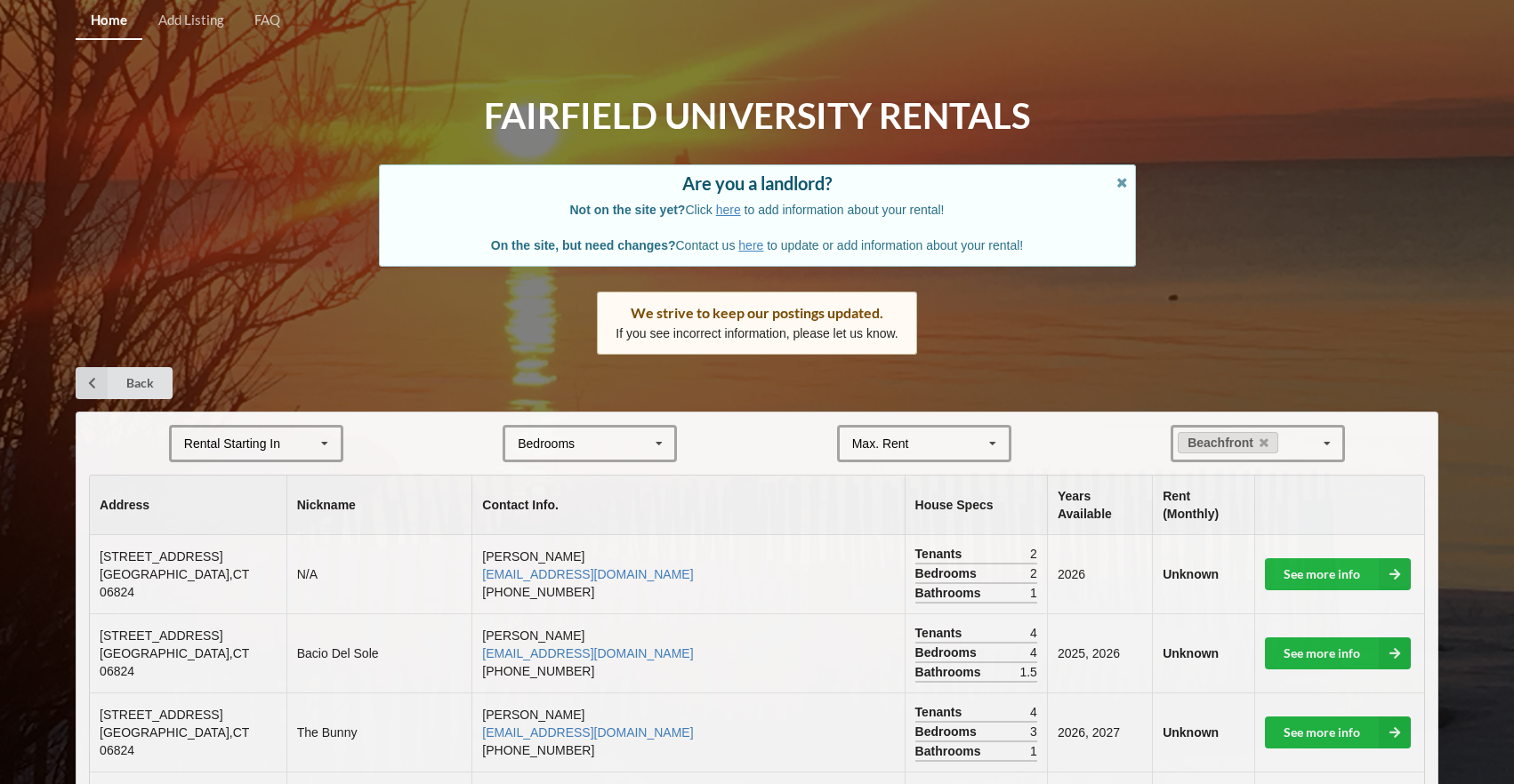
scroll to position [0, 0]
